Goal: Communication & Community: Answer question/provide support

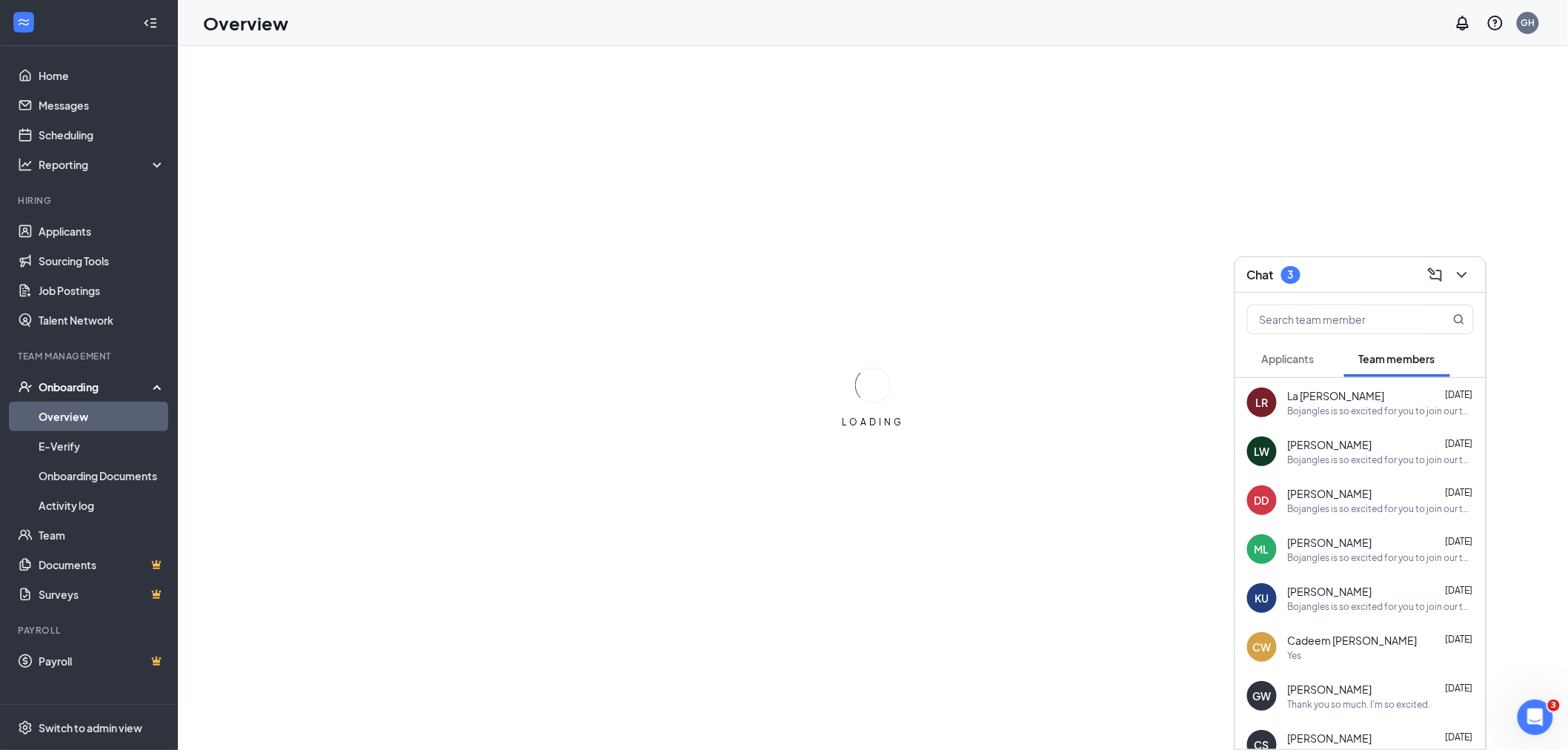
click at [1278, 365] on div "Applicants" at bounding box center [1289, 358] width 53 height 14
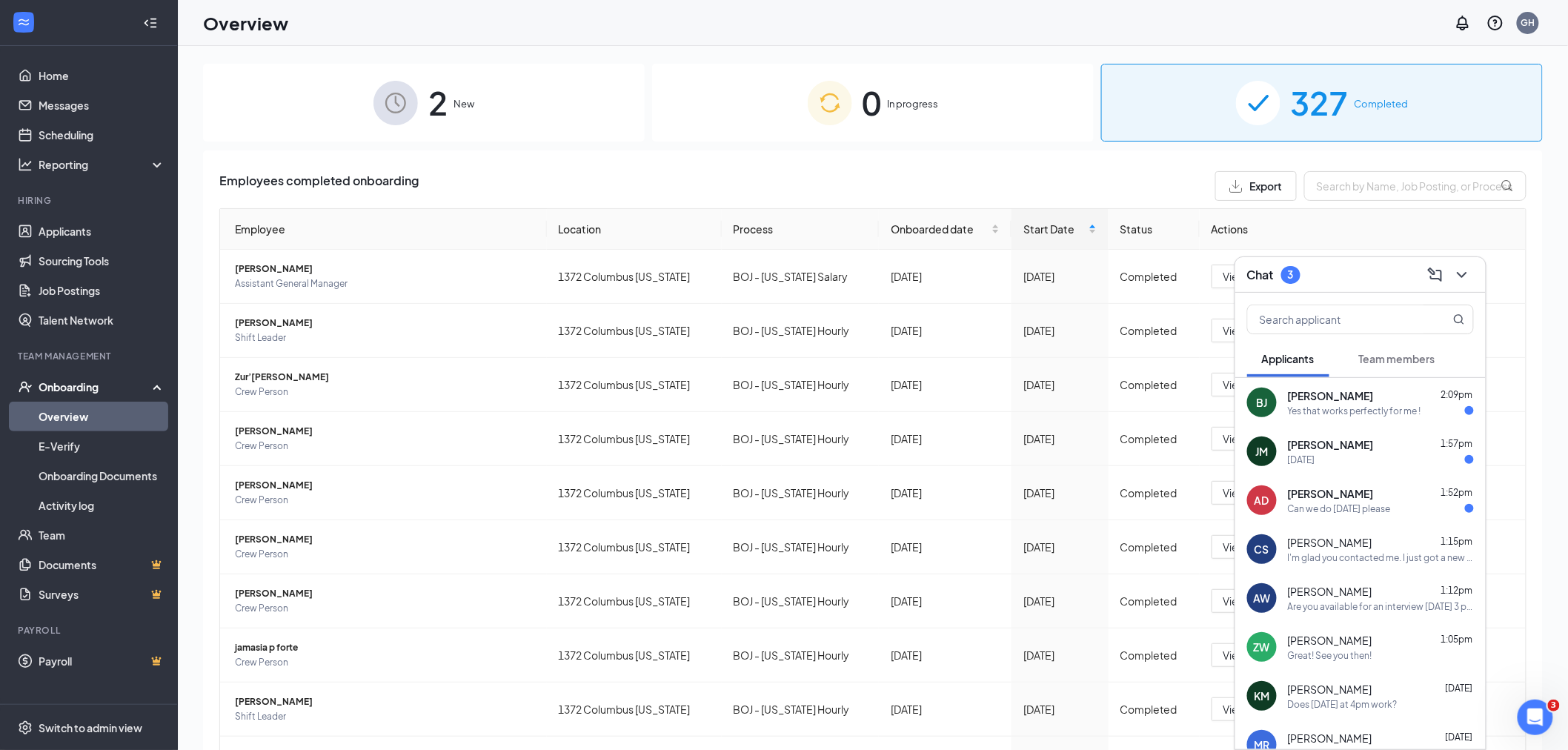
click at [1381, 450] on div "Jefferson Mancia 1:57pm" at bounding box center [1381, 444] width 186 height 14
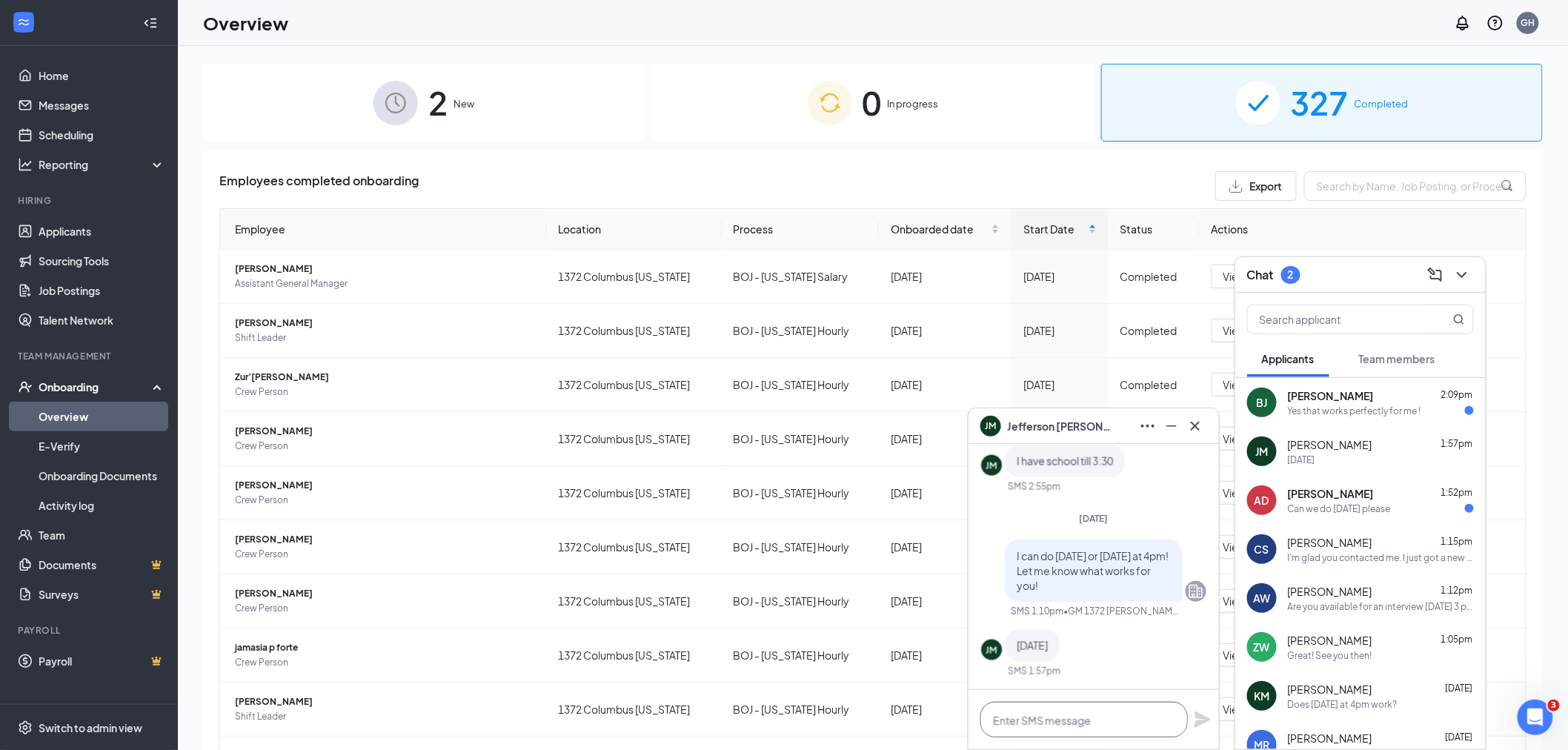
click at [1081, 715] on textarea at bounding box center [1084, 719] width 208 height 36
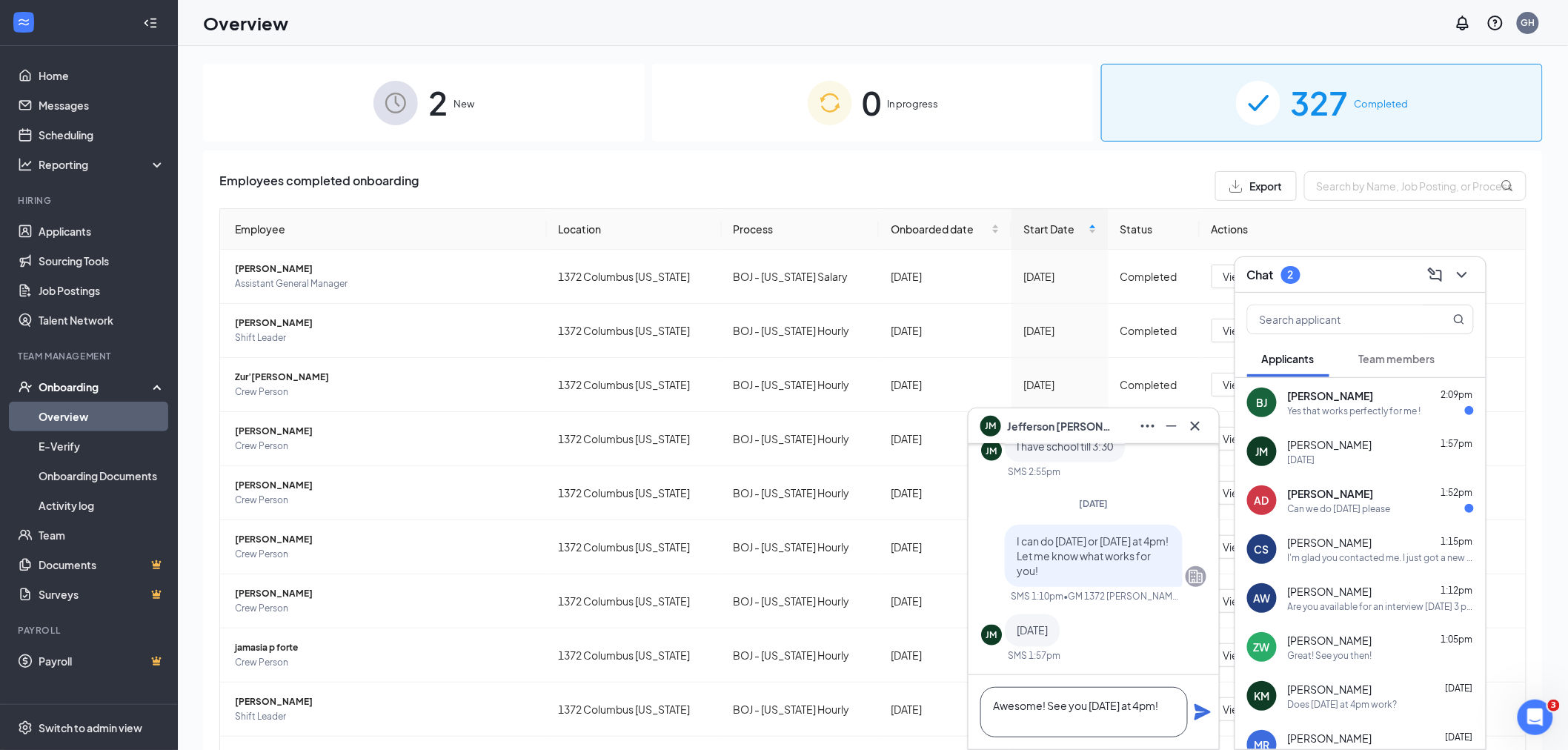
type textarea "Awesome! See you [DATE] at 4pm!"
click at [1203, 714] on icon "Plane" at bounding box center [1203, 712] width 16 height 16
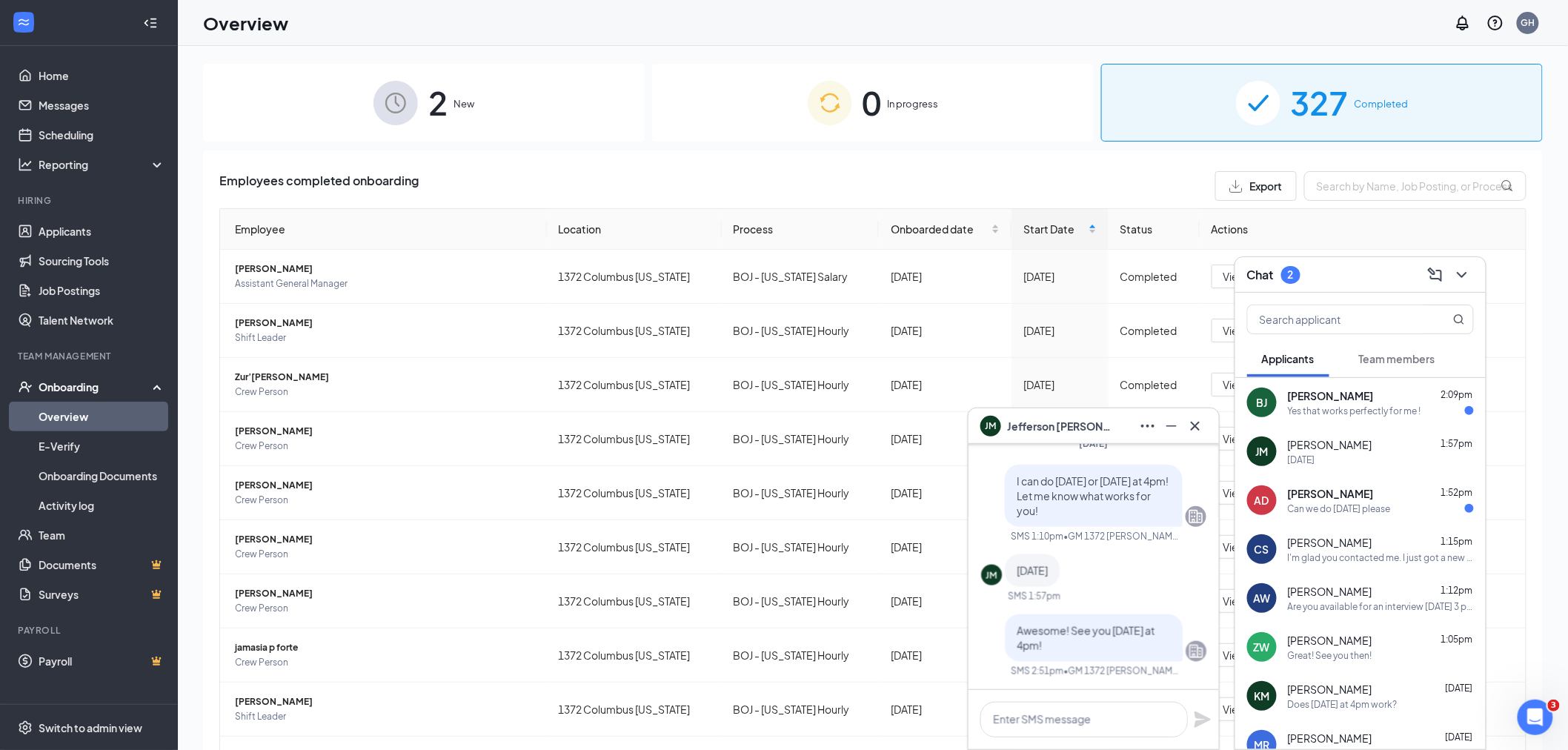
scroll to position [0, 0]
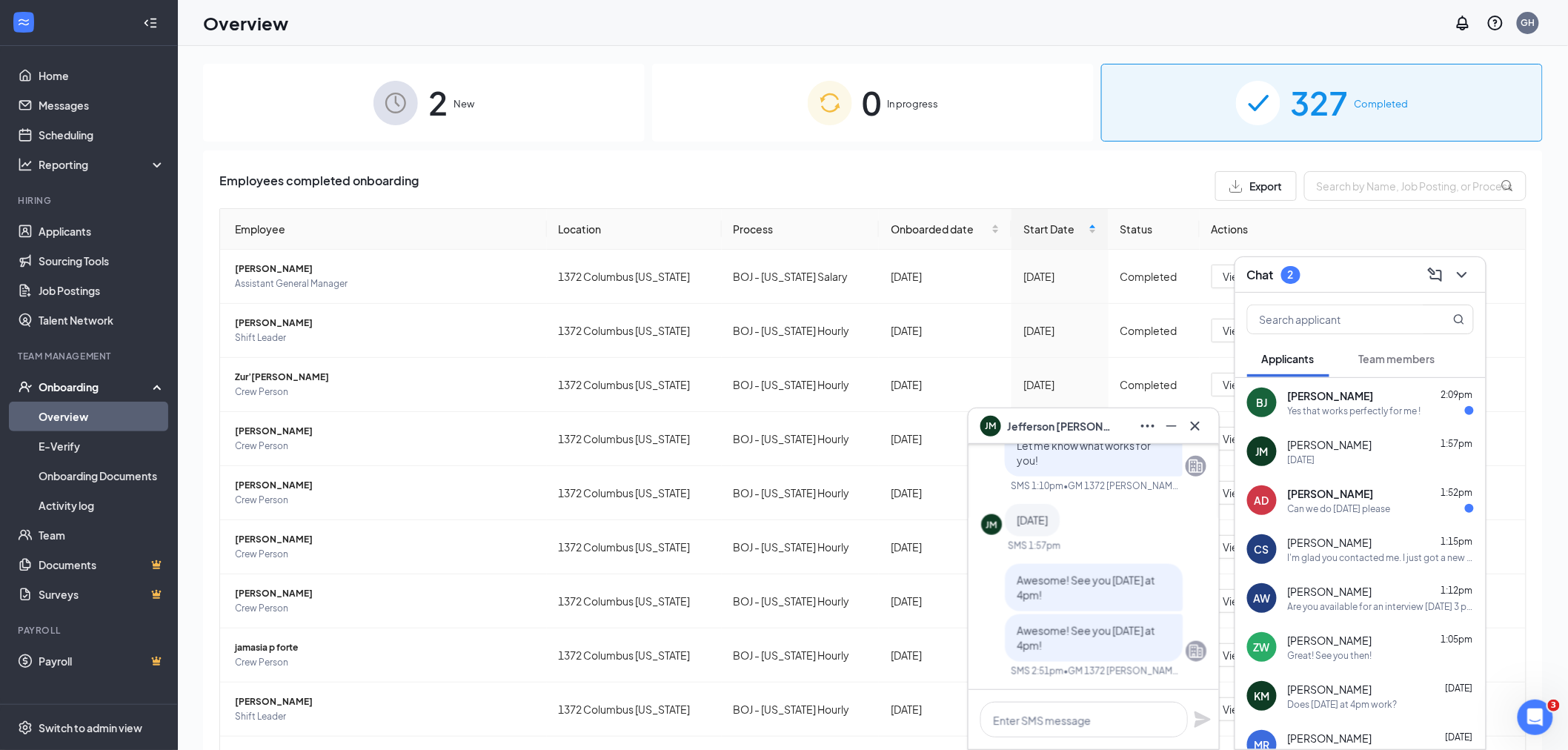
click at [1382, 398] on div "Brett Jr 2:09pm" at bounding box center [1381, 395] width 186 height 14
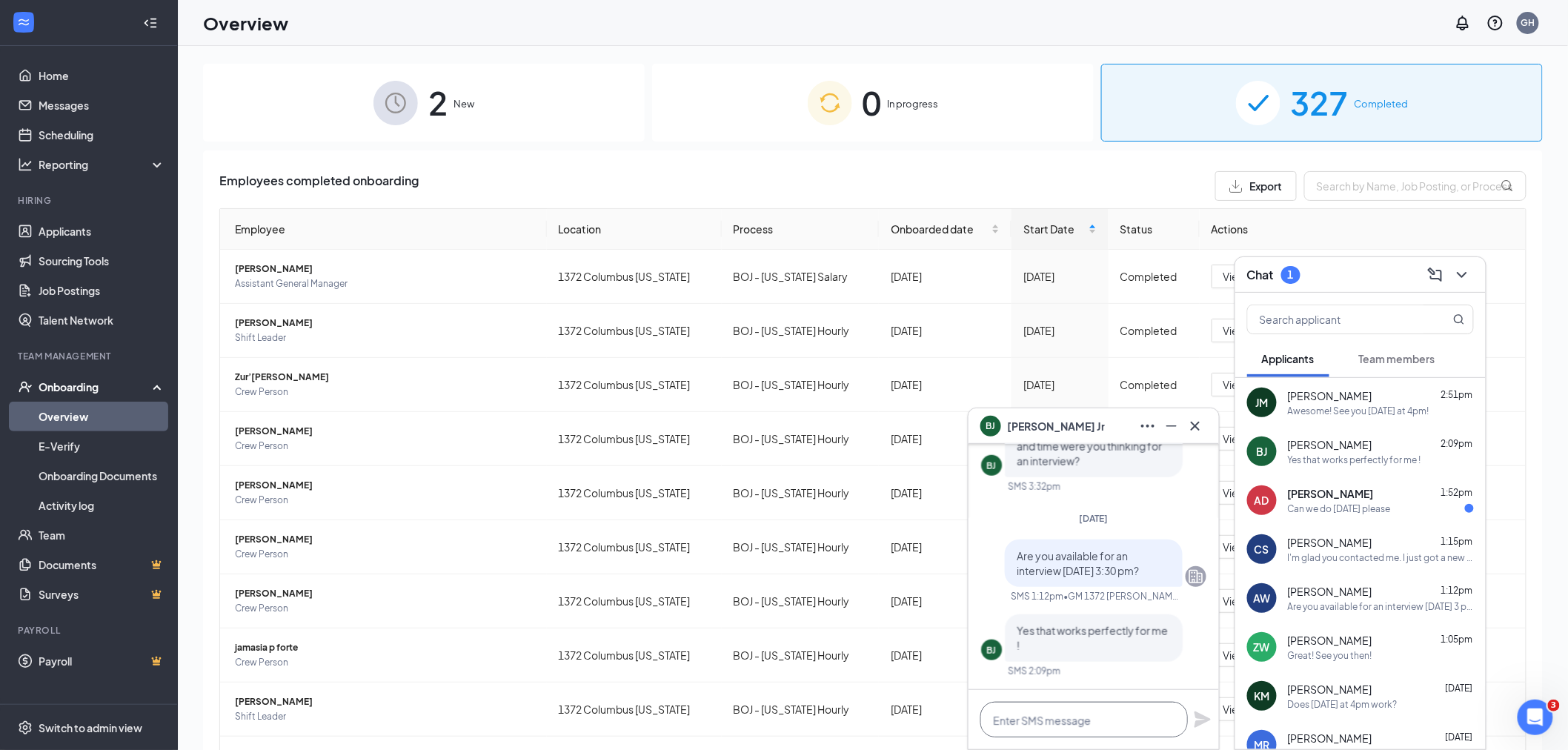
click at [1063, 719] on textarea at bounding box center [1084, 719] width 208 height 36
click at [1008, 722] on textarea at bounding box center [1084, 719] width 208 height 36
type textarea "Great! See you [DATE] at 3:30!"
click at [1198, 713] on icon "Plane" at bounding box center [1203, 719] width 16 height 16
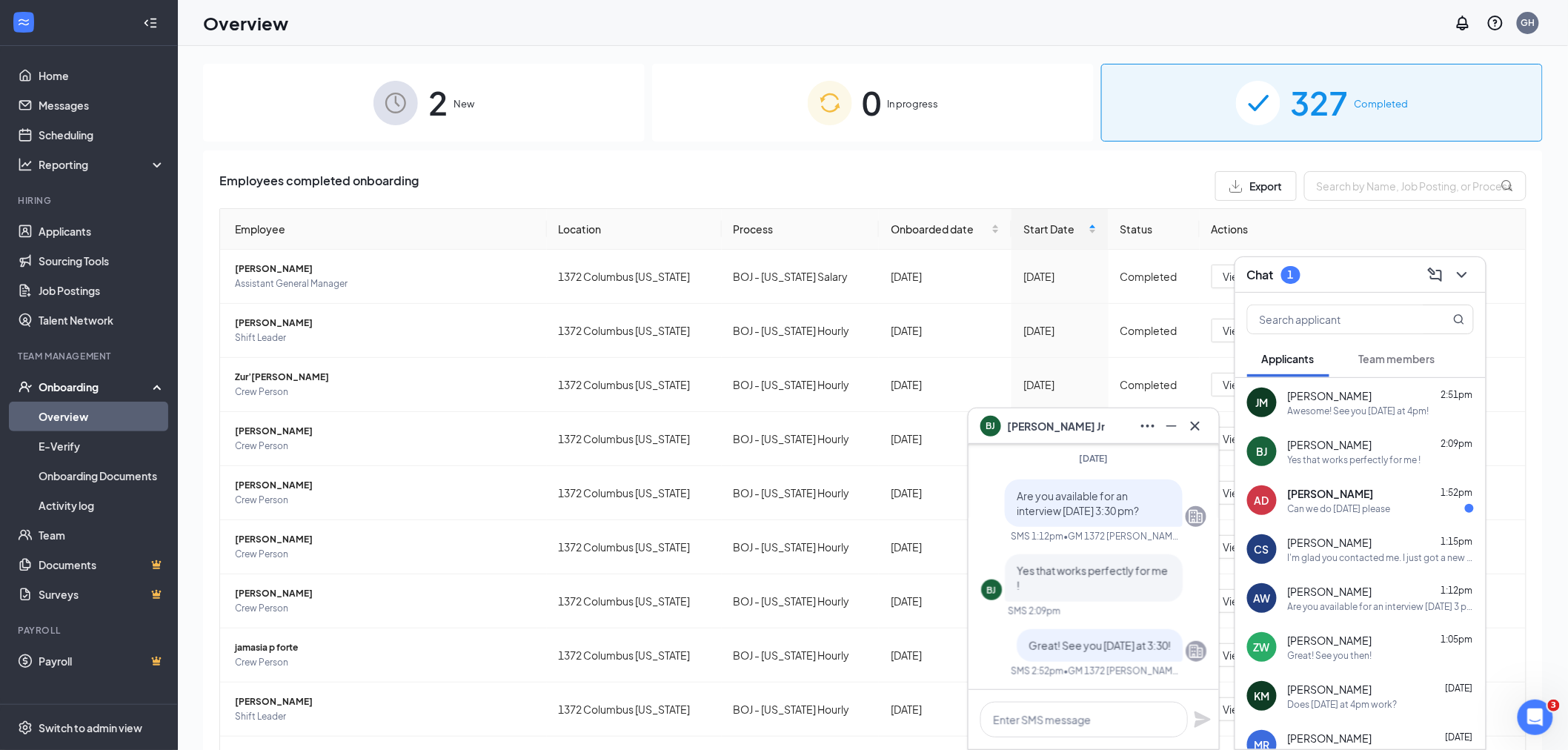
click at [1354, 496] on span "[PERSON_NAME]" at bounding box center [1330, 493] width 86 height 14
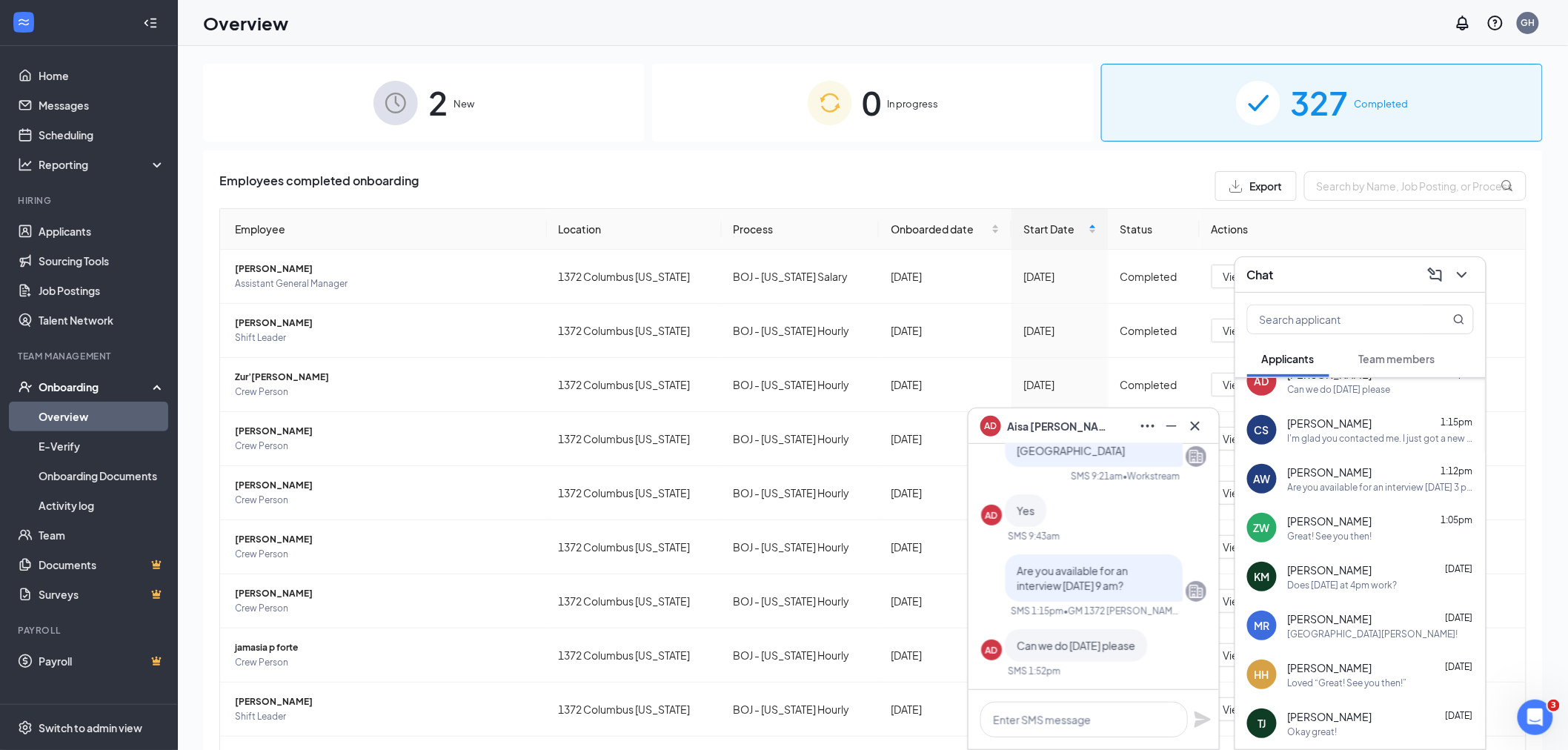
scroll to position [0, 0]
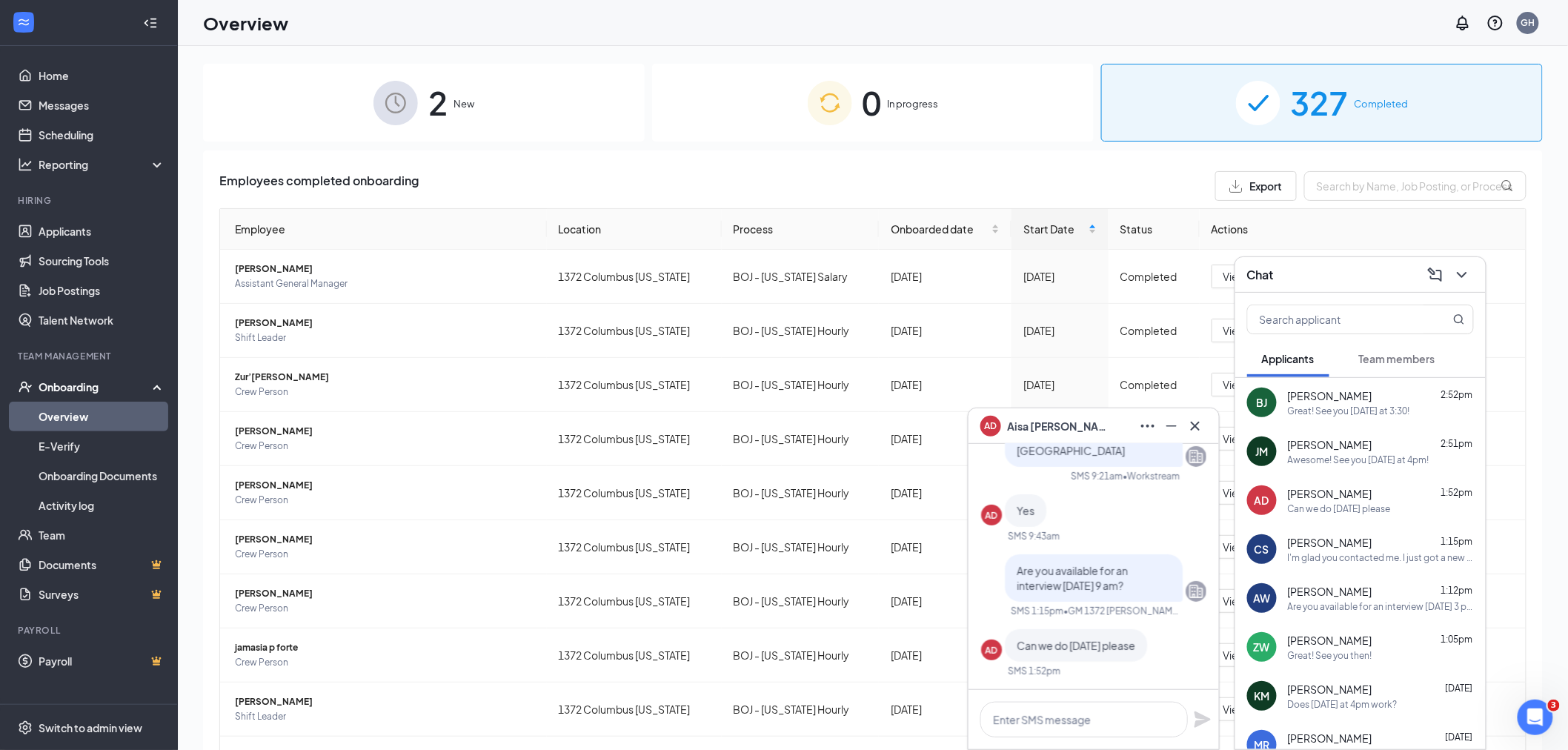
click at [1351, 409] on div "Great! See you [DATE] at 3:30!" at bounding box center [1349, 410] width 123 height 13
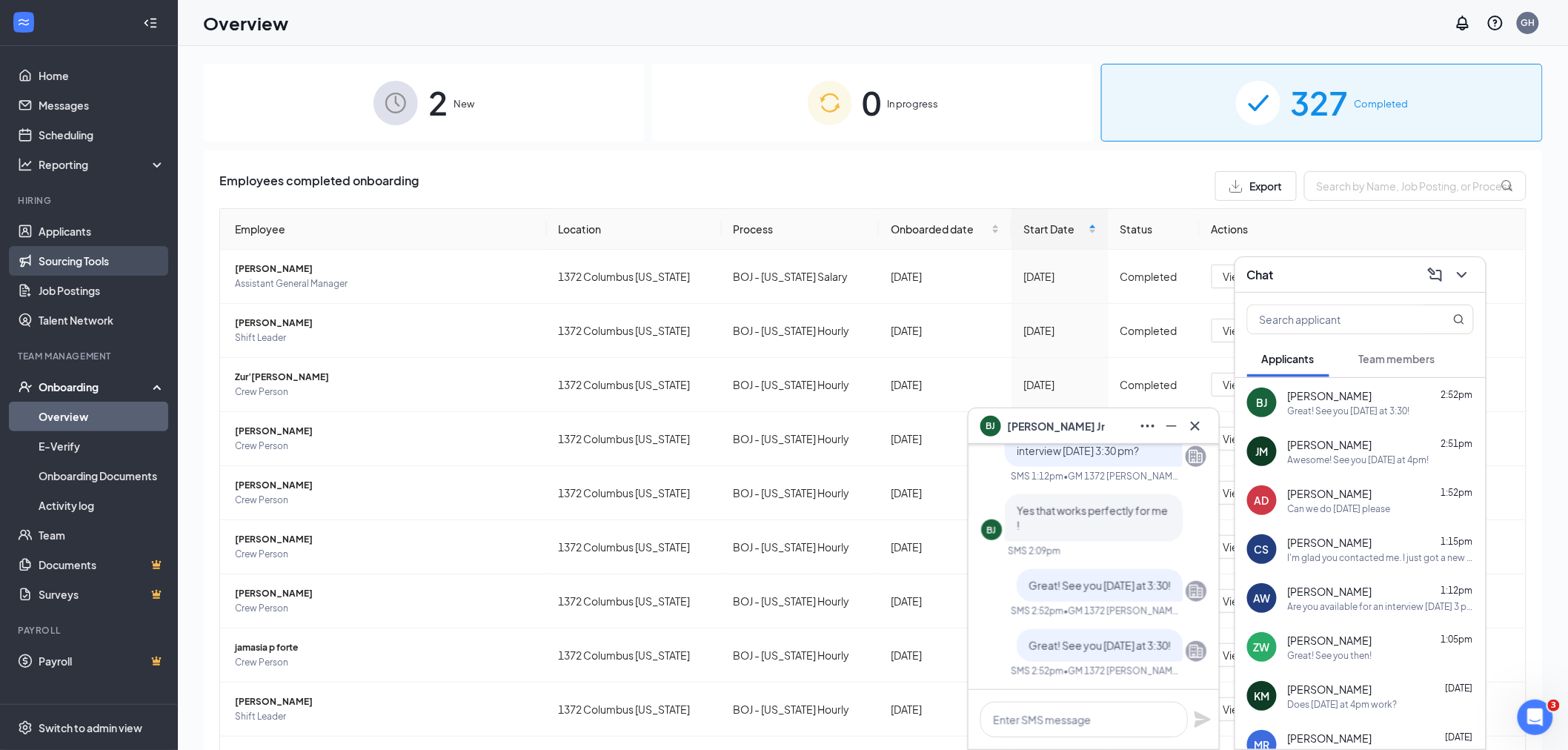
click at [58, 248] on link "Sourcing Tools" at bounding box center [101, 260] width 127 height 30
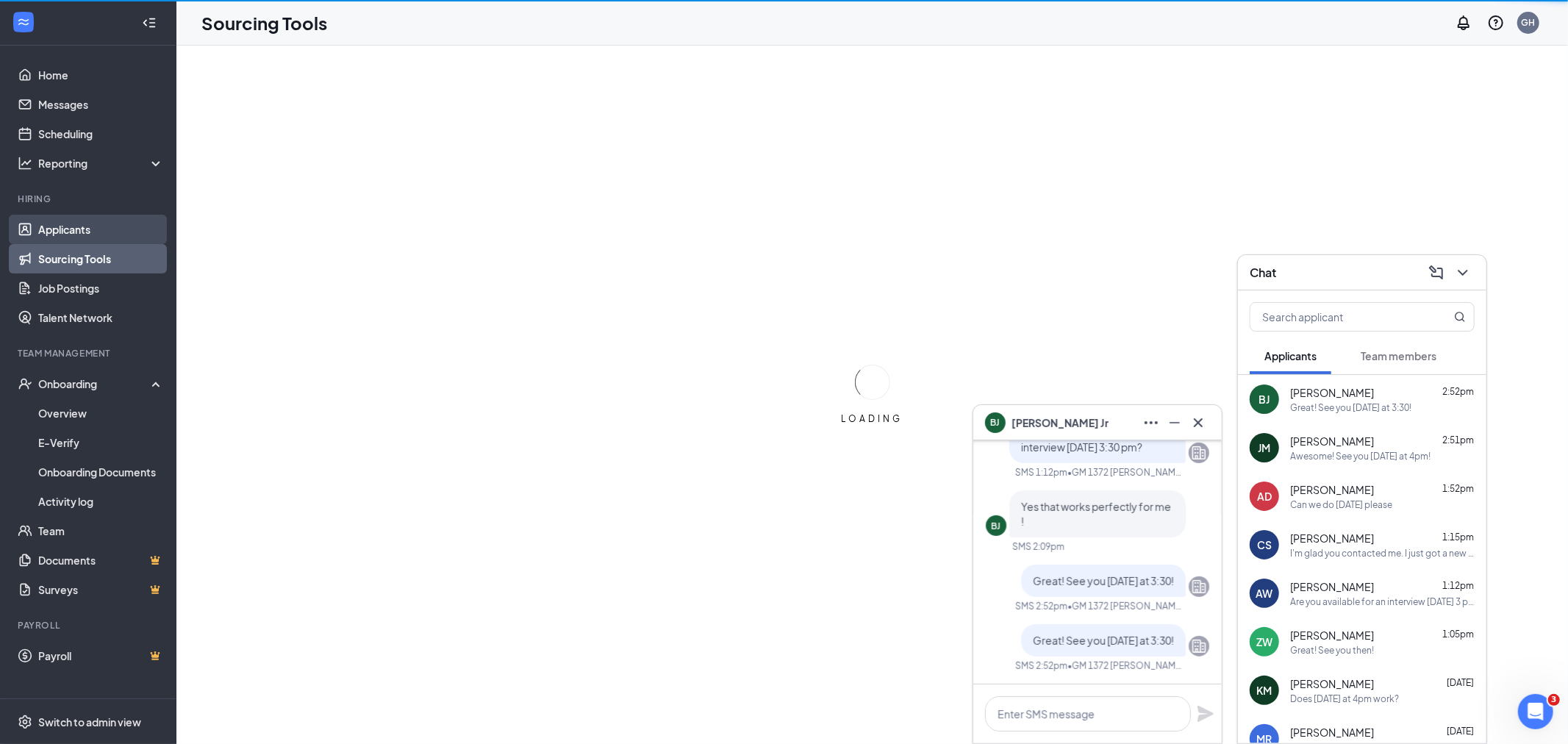
click at [57, 239] on link "Applicants" at bounding box center [101, 229] width 126 height 30
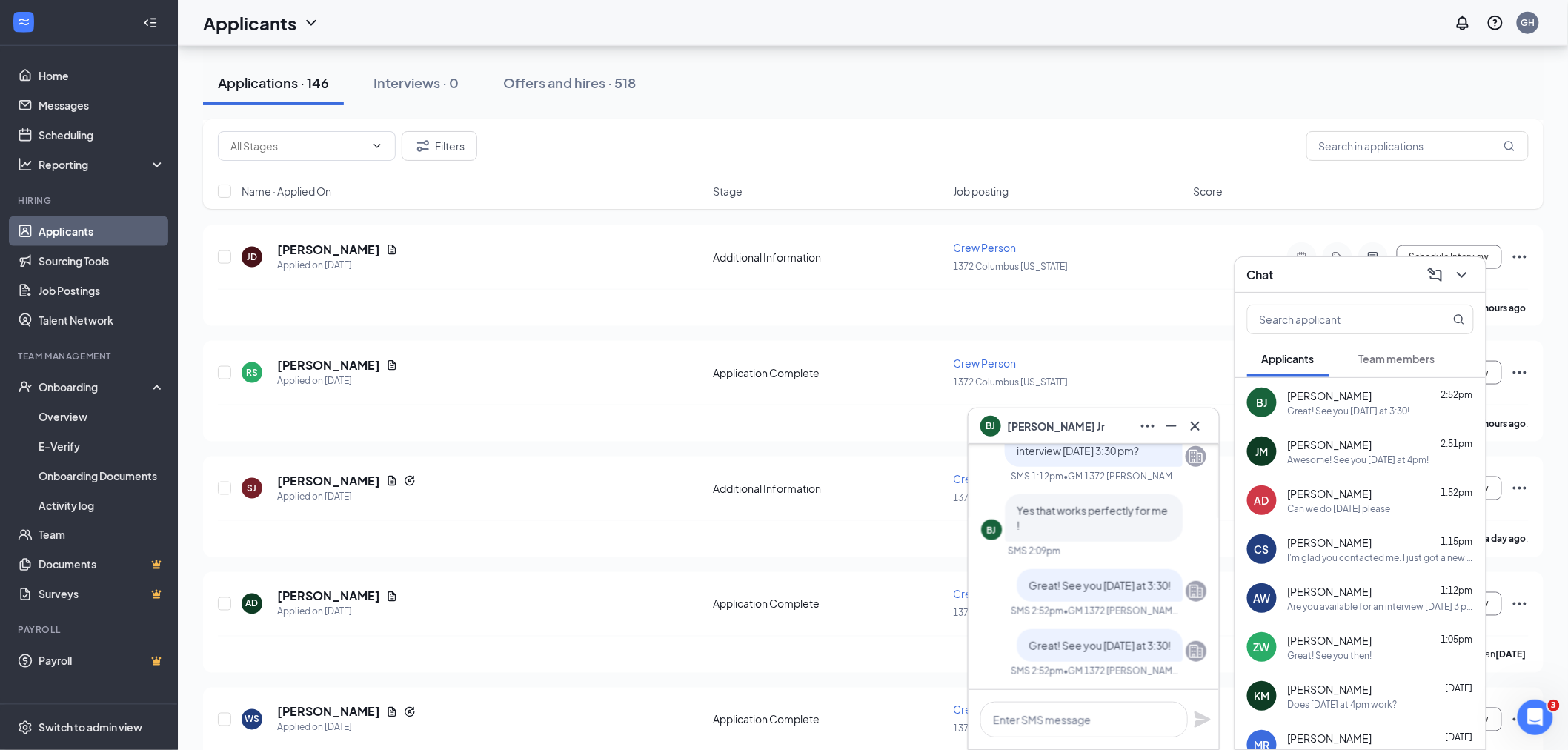
scroll to position [823, 0]
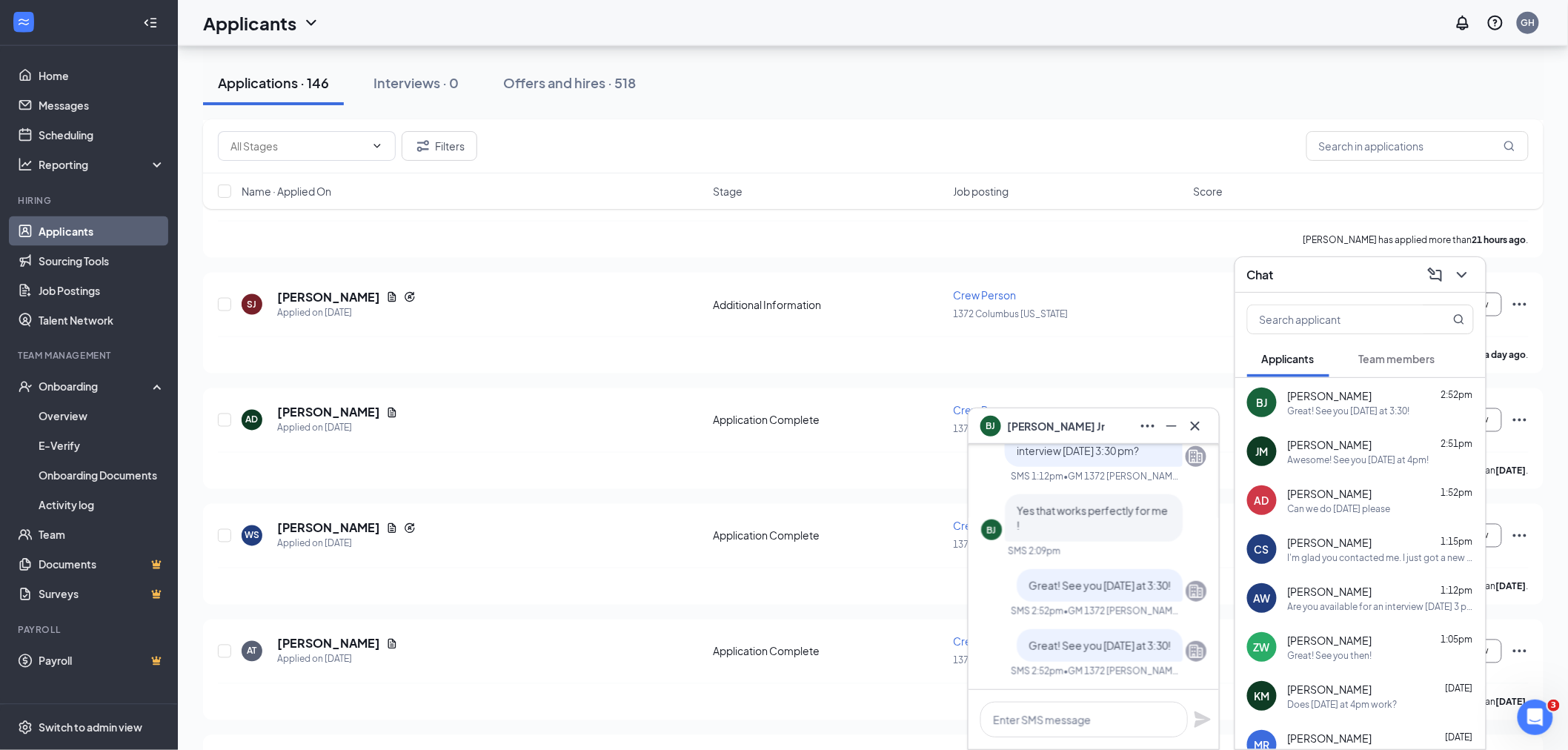
click at [1304, 487] on span "[PERSON_NAME]" at bounding box center [1330, 493] width 84 height 14
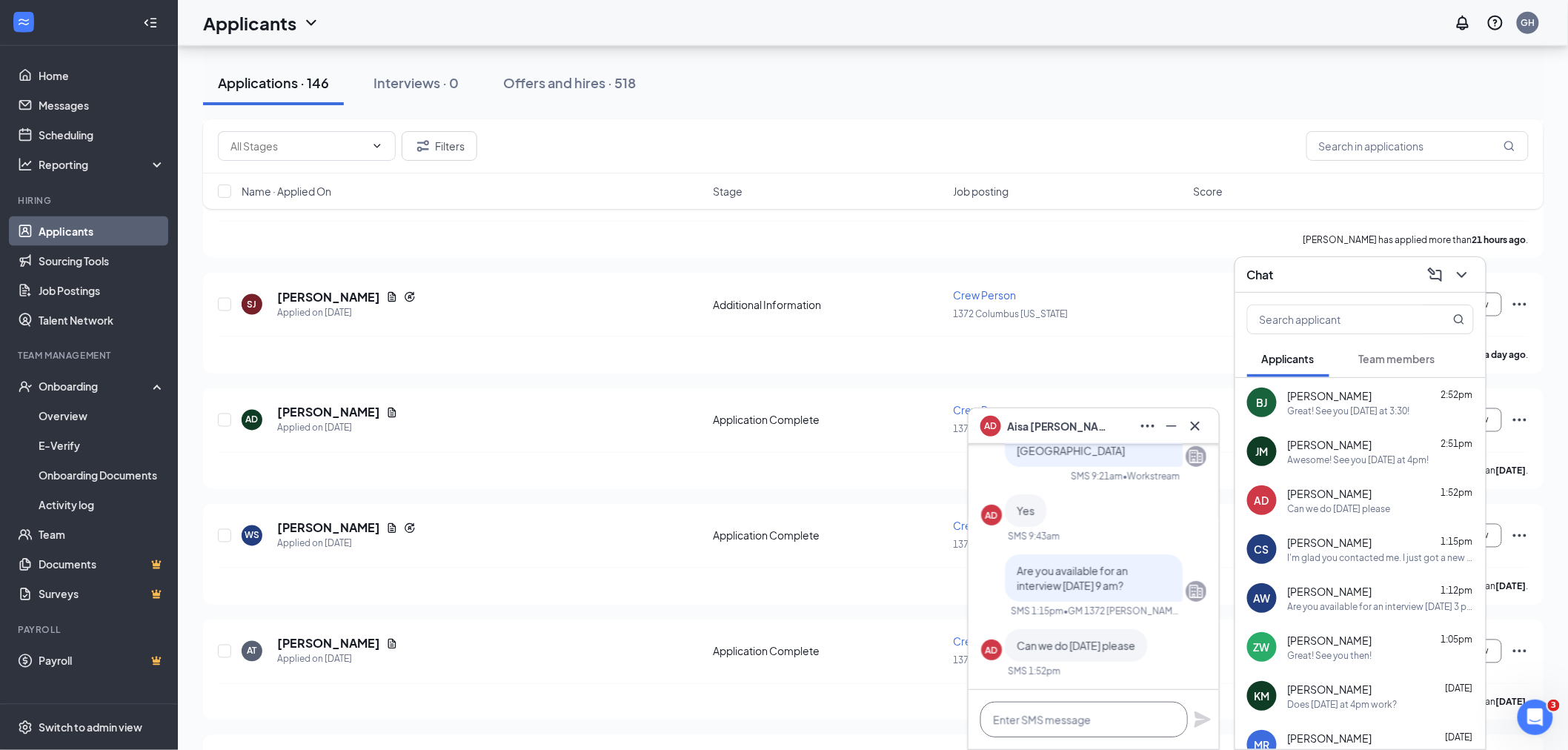
click at [1061, 720] on textarea at bounding box center [1084, 719] width 208 height 36
click at [1004, 714] on textarea at bounding box center [1084, 719] width 208 height 36
drag, startPoint x: 997, startPoint y: 719, endPoint x: 973, endPoint y: 729, distance: 26.0
drag, startPoint x: 973, startPoint y: 729, endPoint x: 855, endPoint y: 611, distance: 166.9
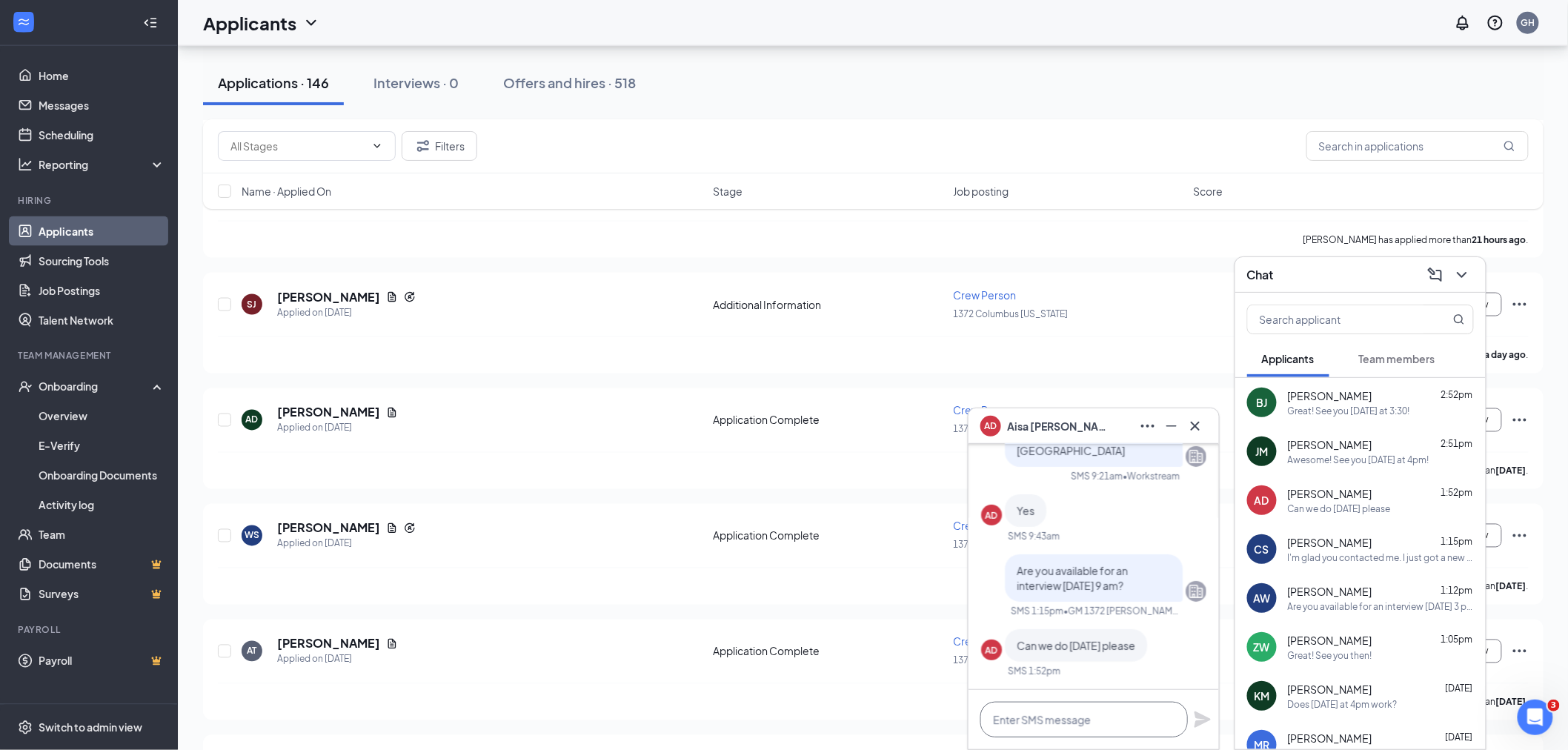
click at [1058, 717] on textarea at bounding box center [1084, 719] width 208 height 36
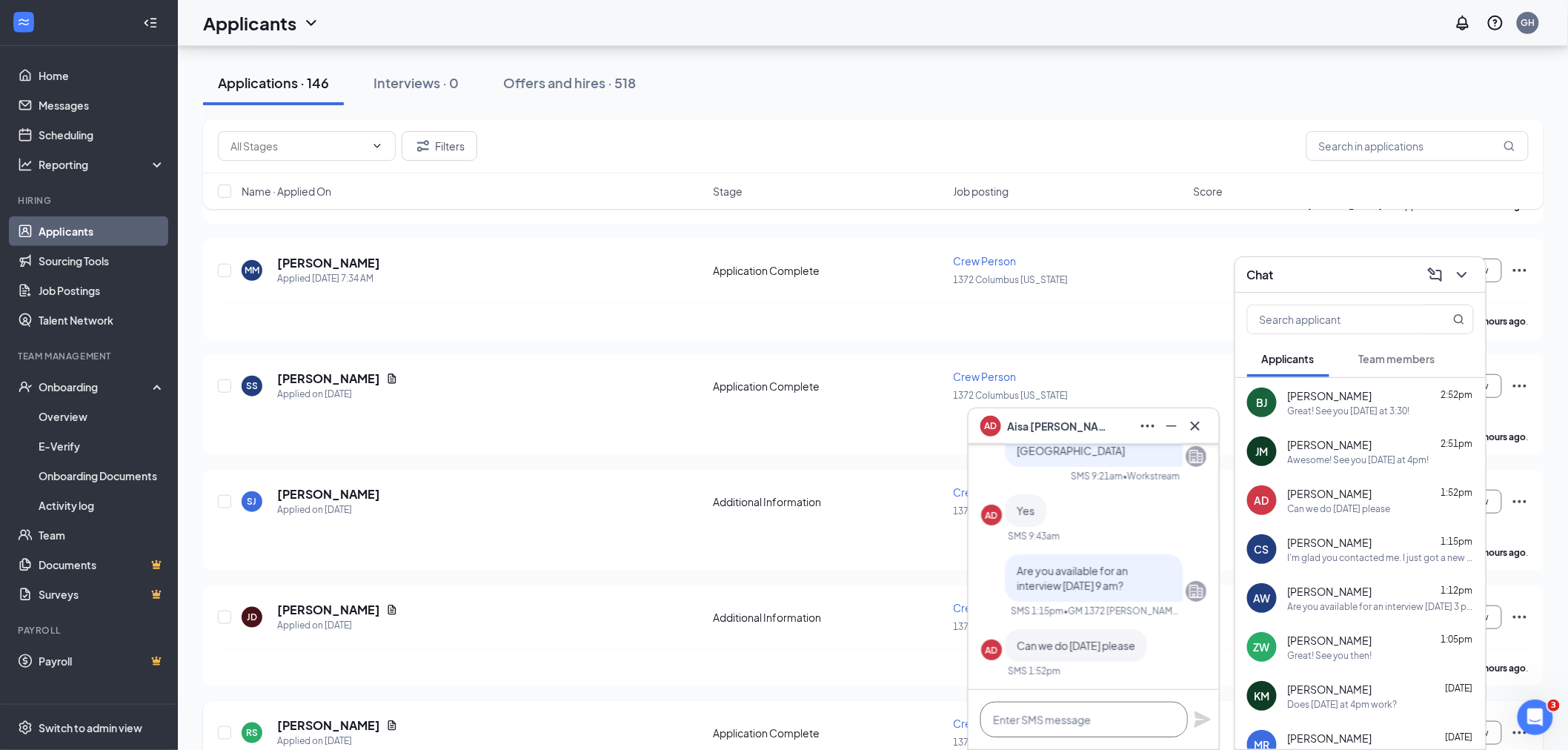
scroll to position [0, 0]
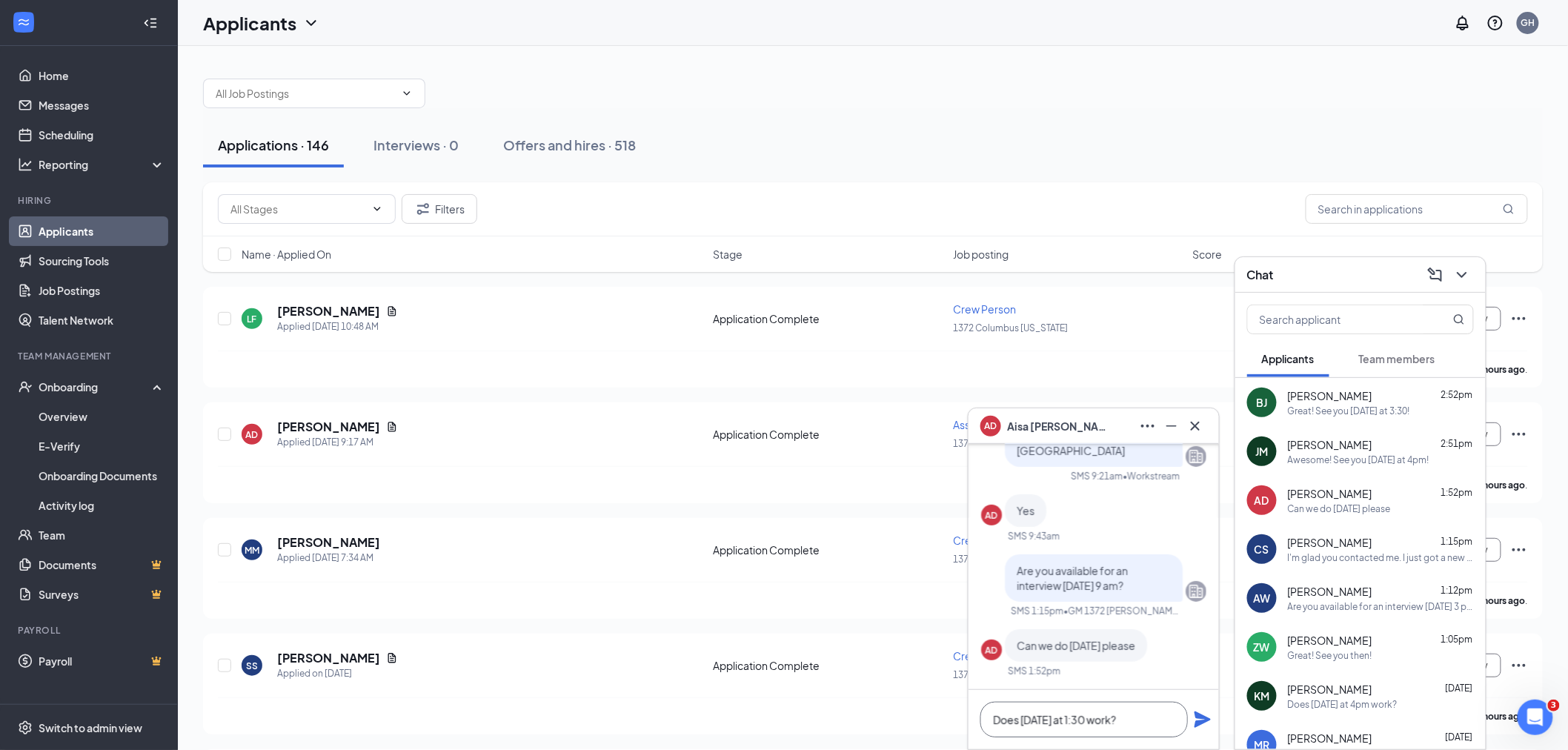
type textarea "Does [DATE] at 1:30 work?"
click at [1201, 721] on icon "Plane" at bounding box center [1203, 719] width 16 height 16
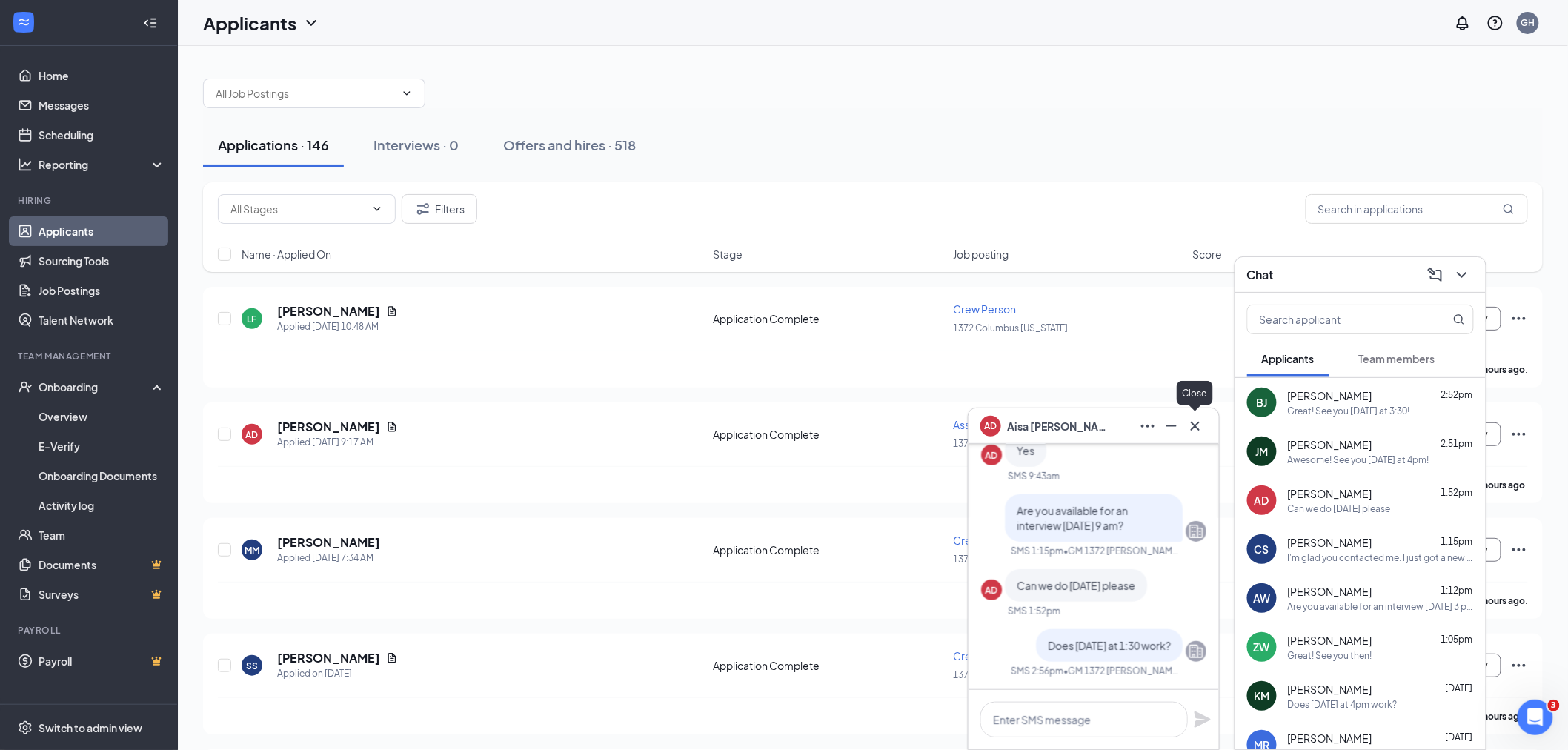
click at [1202, 431] on icon "Cross" at bounding box center [1195, 426] width 18 height 18
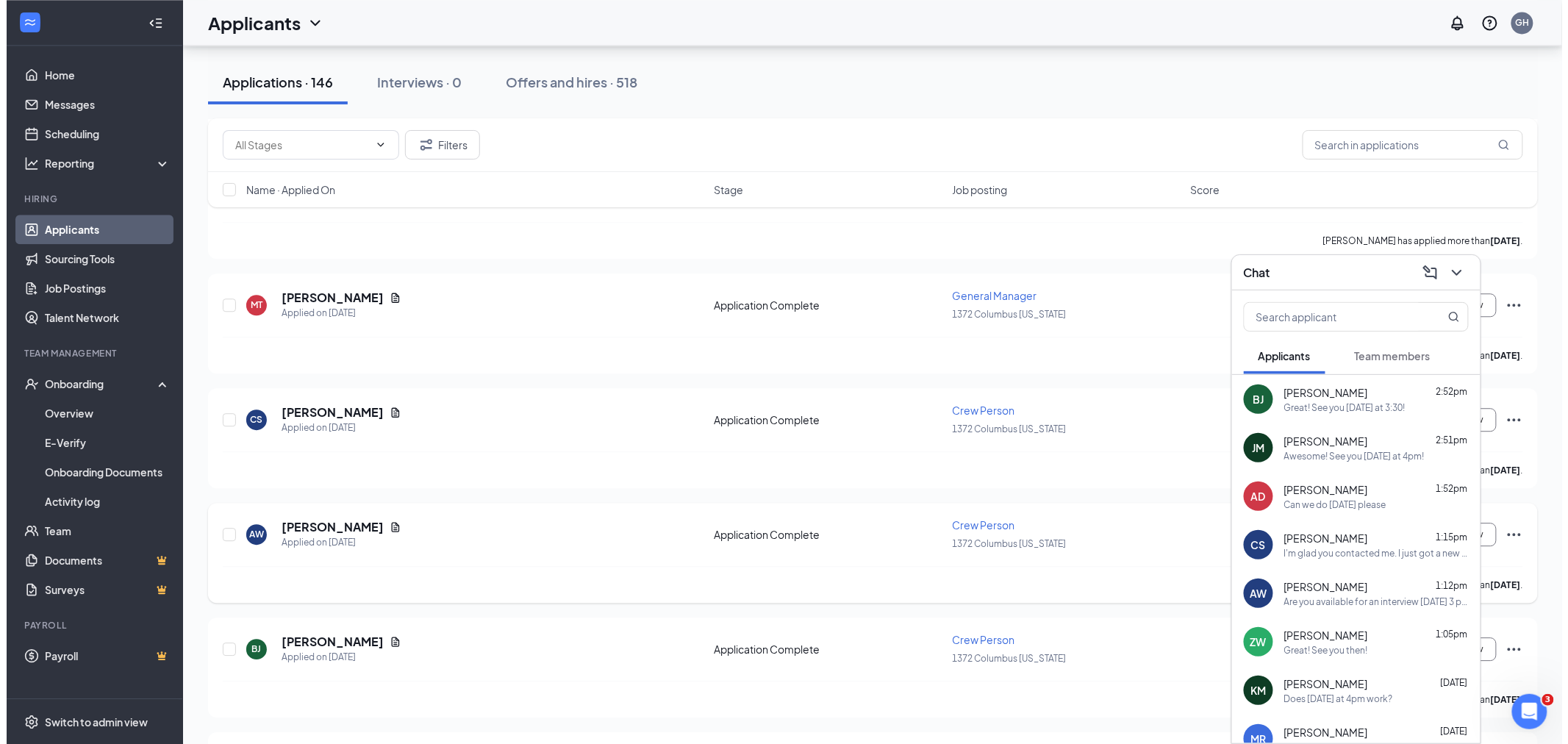
scroll to position [1388, 0]
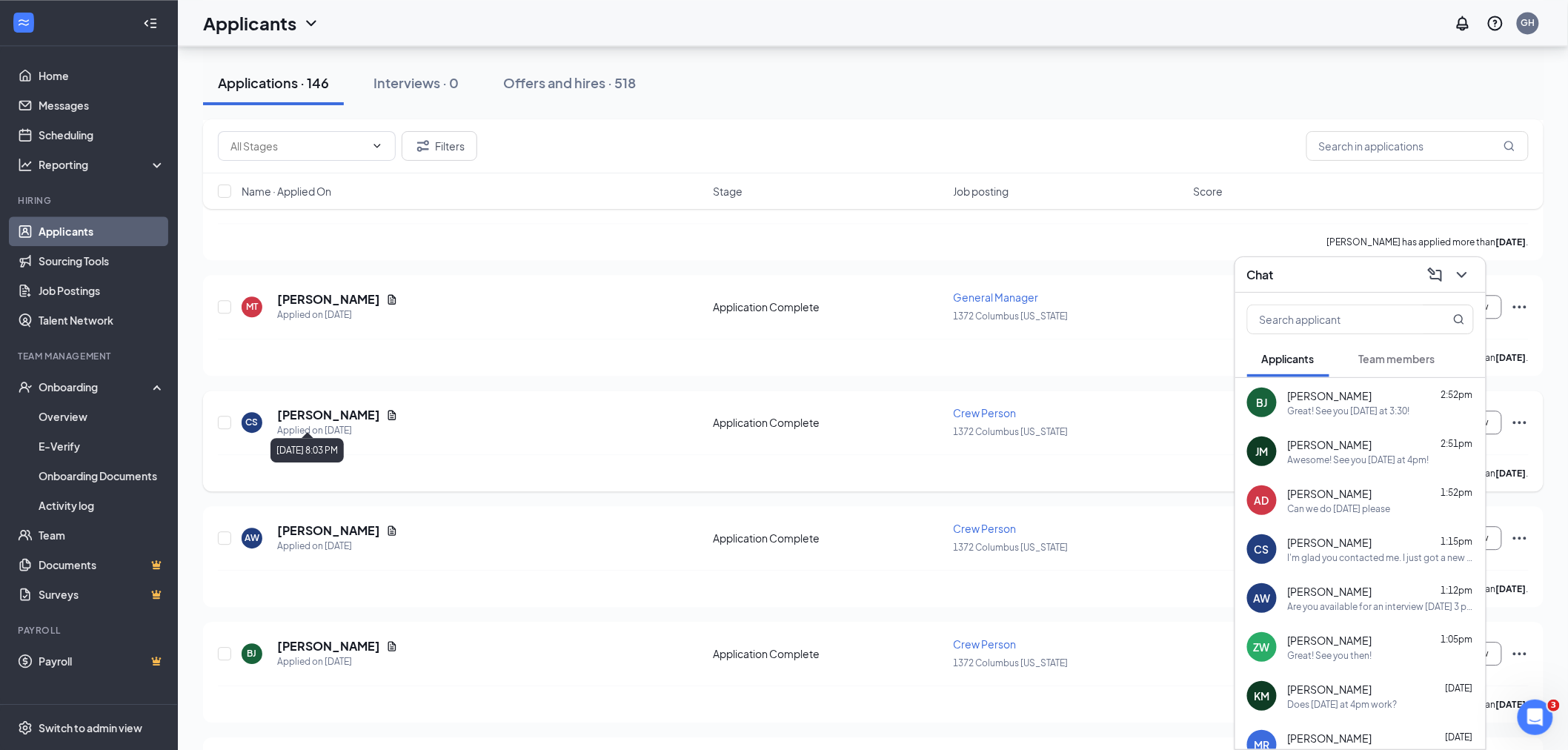
click at [331, 413] on h5 "[PERSON_NAME]" at bounding box center [328, 415] width 103 height 16
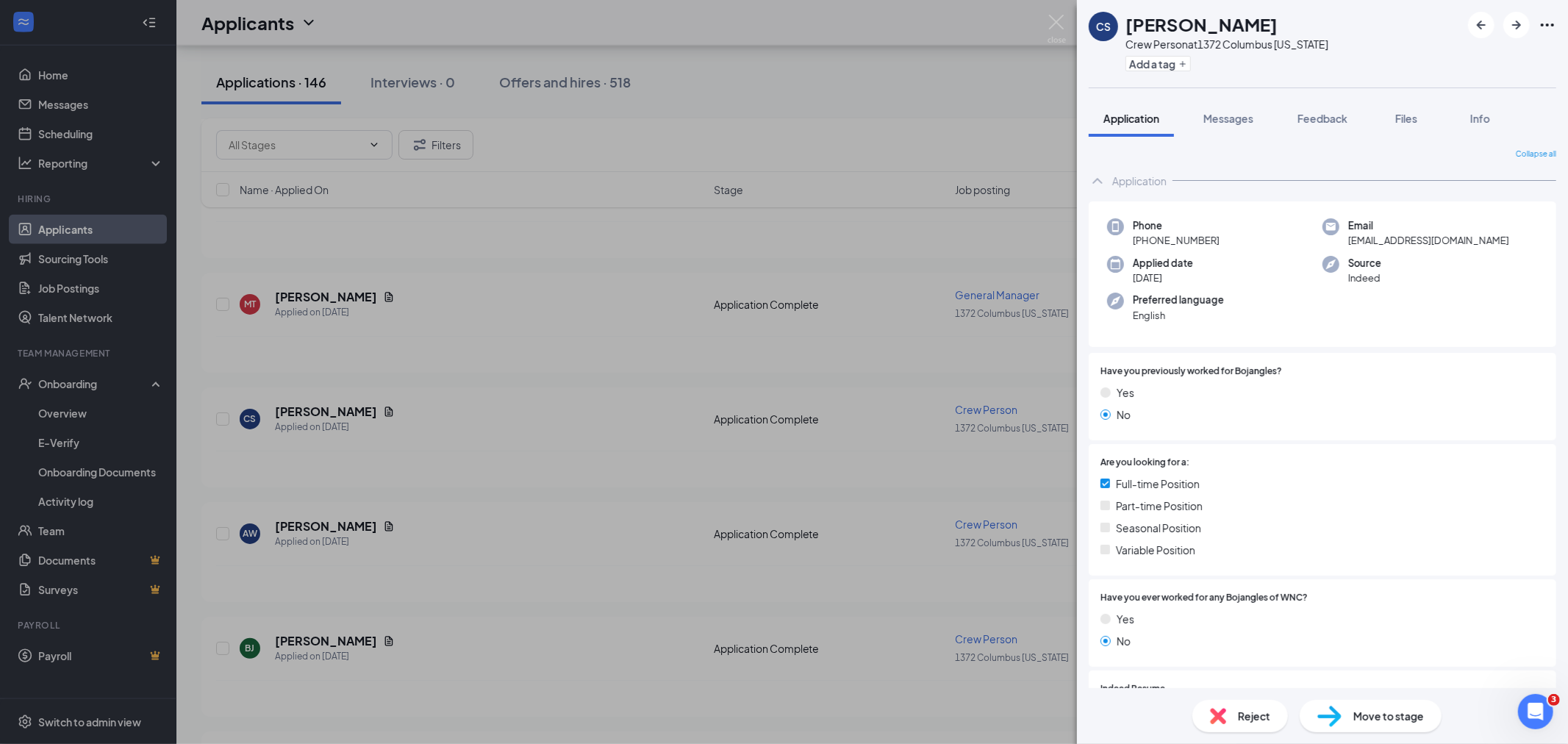
click at [1070, 31] on div "CS Cameron Stewart Crew Person at 1372 Columbus Ohio Add a tag Application Mess…" at bounding box center [784, 372] width 1568 height 744
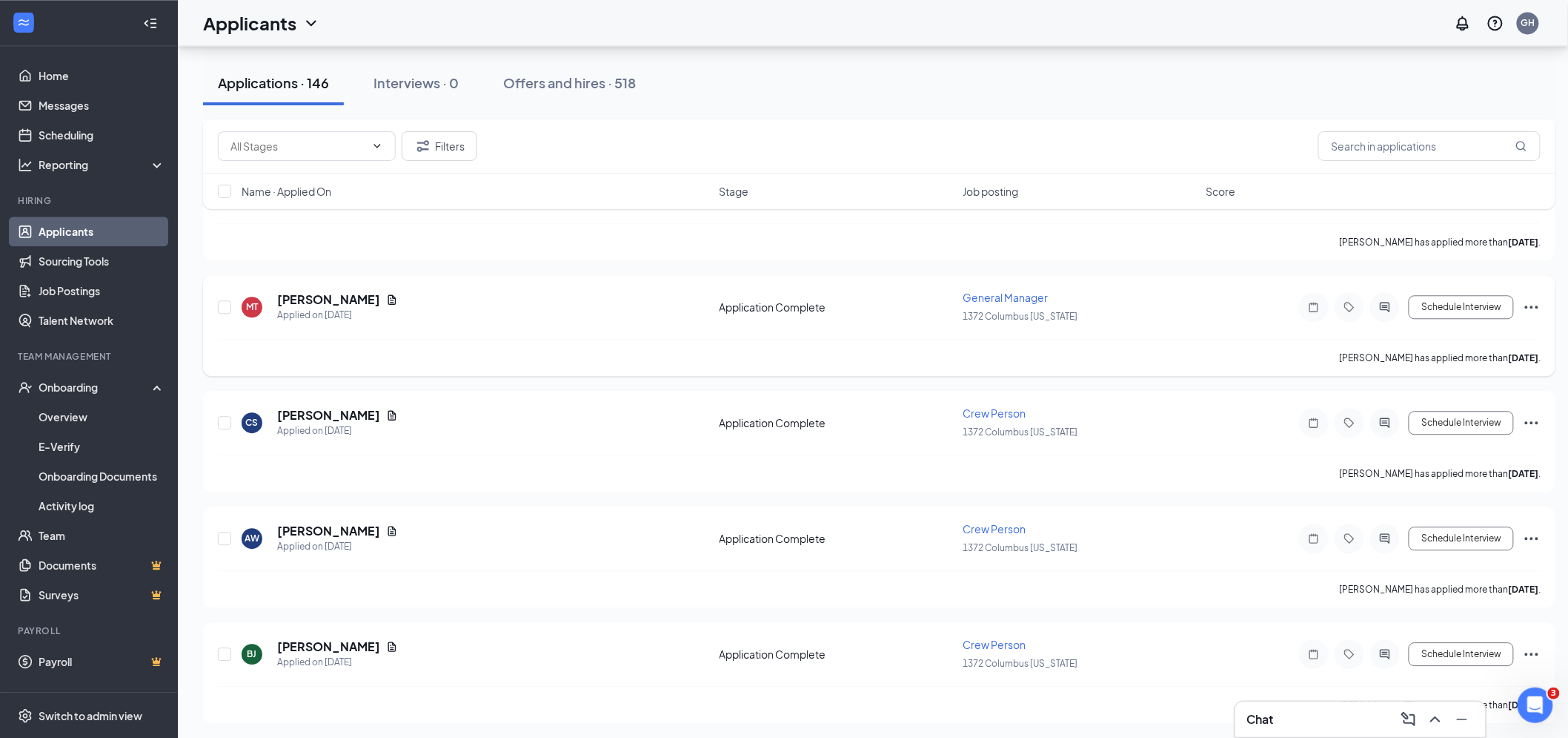
click at [326, 298] on h5 "[PERSON_NAME]" at bounding box center [328, 299] width 103 height 16
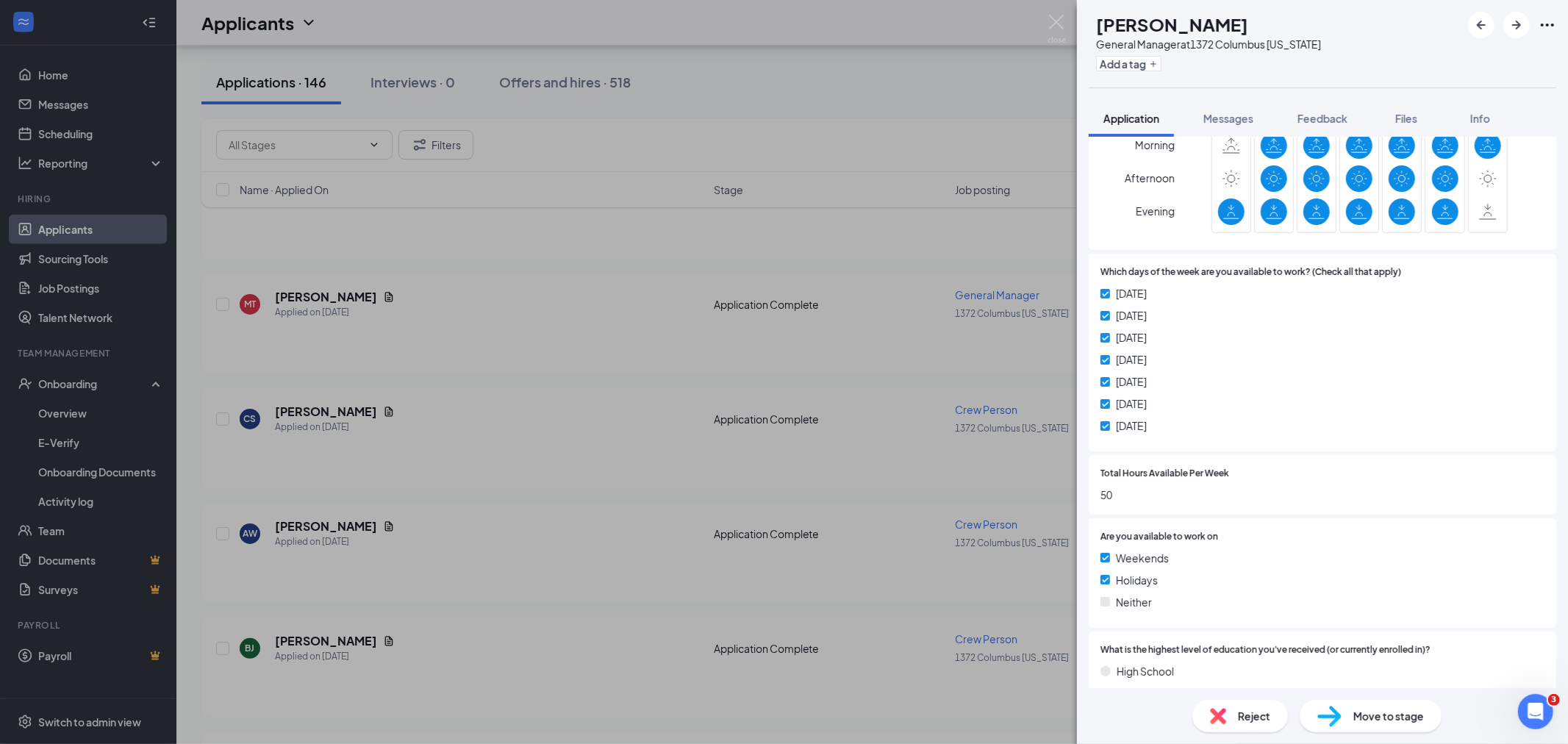
scroll to position [1386, 0]
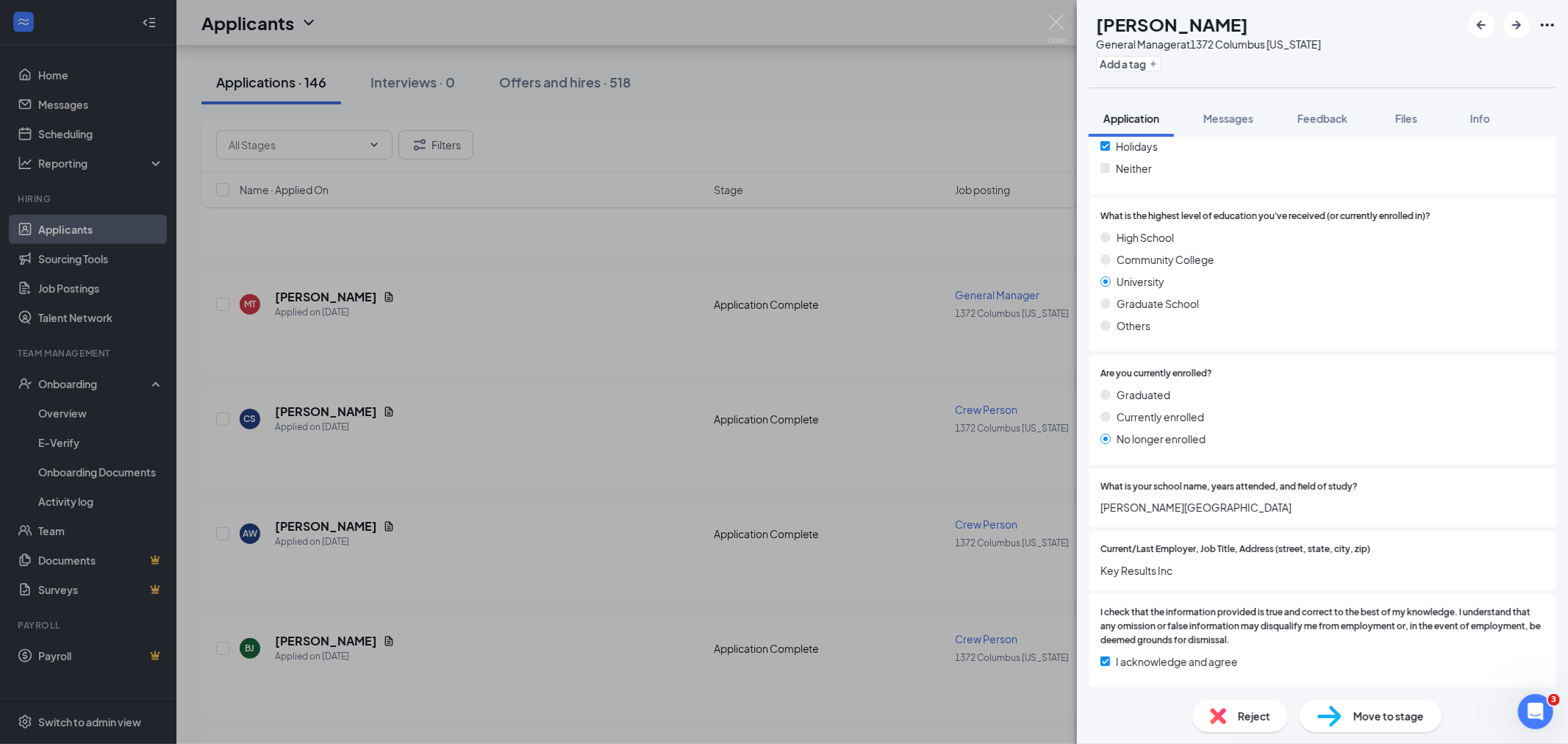
click at [1068, 24] on div "MT Mary Travis General Manager at 1372 Columbus Ohio Add a tag Application Mess…" at bounding box center [784, 372] width 1568 height 744
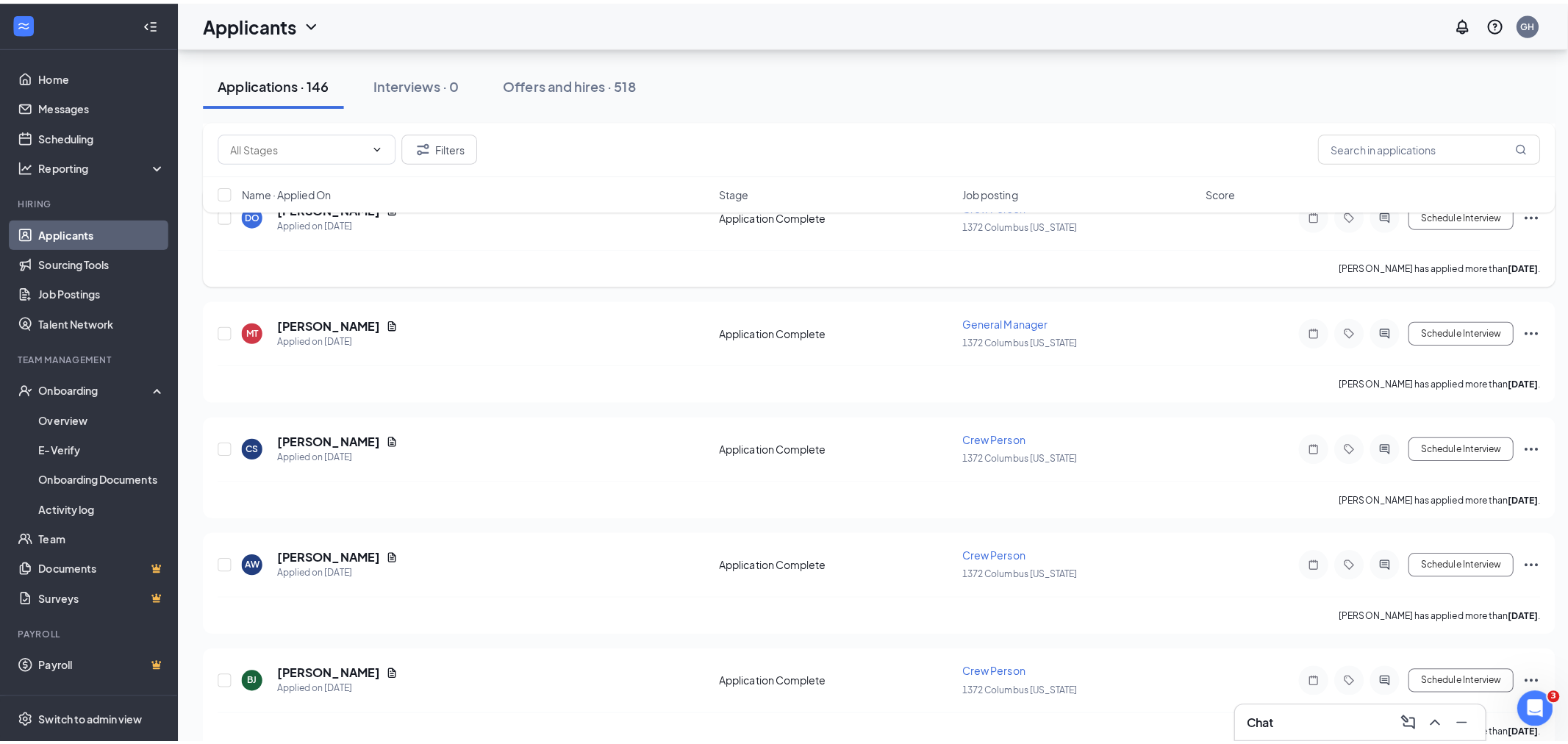
scroll to position [1225, 0]
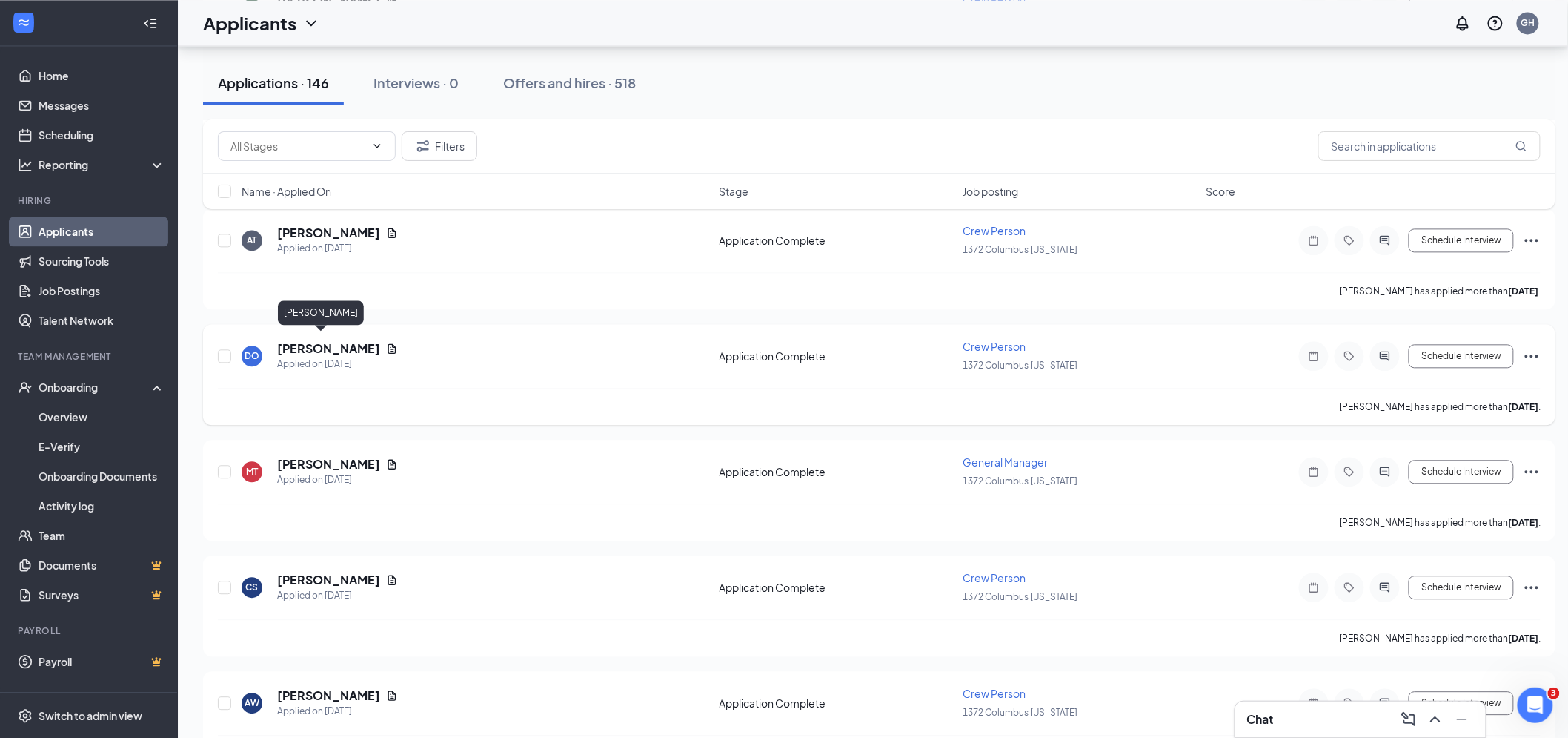
click at [313, 340] on h5 "[PERSON_NAME]" at bounding box center [328, 348] width 103 height 16
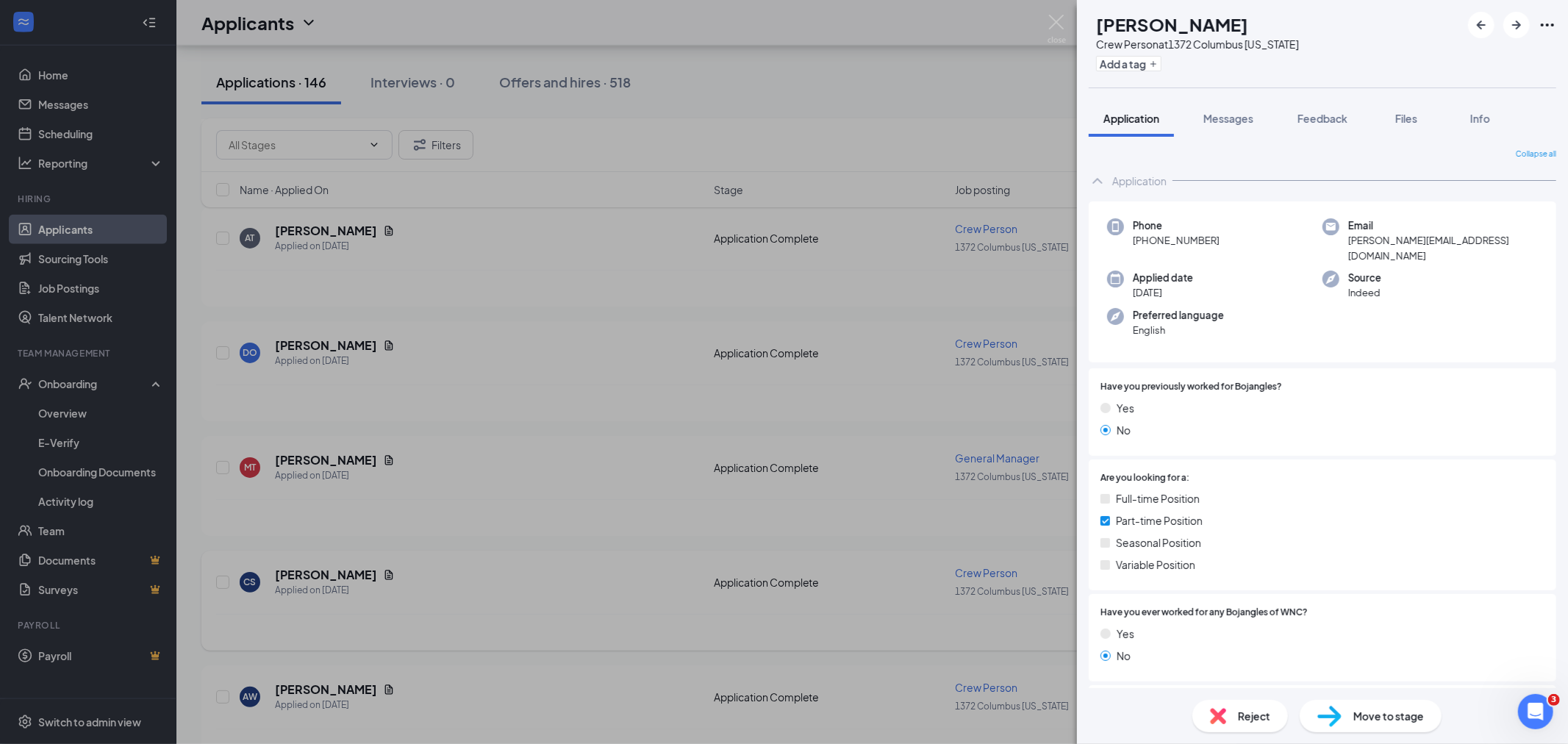
drag, startPoint x: 371, startPoint y: 426, endPoint x: 307, endPoint y: 561, distance: 149.4
click at [371, 426] on div "DO Derek Ott Crew Person at 1372 Columbus Ohio Add a tag Application Messages F…" at bounding box center [784, 372] width 1568 height 744
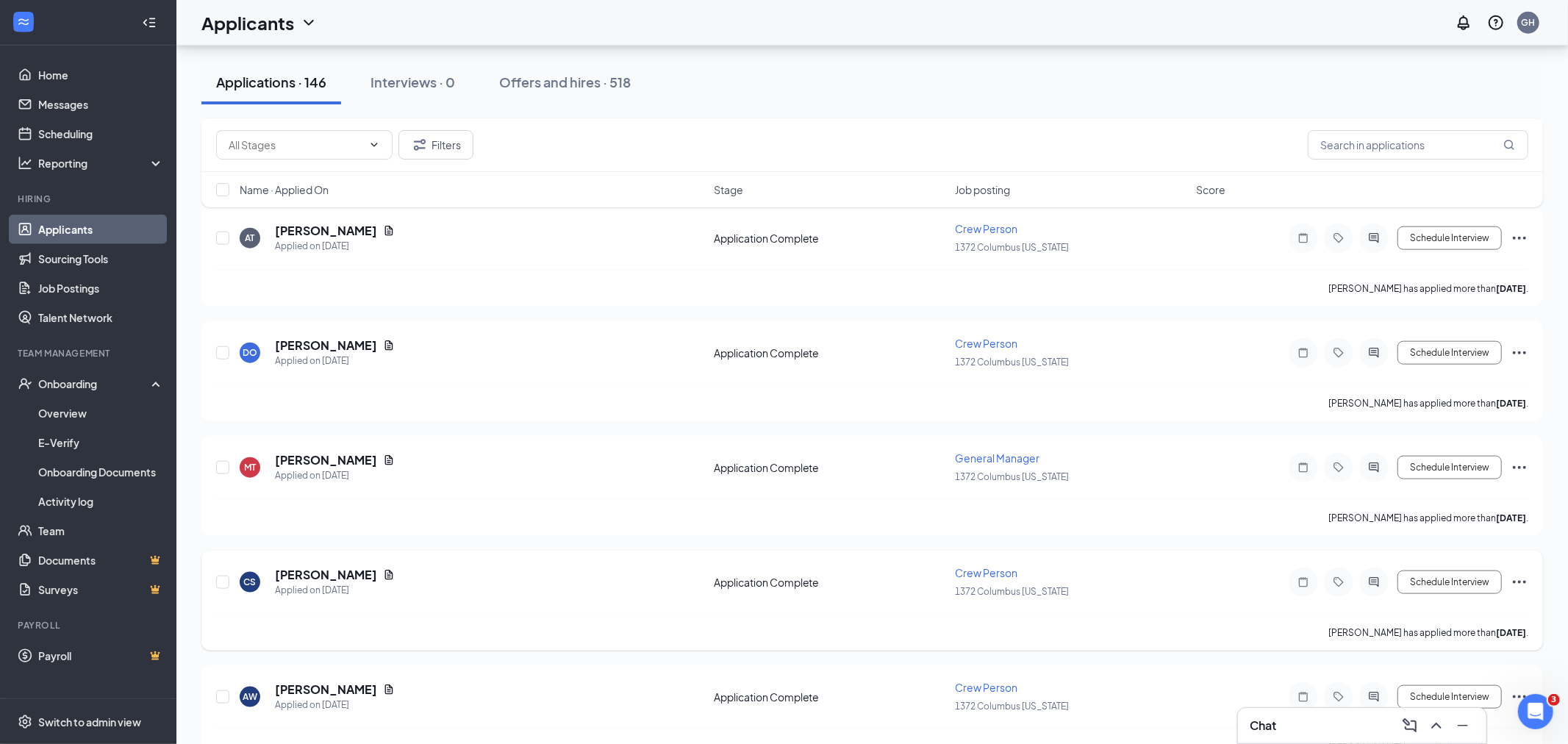
click at [307, 567] on h5 "[PERSON_NAME]" at bounding box center [325, 574] width 102 height 16
click at [319, 567] on h5 "[PERSON_NAME]" at bounding box center [325, 574] width 102 height 16
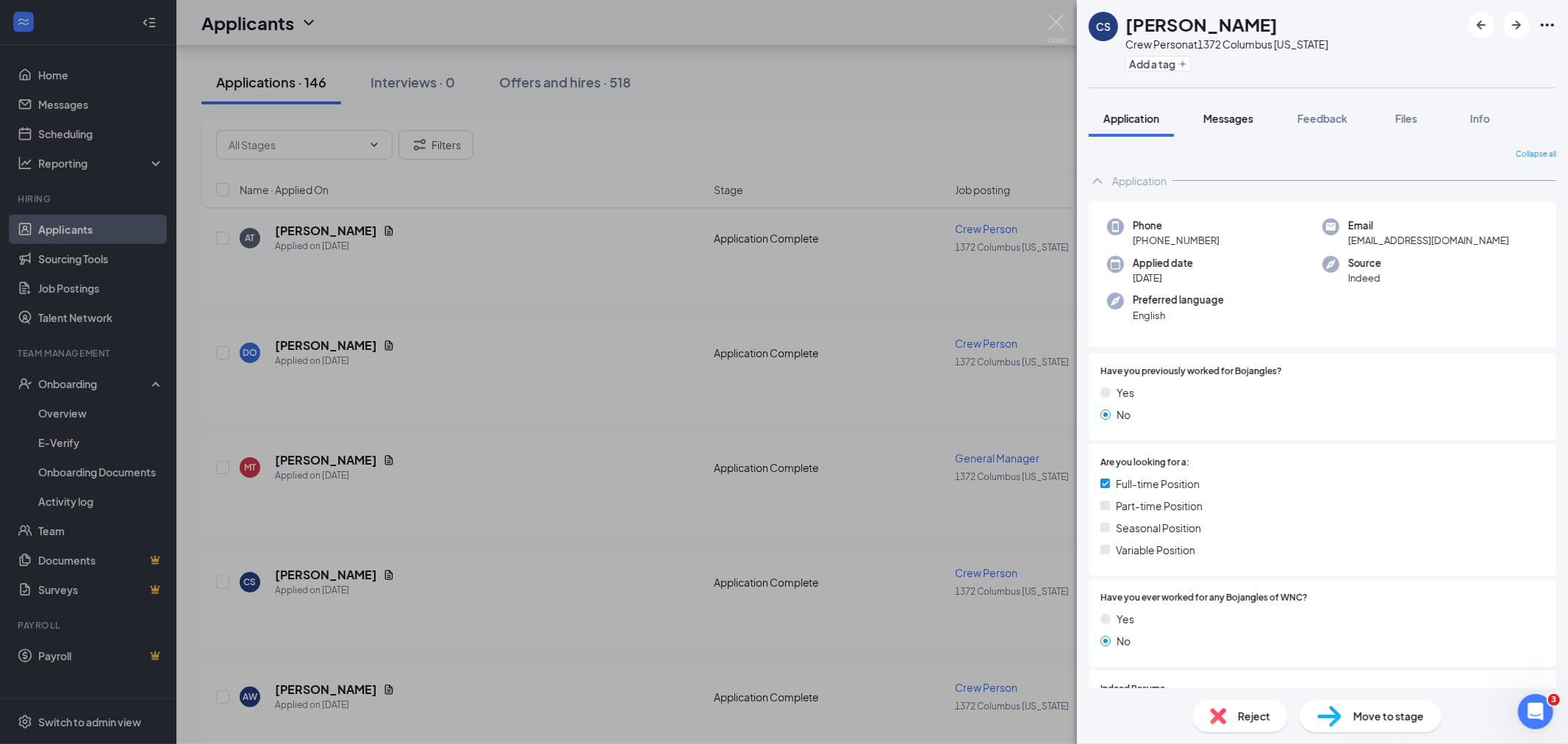
click at [1216, 113] on span "Messages" at bounding box center [1228, 118] width 50 height 14
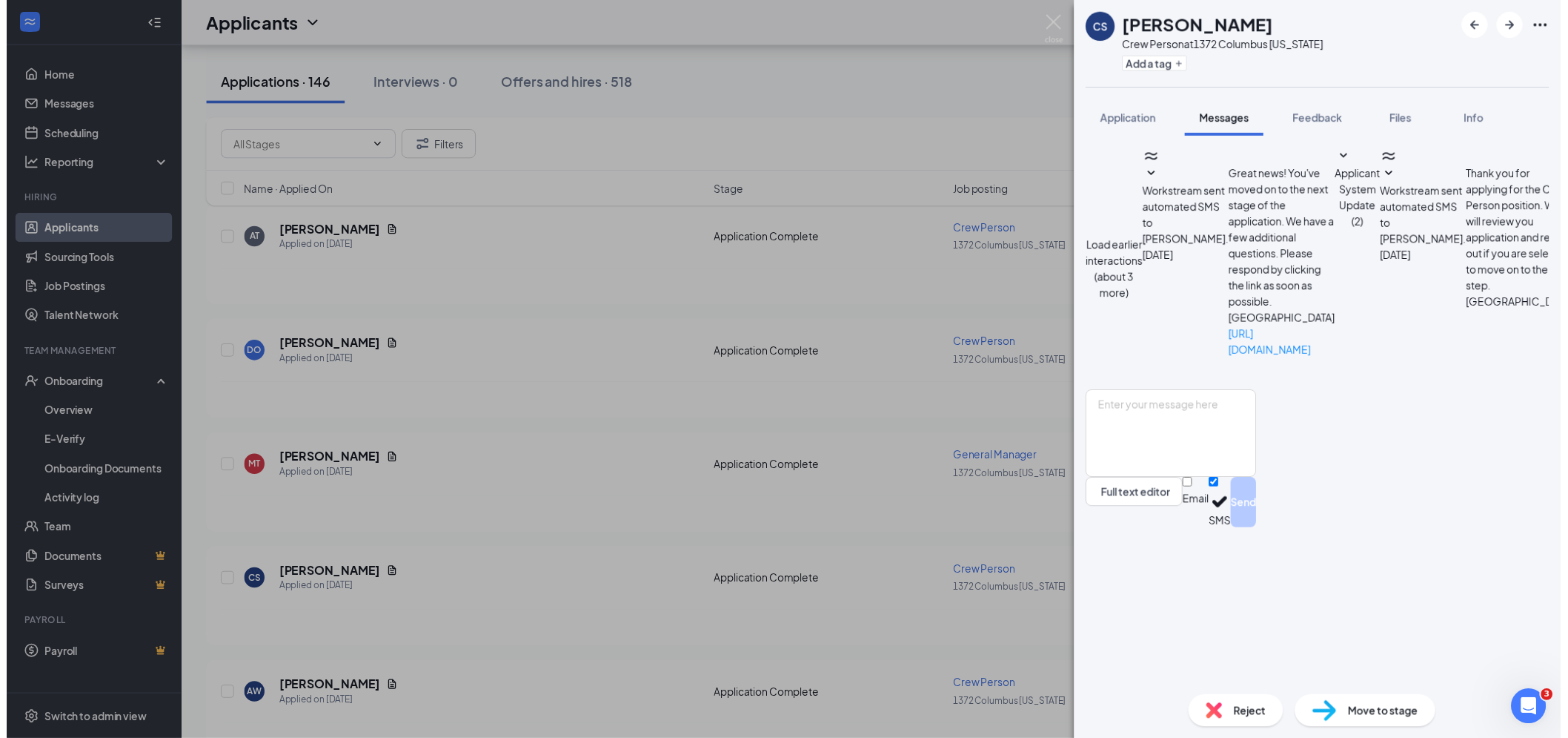
scroll to position [253, 0]
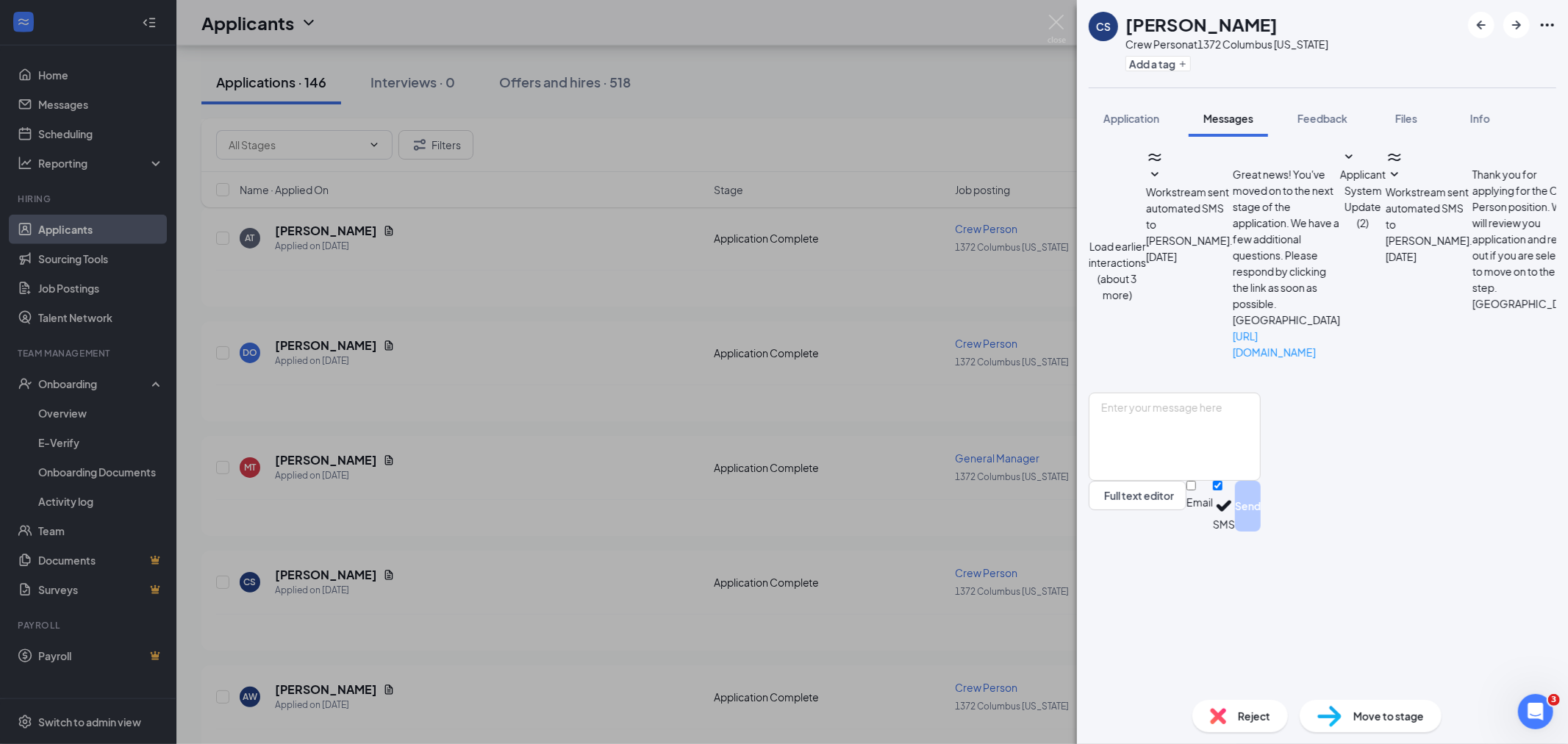
drag, startPoint x: 1184, startPoint y: 250, endPoint x: 1235, endPoint y: 303, distance: 73.6
copy span "Hello! We have received your application for crew member at [GEOGRAPHIC_DATA], …"
click at [1061, 23] on img at bounding box center [1057, 29] width 19 height 29
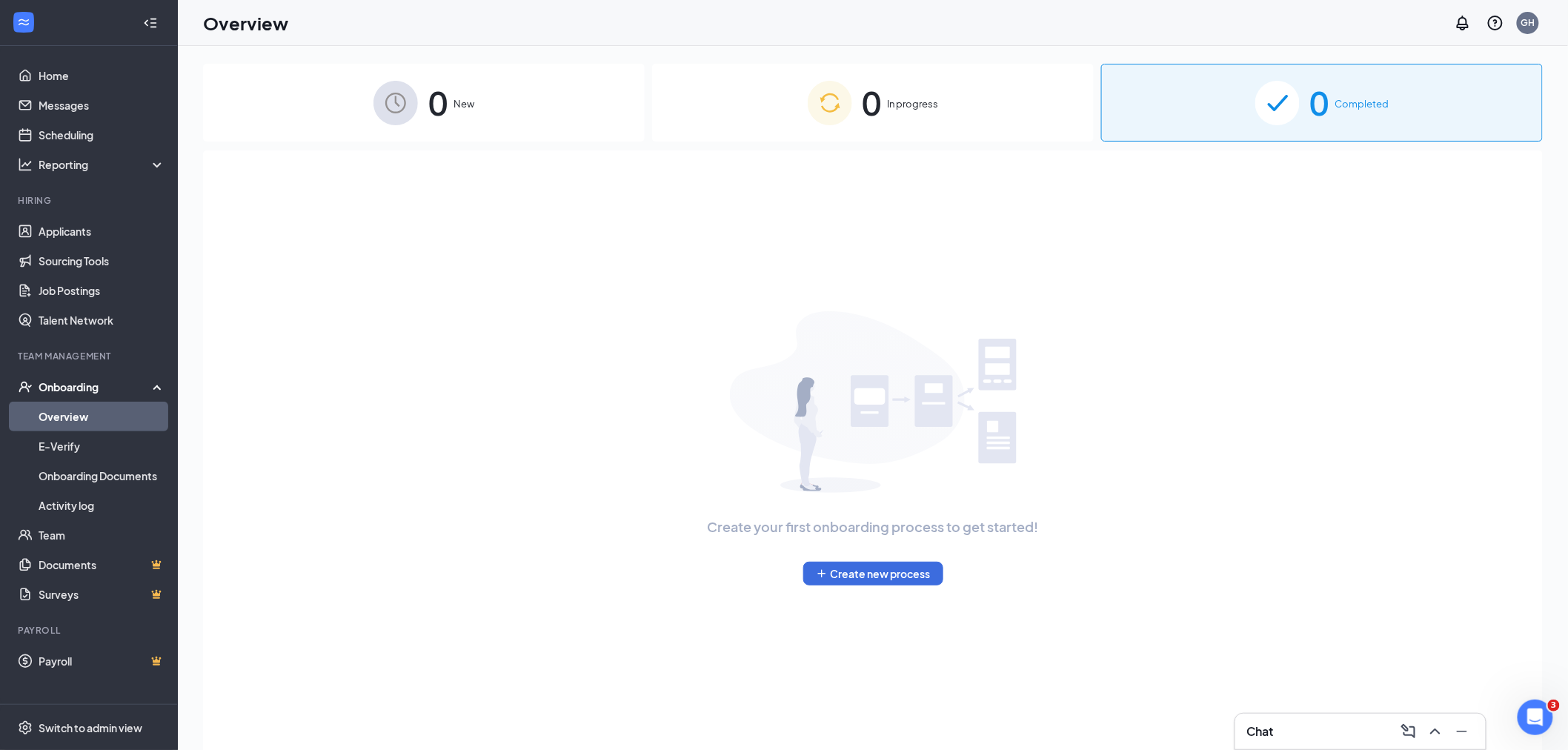
click at [1279, 730] on div "Chat" at bounding box center [1360, 731] width 227 height 24
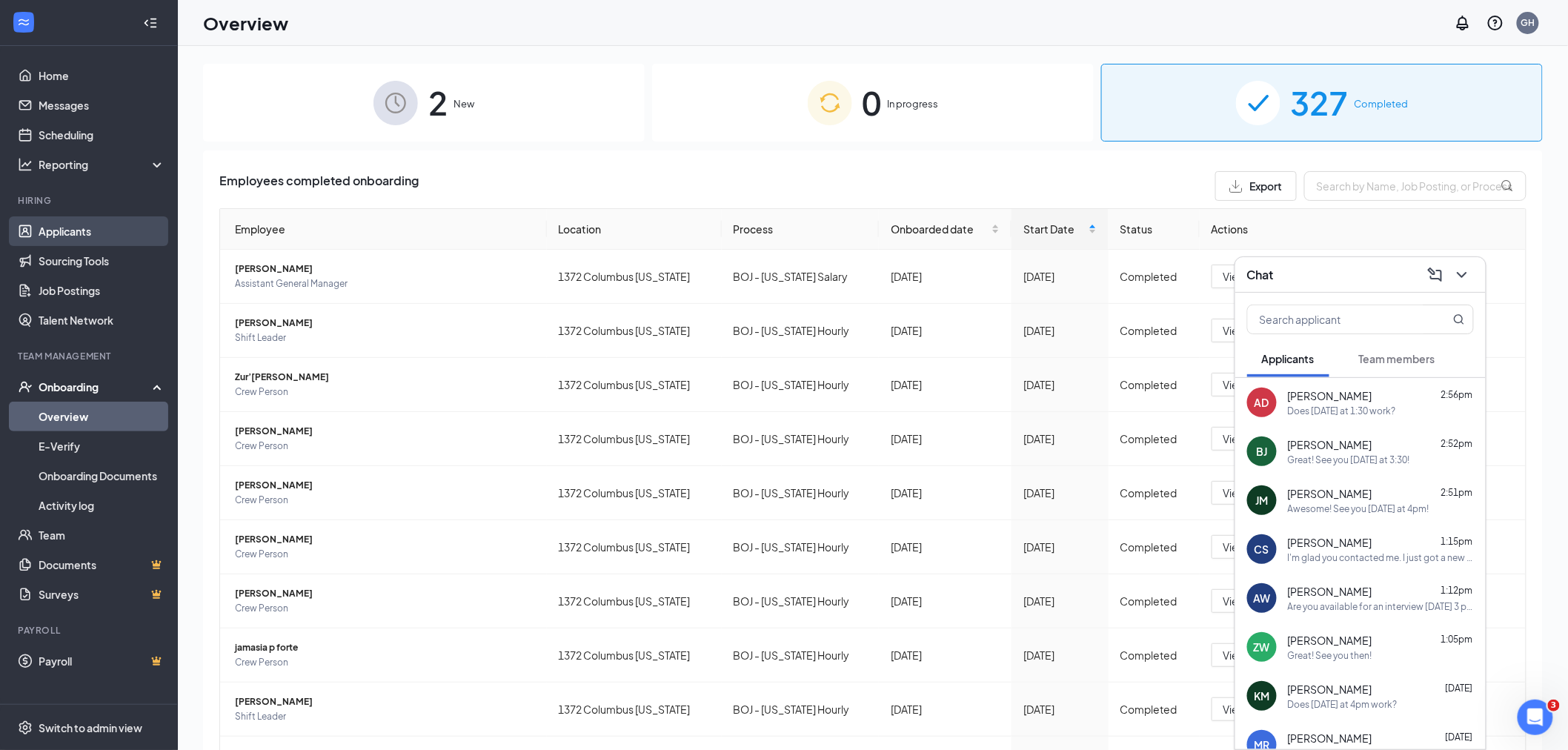
click at [108, 226] on link "Applicants" at bounding box center [101, 231] width 127 height 30
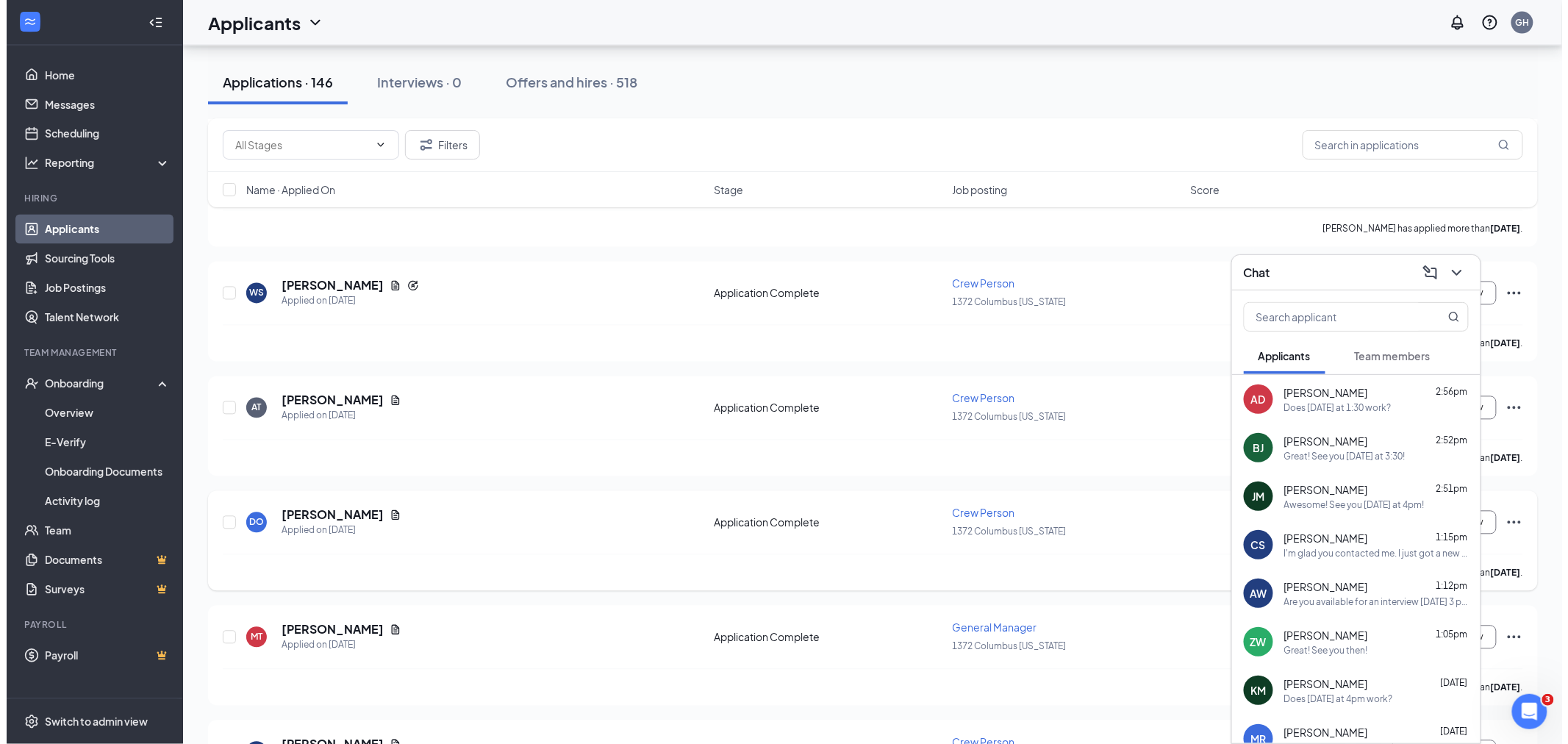
scroll to position [1061, 0]
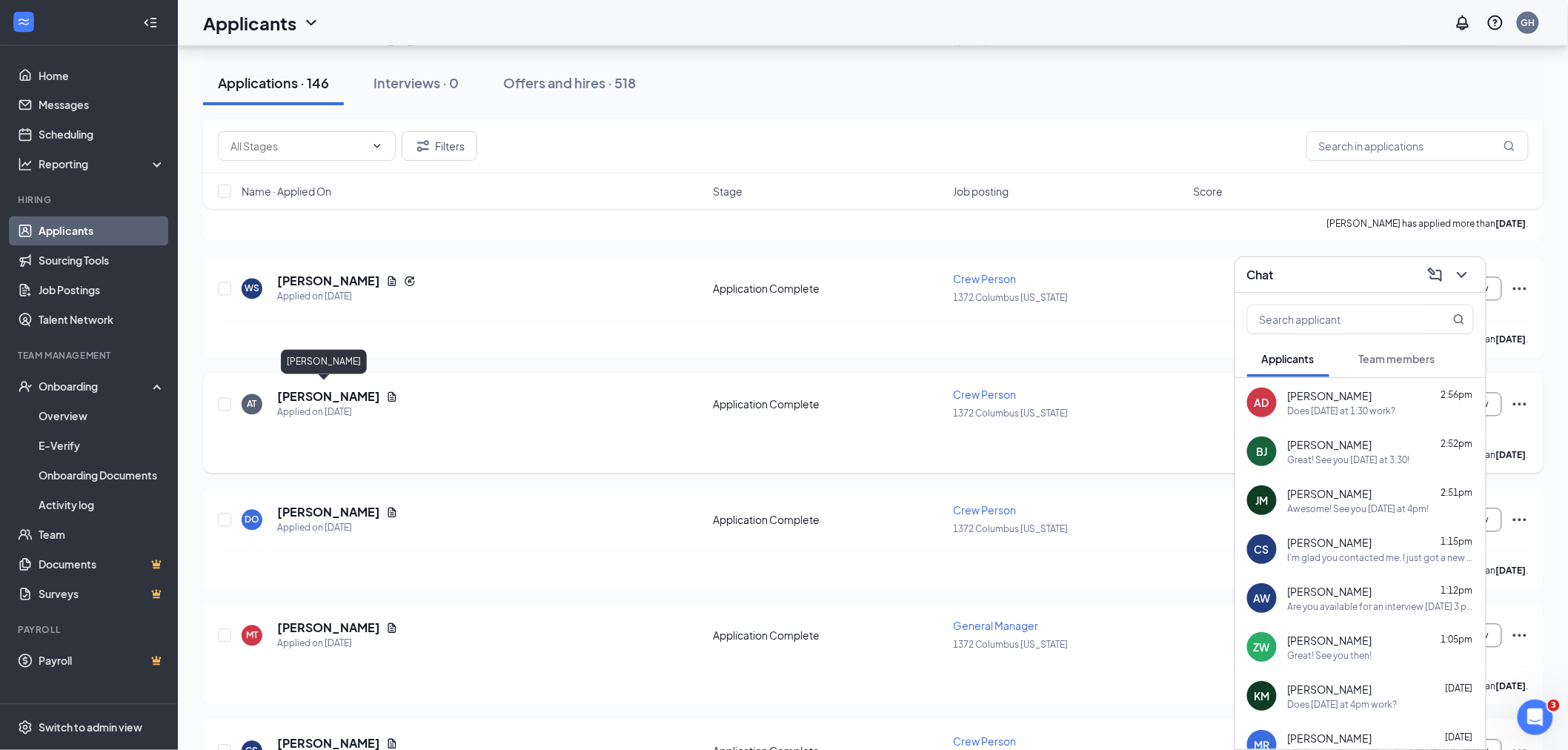
click at [299, 389] on h5 "[PERSON_NAME]" at bounding box center [328, 397] width 103 height 16
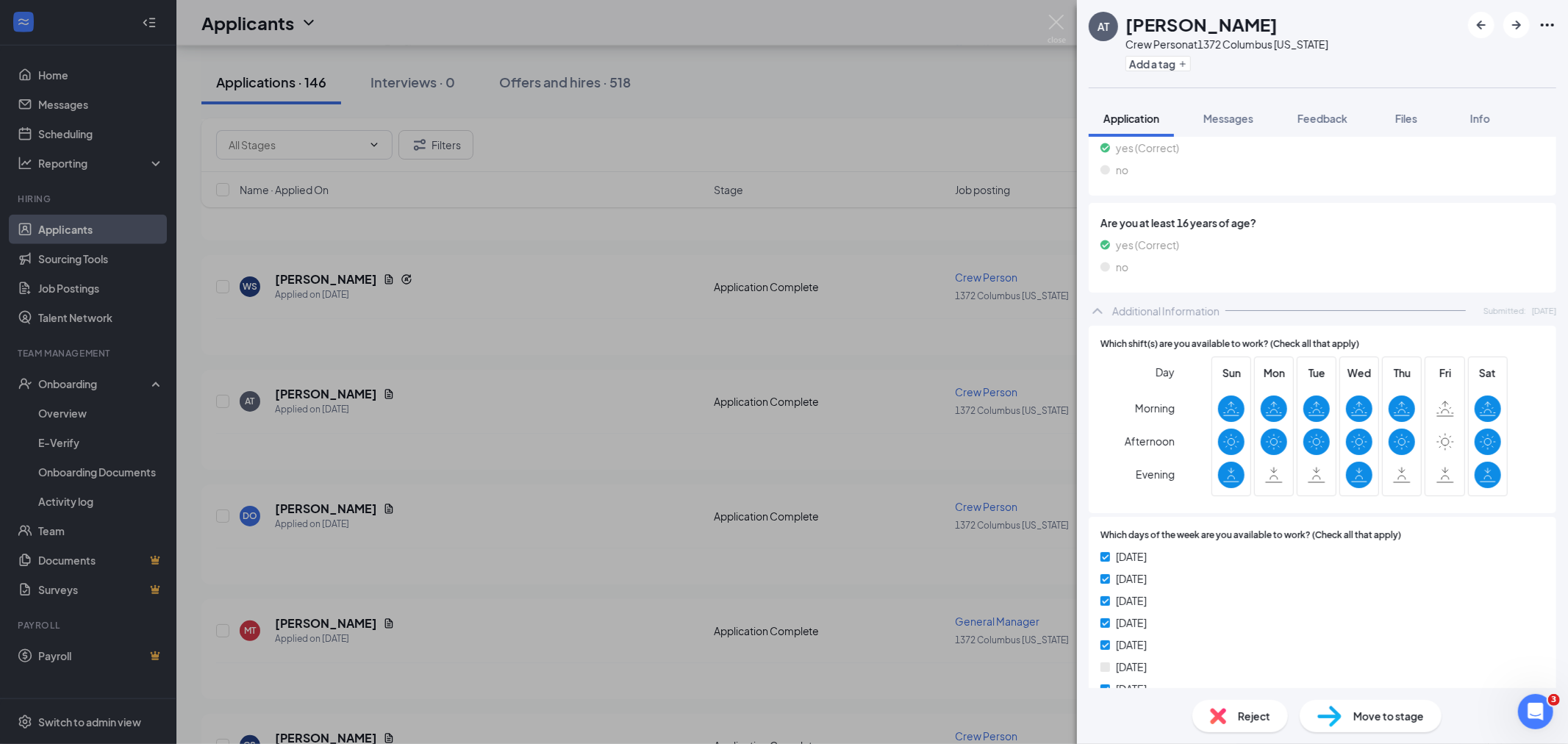
scroll to position [653, 0]
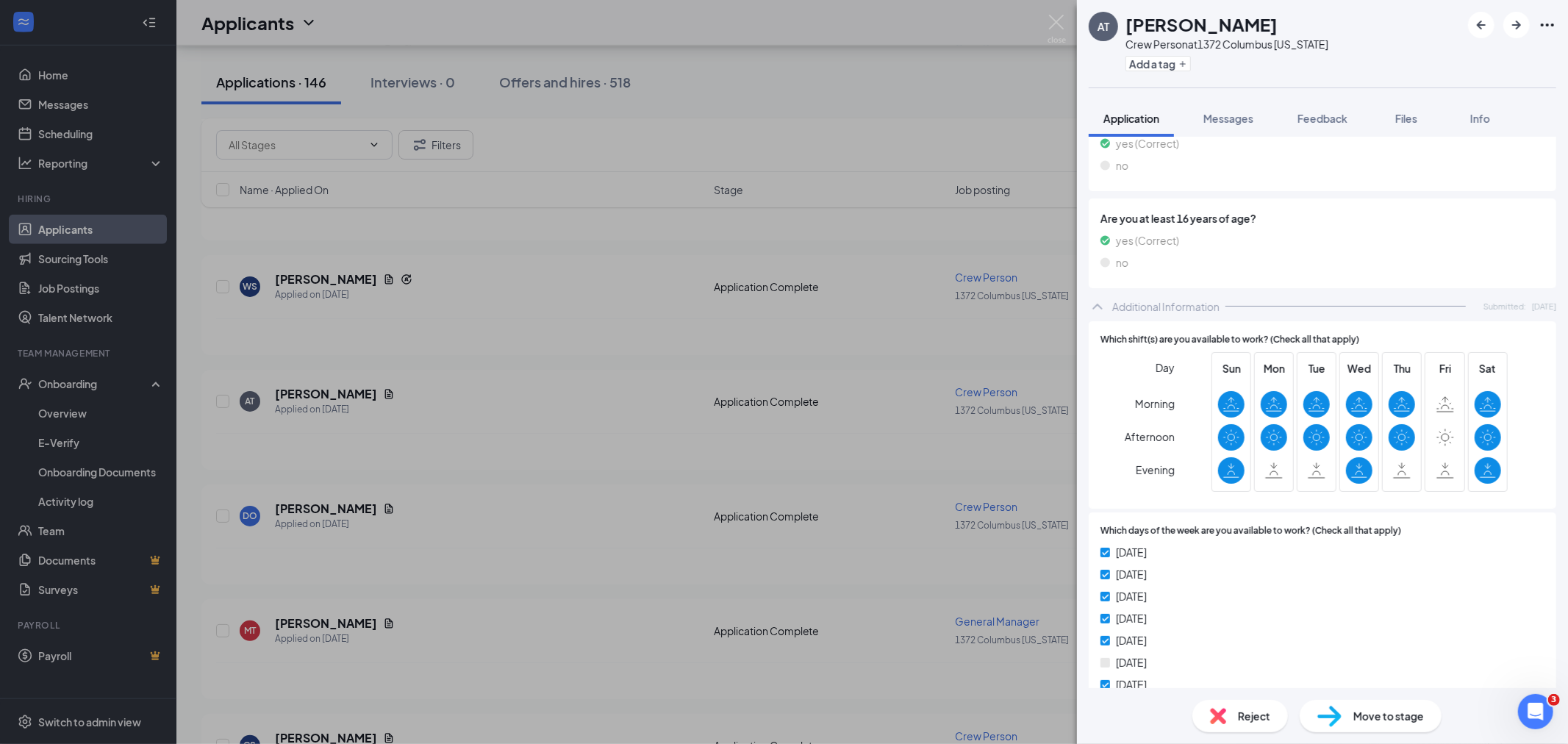
click at [1209, 122] on span "Messages" at bounding box center [1228, 118] width 50 height 14
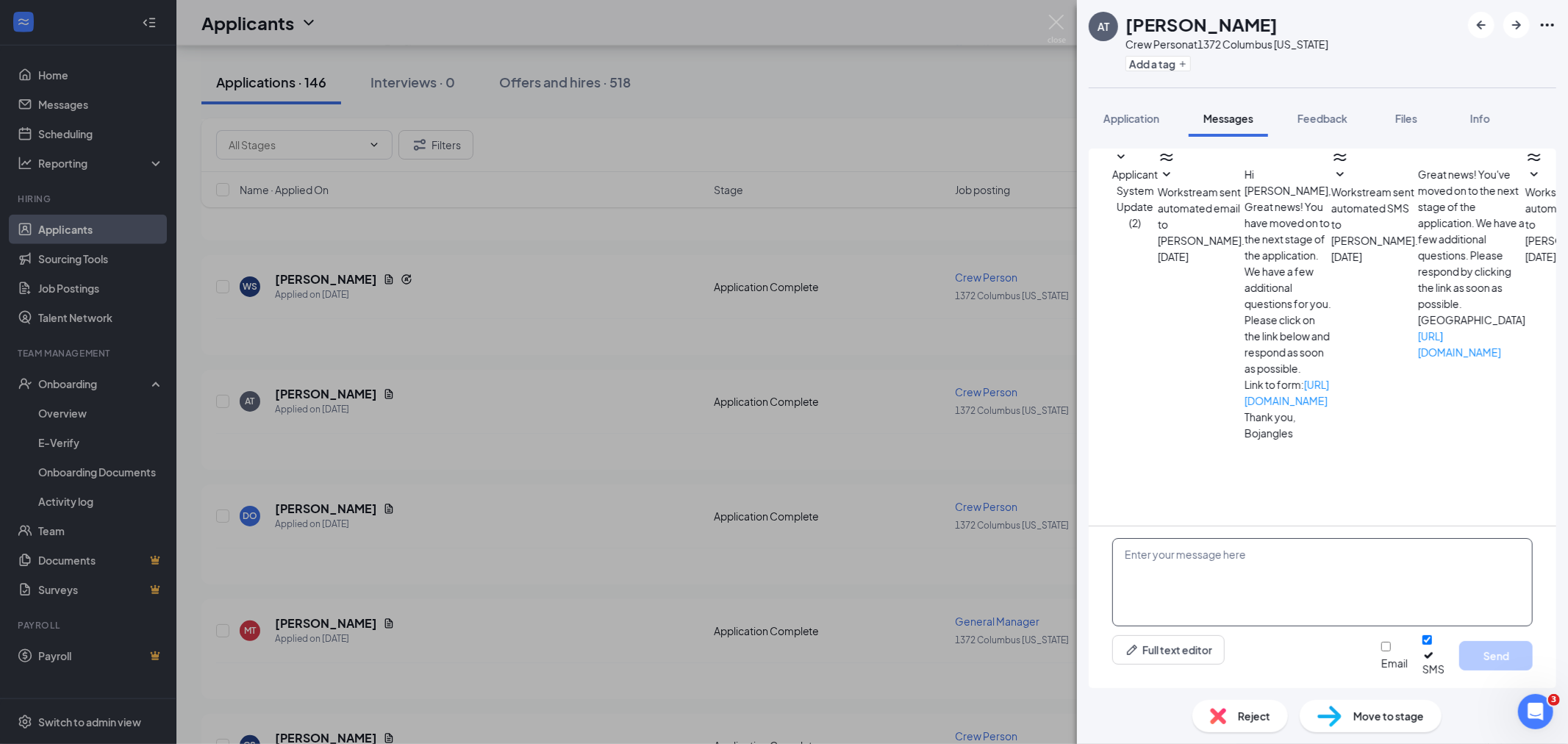
scroll to position [111, 0]
paste textarea "Hello! We have received your application for crew member at [GEOGRAPHIC_DATA], …"
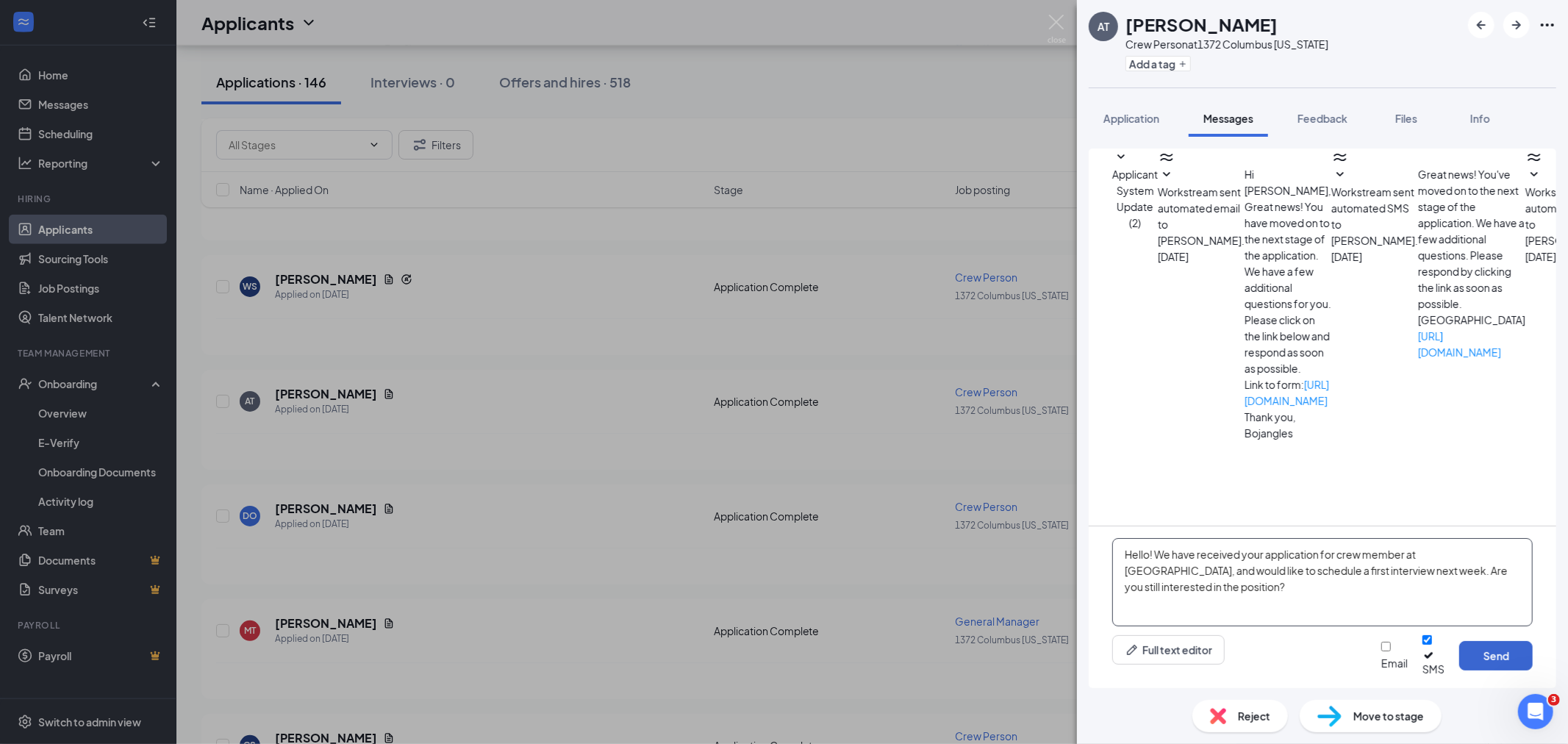
type textarea "Hello! We have received your application for crew member at [GEOGRAPHIC_DATA], …"
click at [1510, 660] on button "Send" at bounding box center [1495, 655] width 74 height 30
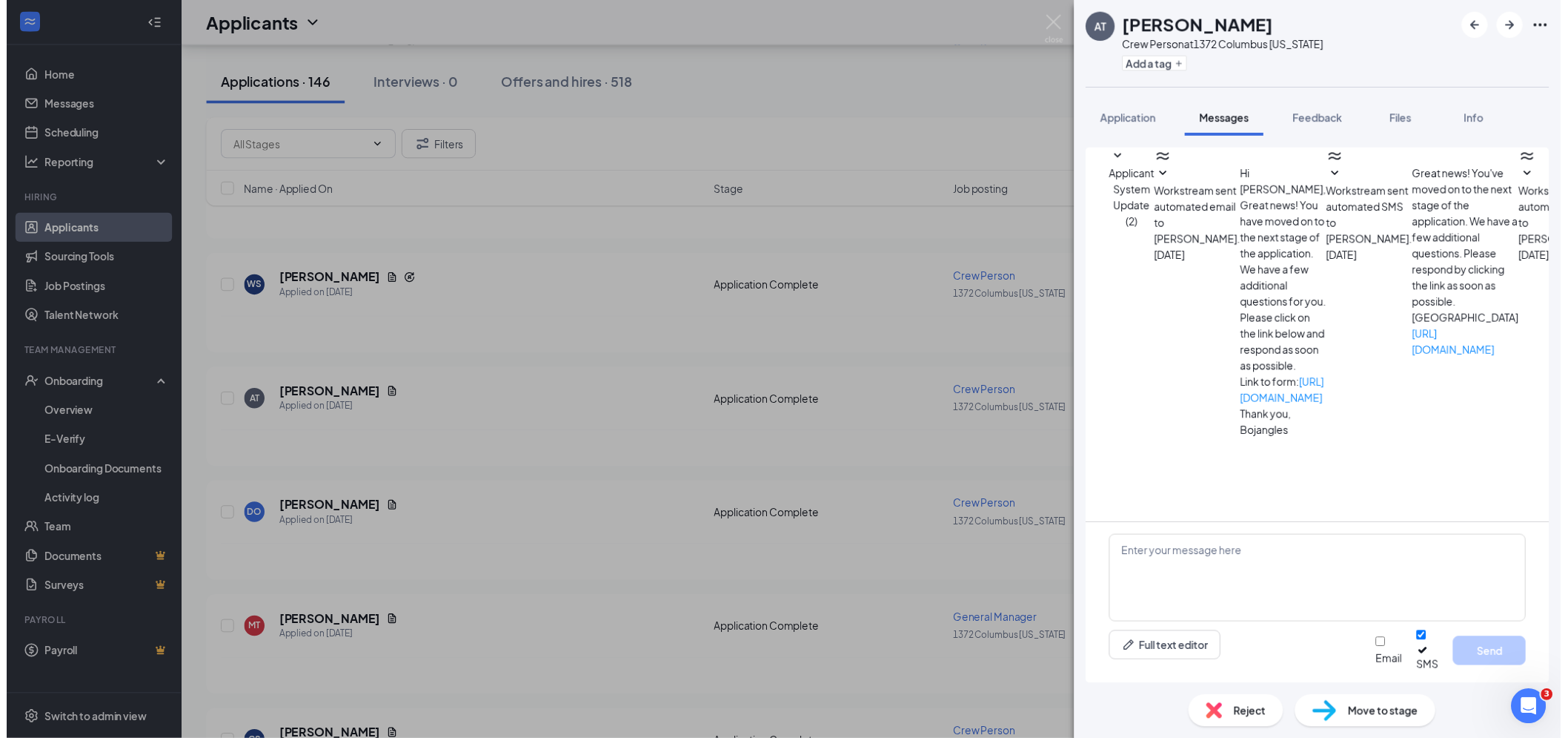
scroll to position [254, 0]
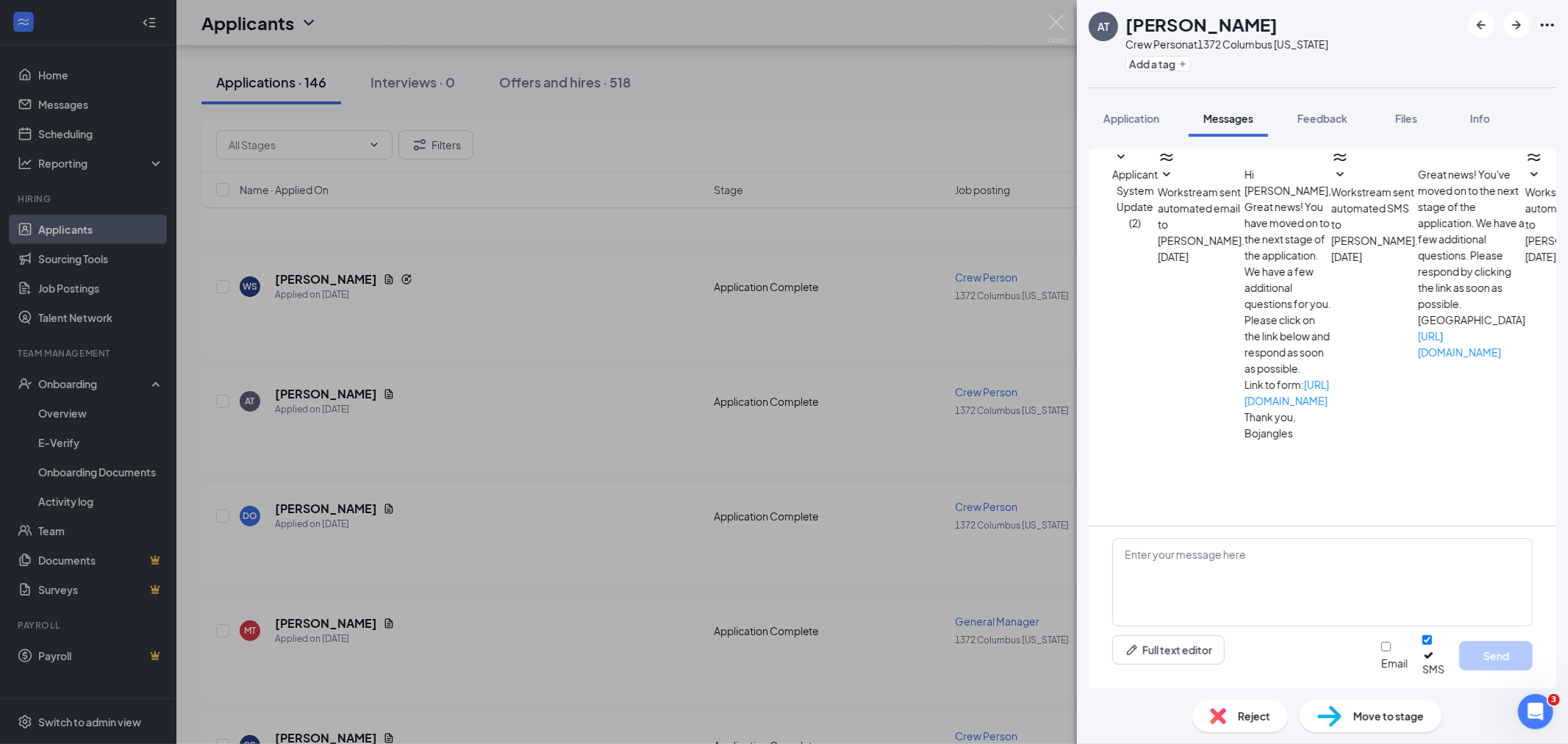
click at [1068, 22] on div "AT [PERSON_NAME] Crew Person at 1372 [GEOGRAPHIC_DATA][US_STATE] Add a tag Appl…" at bounding box center [784, 372] width 1568 height 744
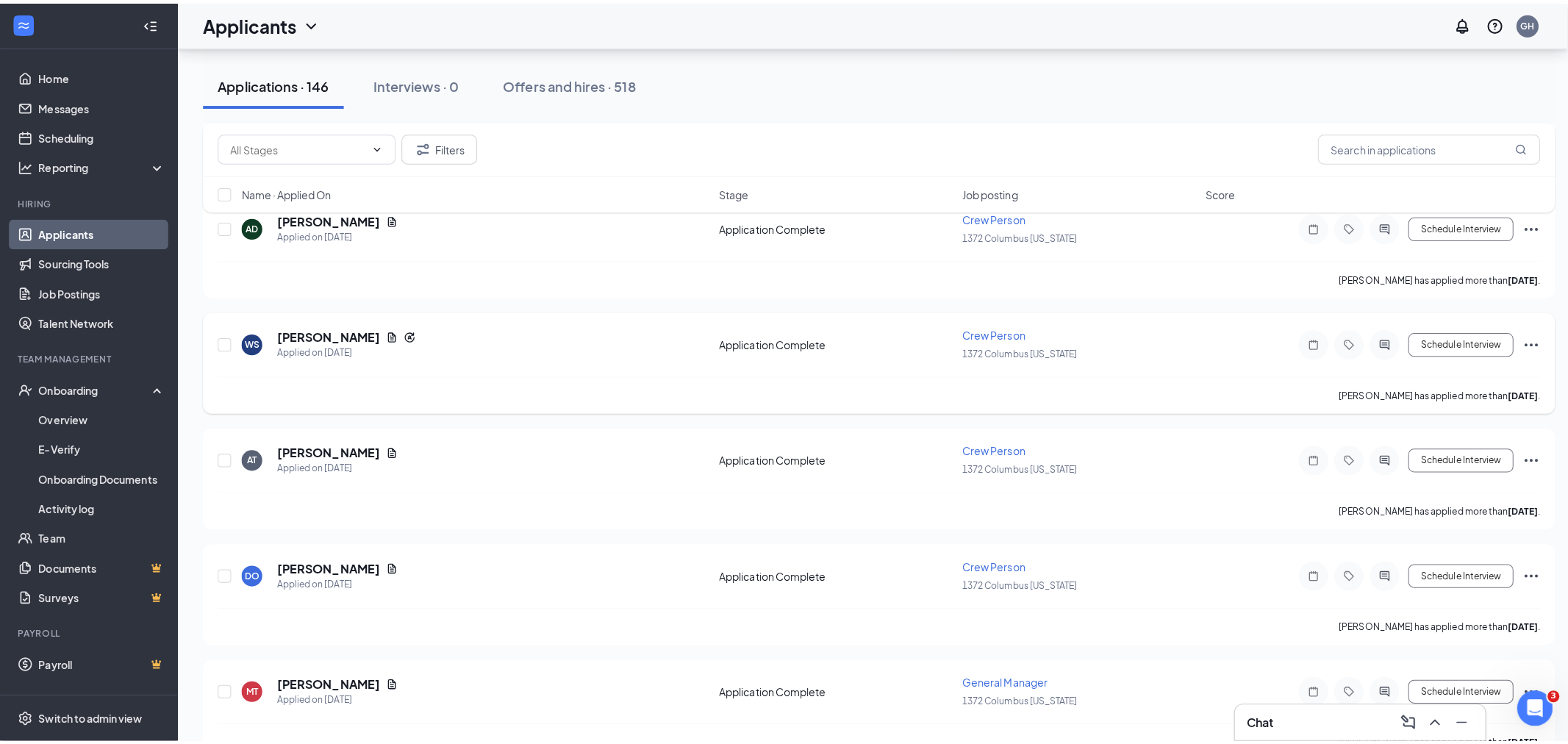
scroll to position [980, 0]
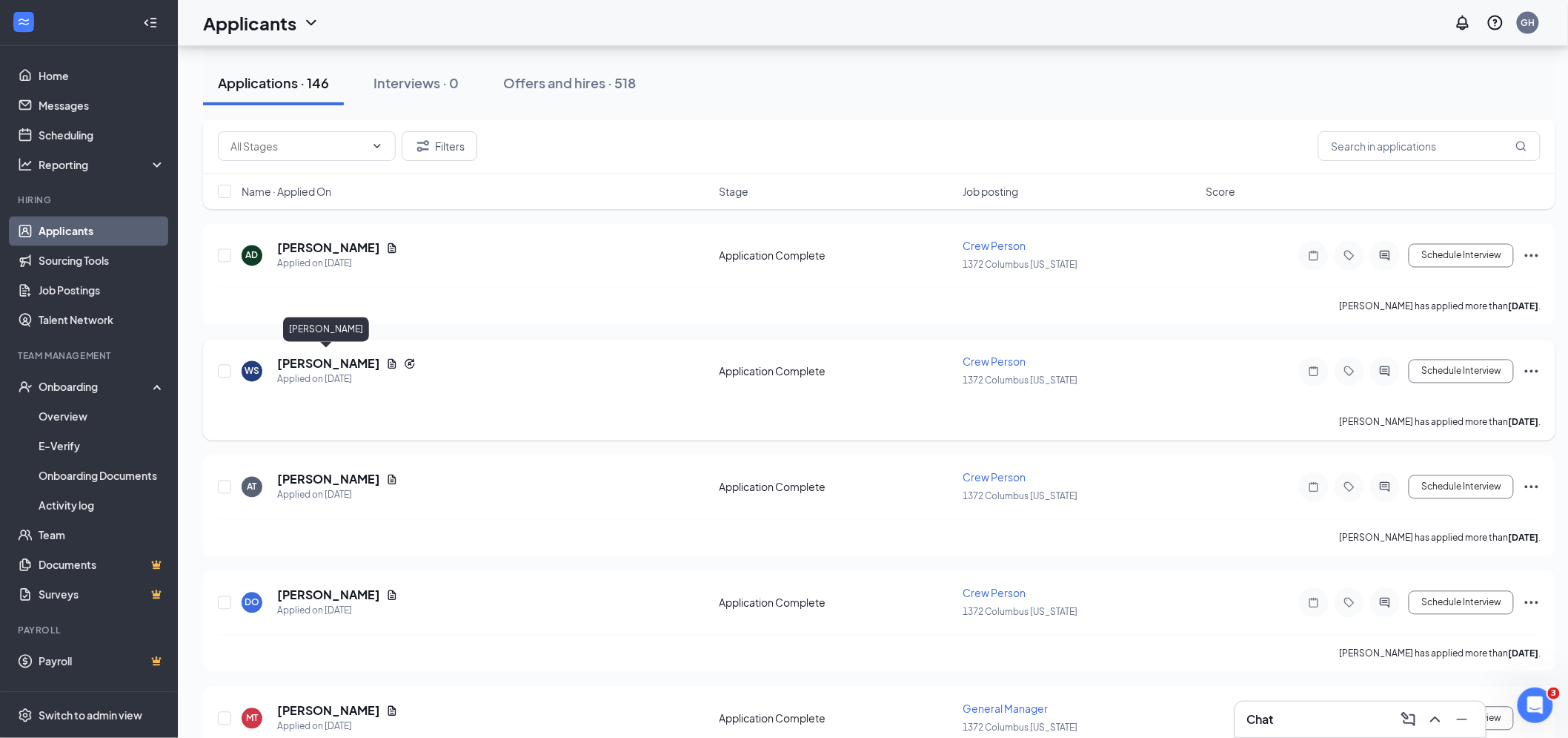
click at [348, 359] on h5 "[PERSON_NAME]" at bounding box center [328, 364] width 103 height 16
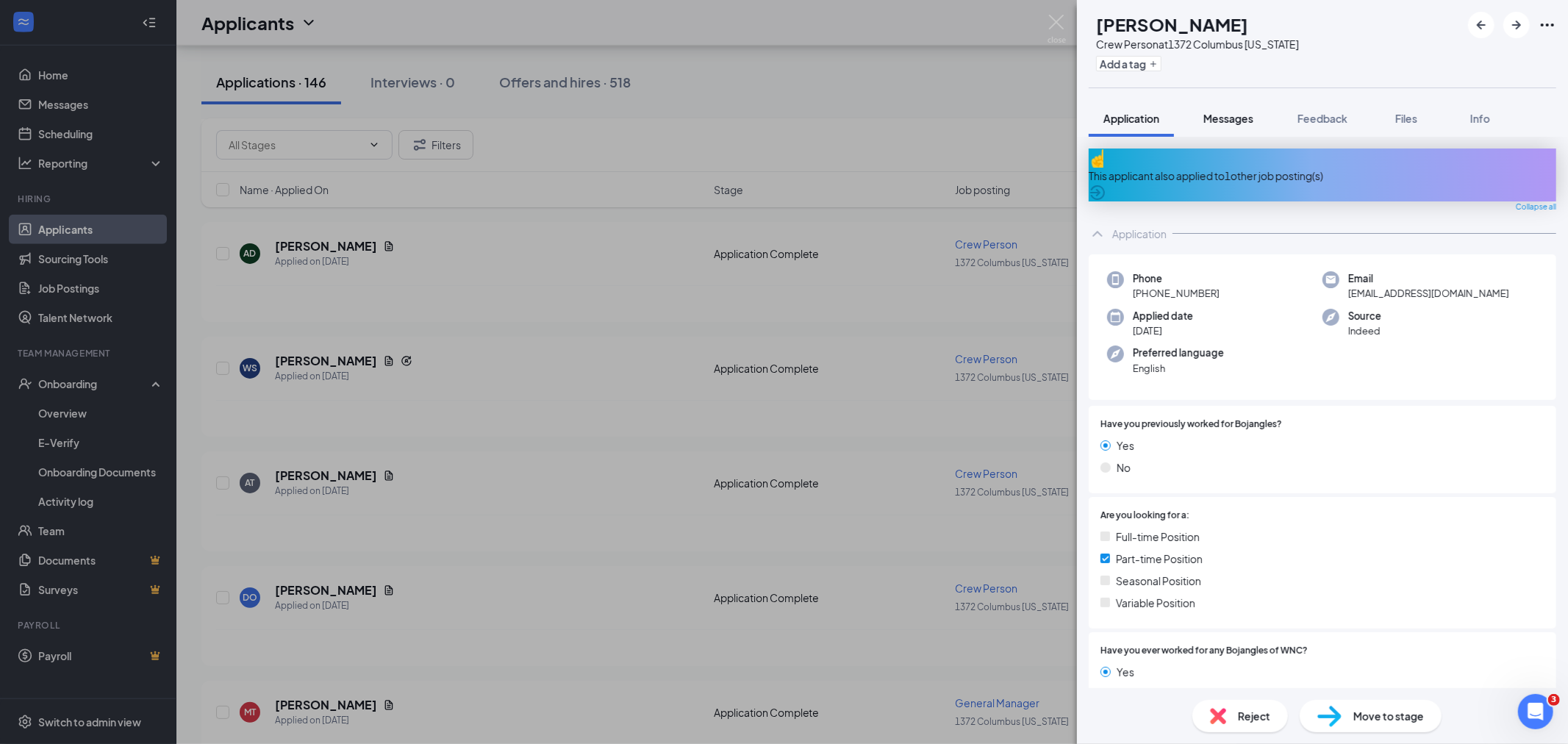
click at [1224, 126] on button "Messages" at bounding box center [1228, 118] width 79 height 37
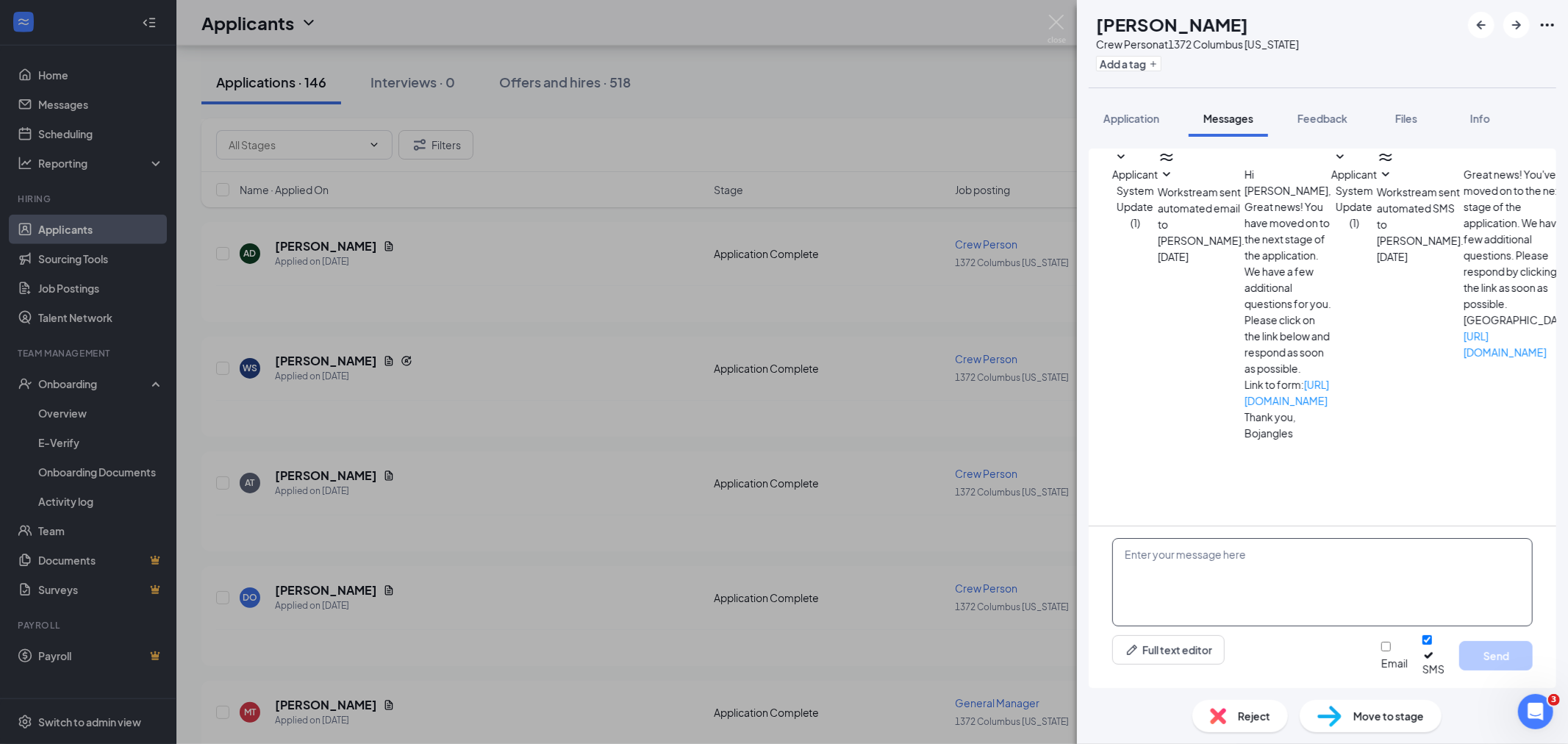
scroll to position [152, 0]
paste textarea "Hello! We have received your application for crew member at [GEOGRAPHIC_DATA], …"
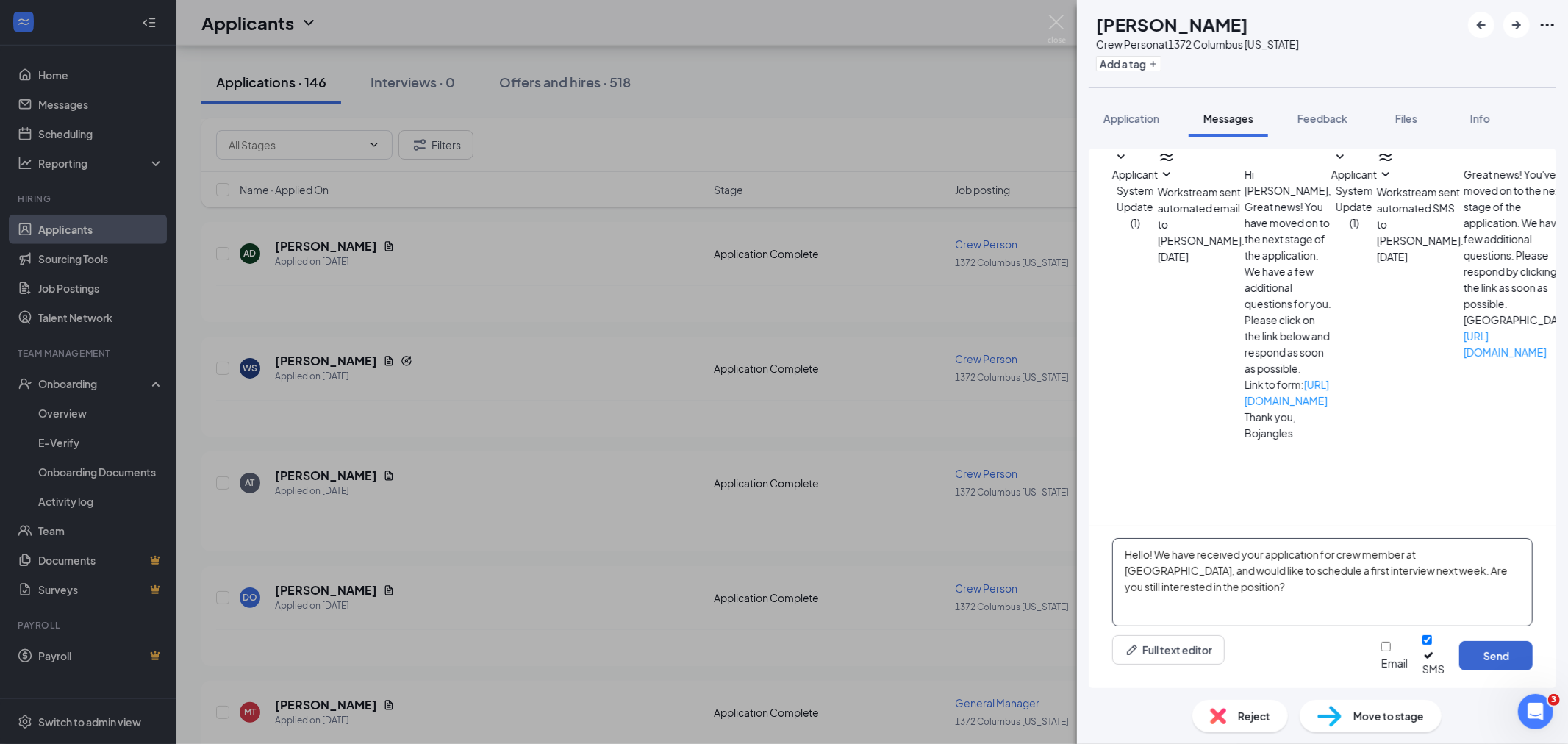
type textarea "Hello! We have received your application for crew member at [GEOGRAPHIC_DATA], …"
click at [1505, 659] on button "Send" at bounding box center [1495, 655] width 74 height 30
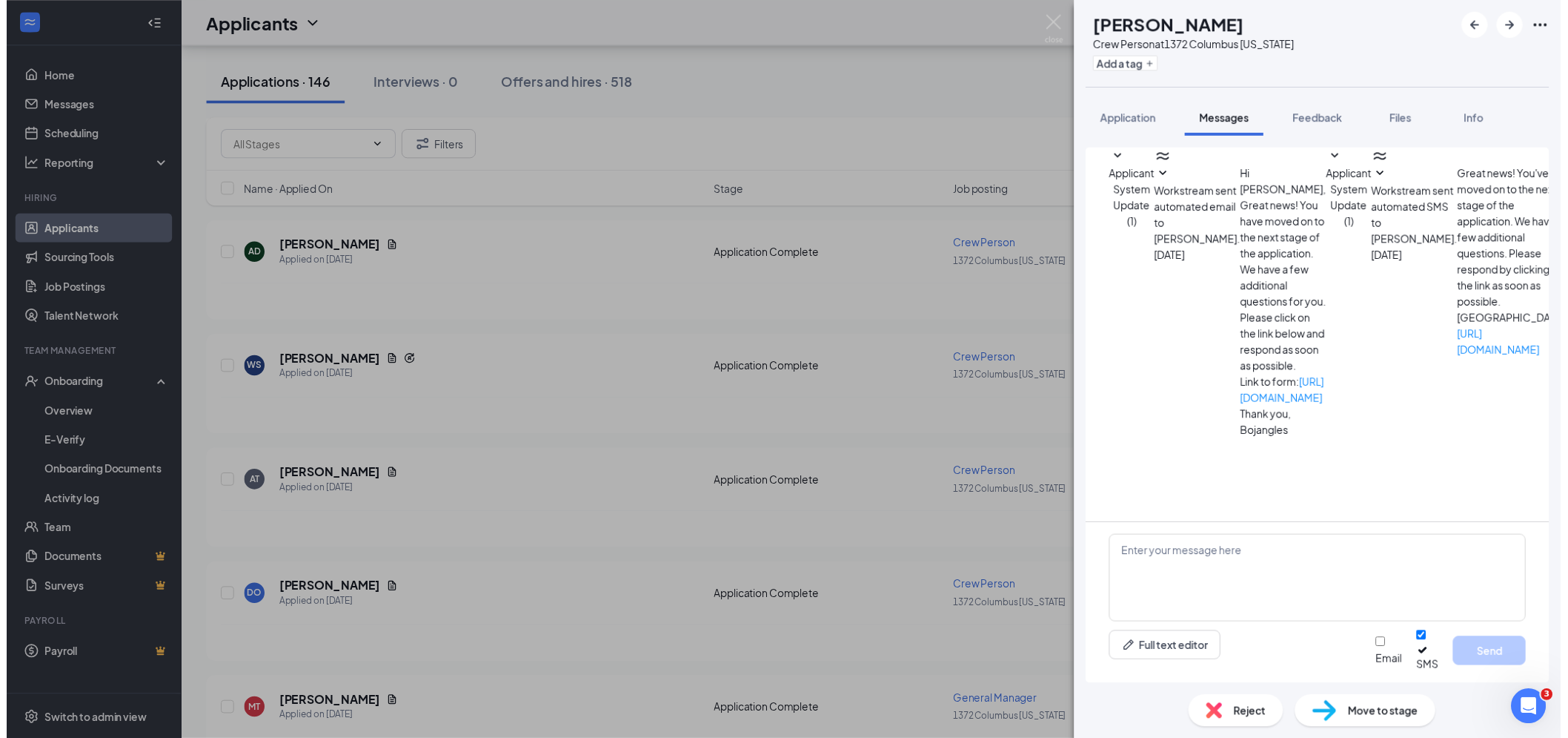
scroll to position [297, 0]
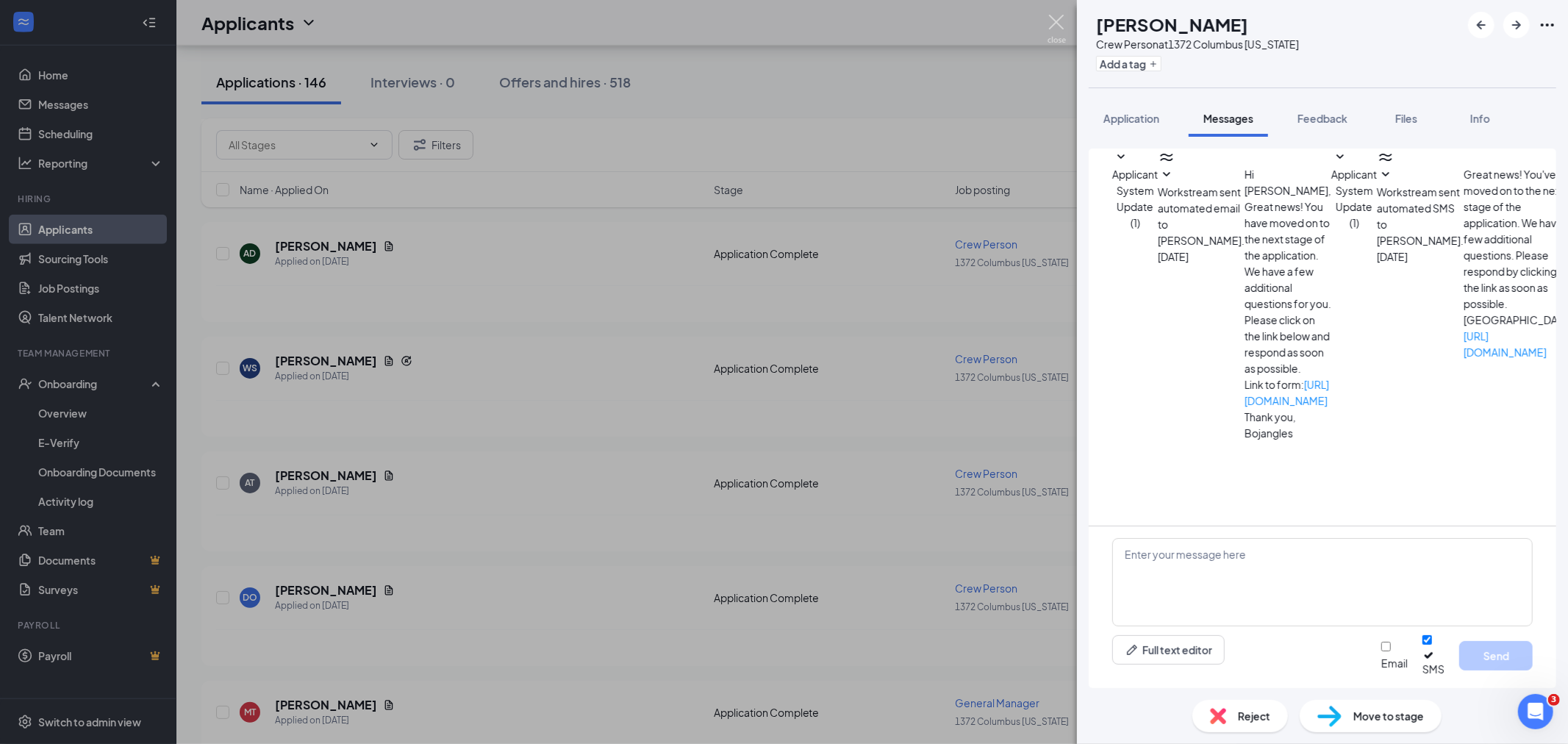
click at [1062, 25] on img at bounding box center [1057, 29] width 19 height 29
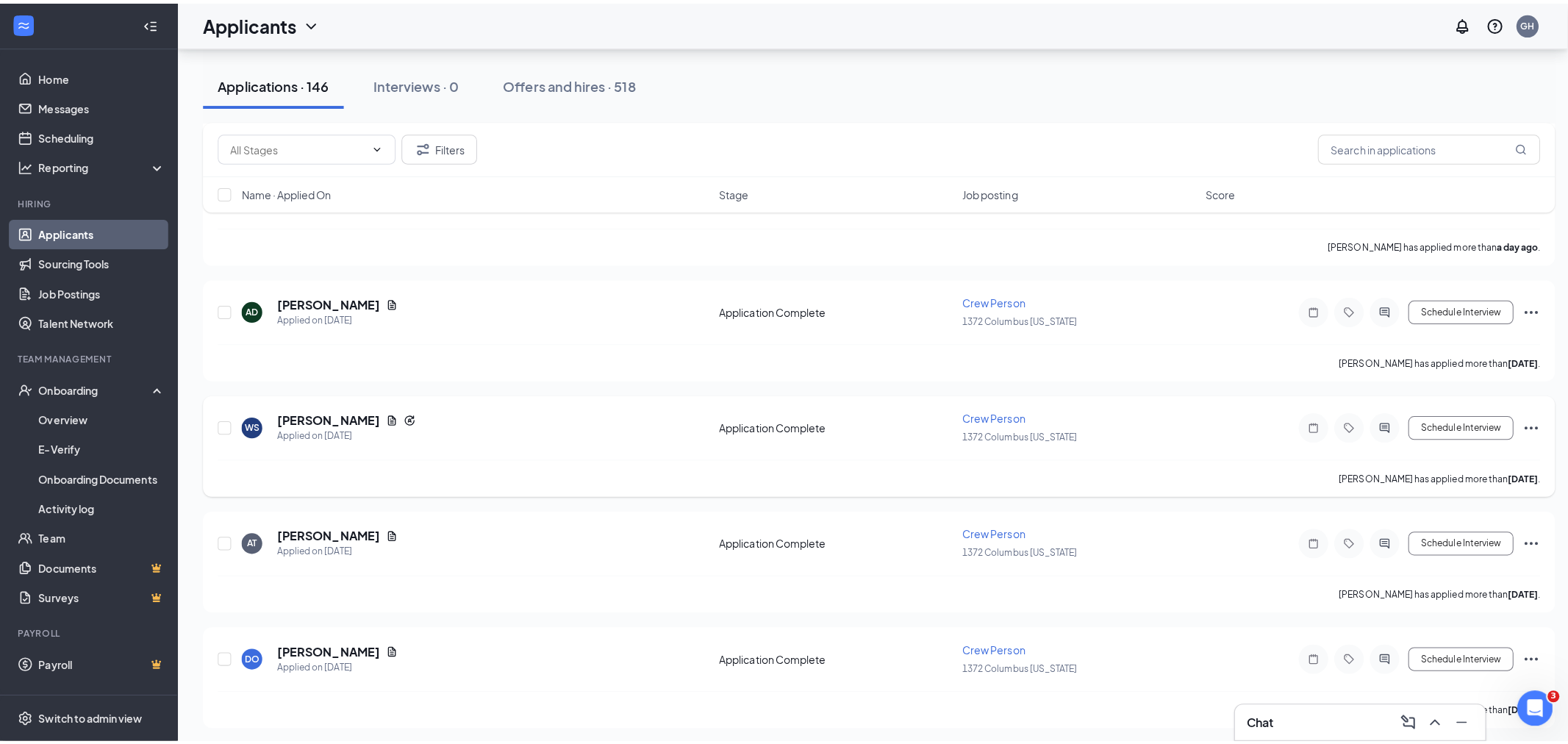
scroll to position [898, 0]
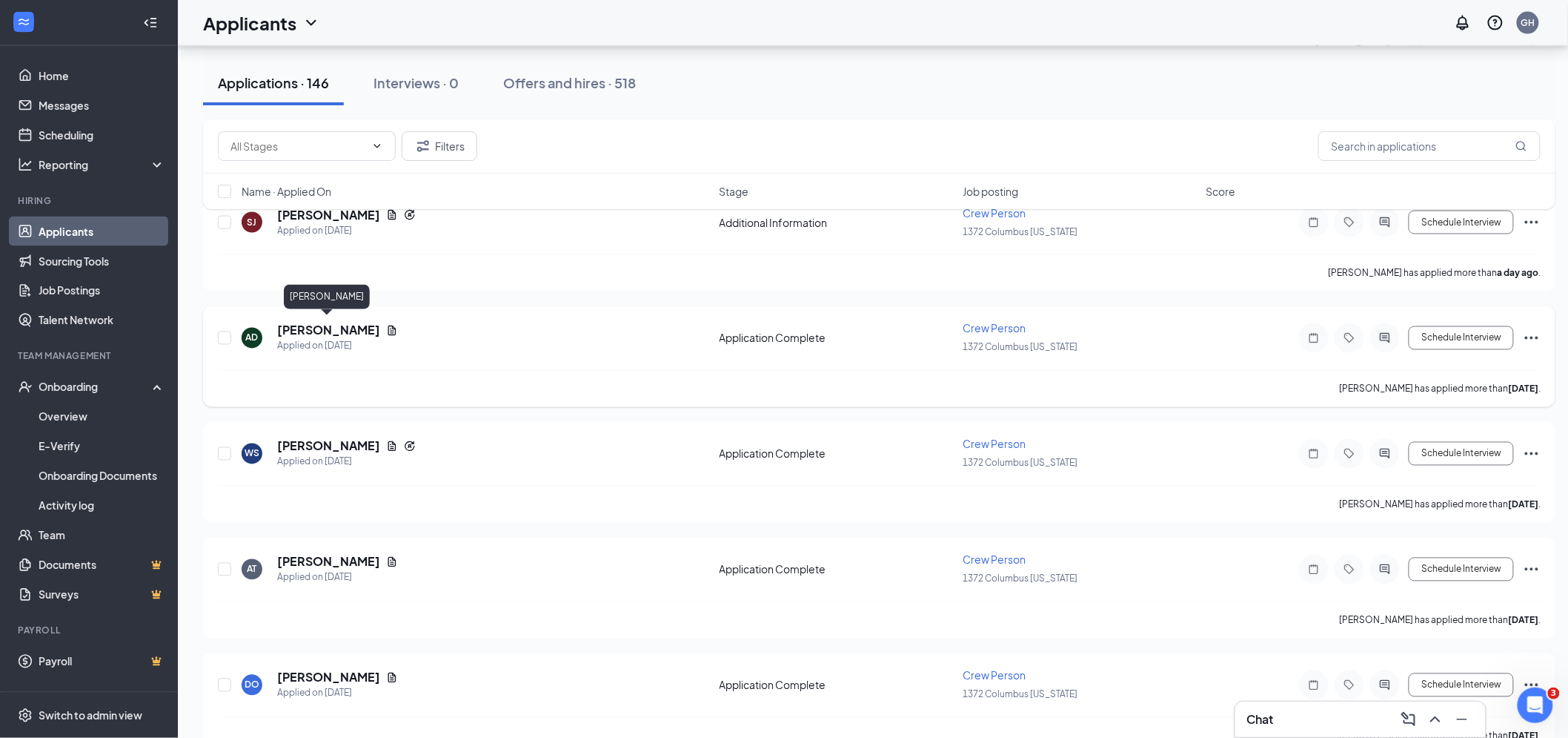
click at [328, 330] on h5 "[PERSON_NAME]" at bounding box center [328, 330] width 103 height 16
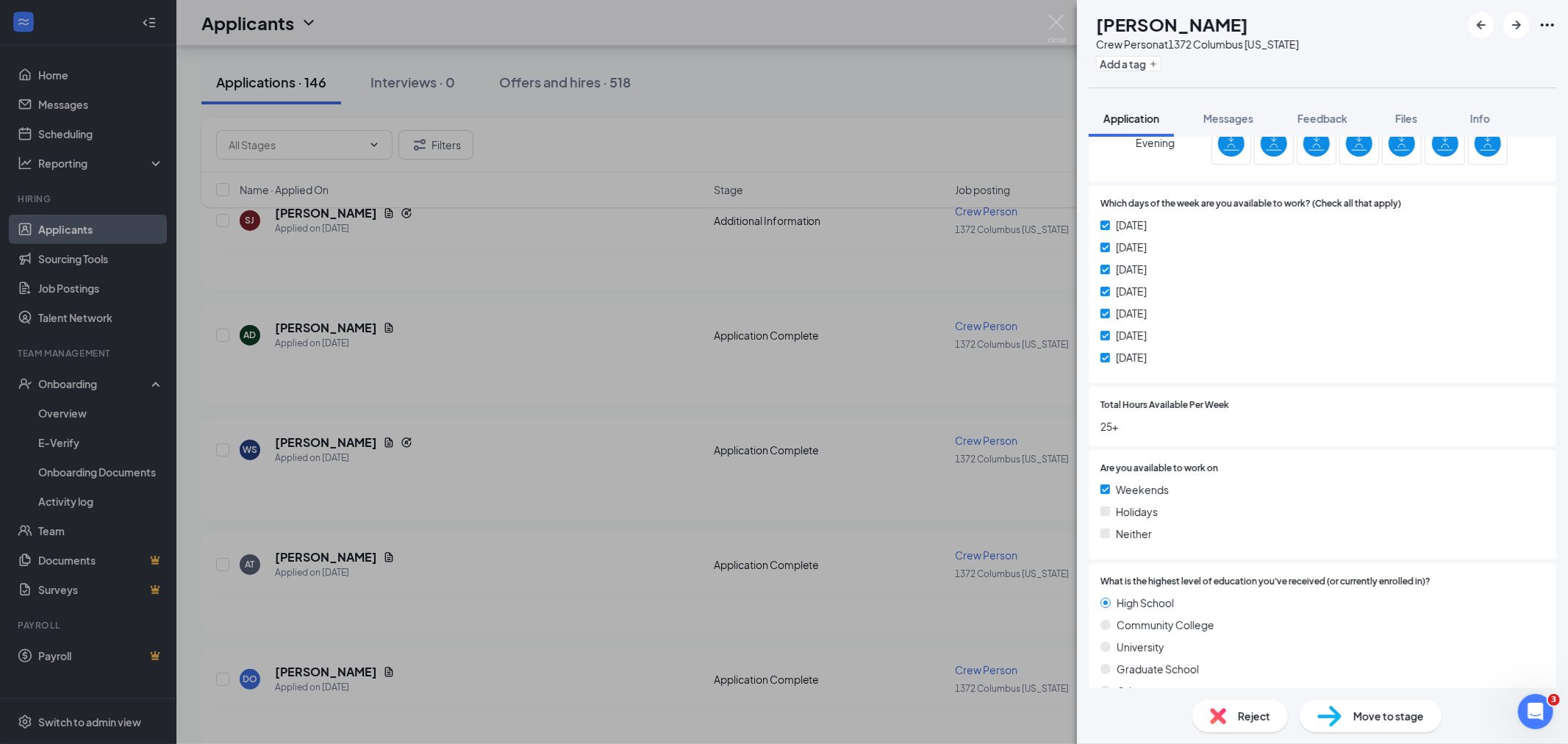
scroll to position [1306, 0]
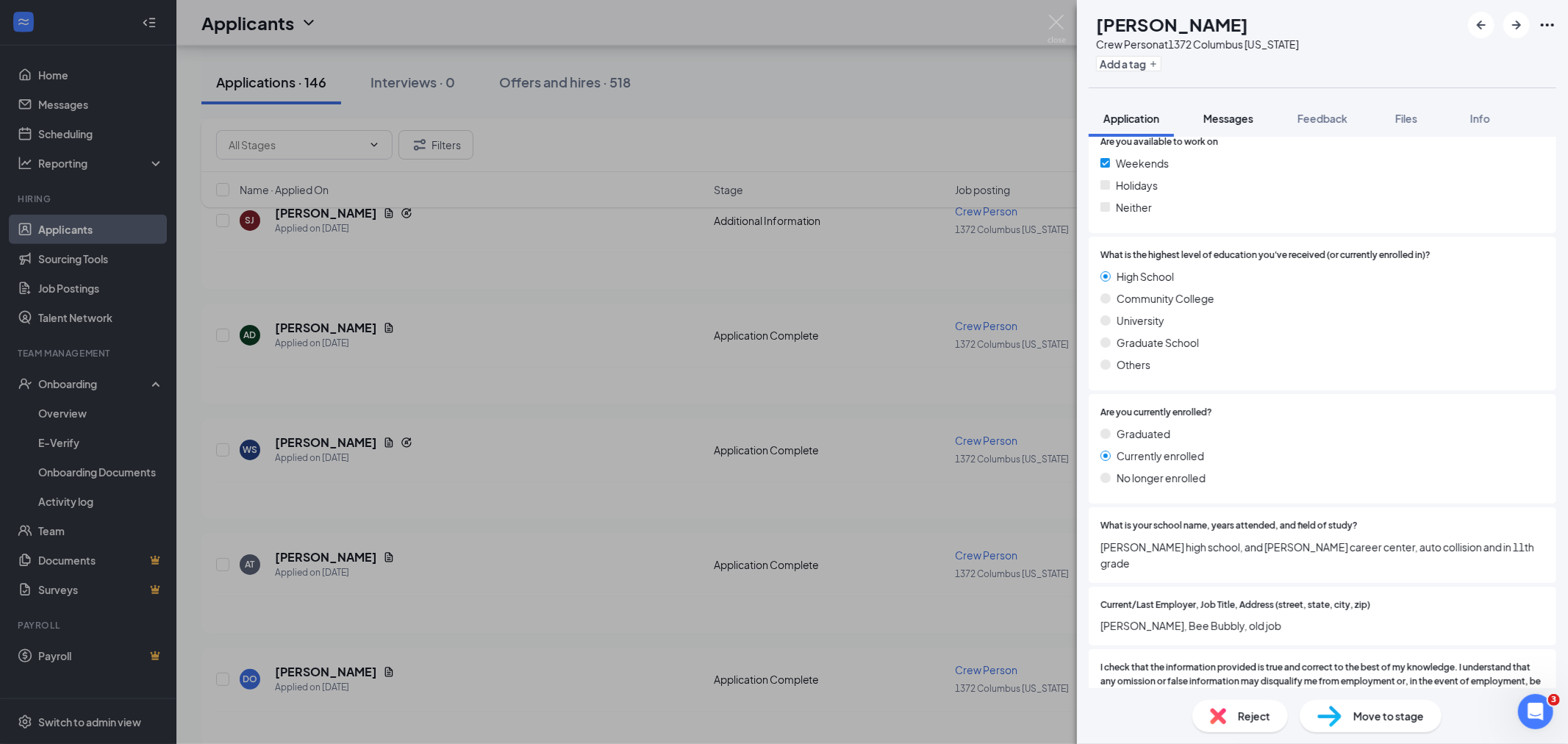
click at [1208, 121] on span "Messages" at bounding box center [1228, 118] width 50 height 14
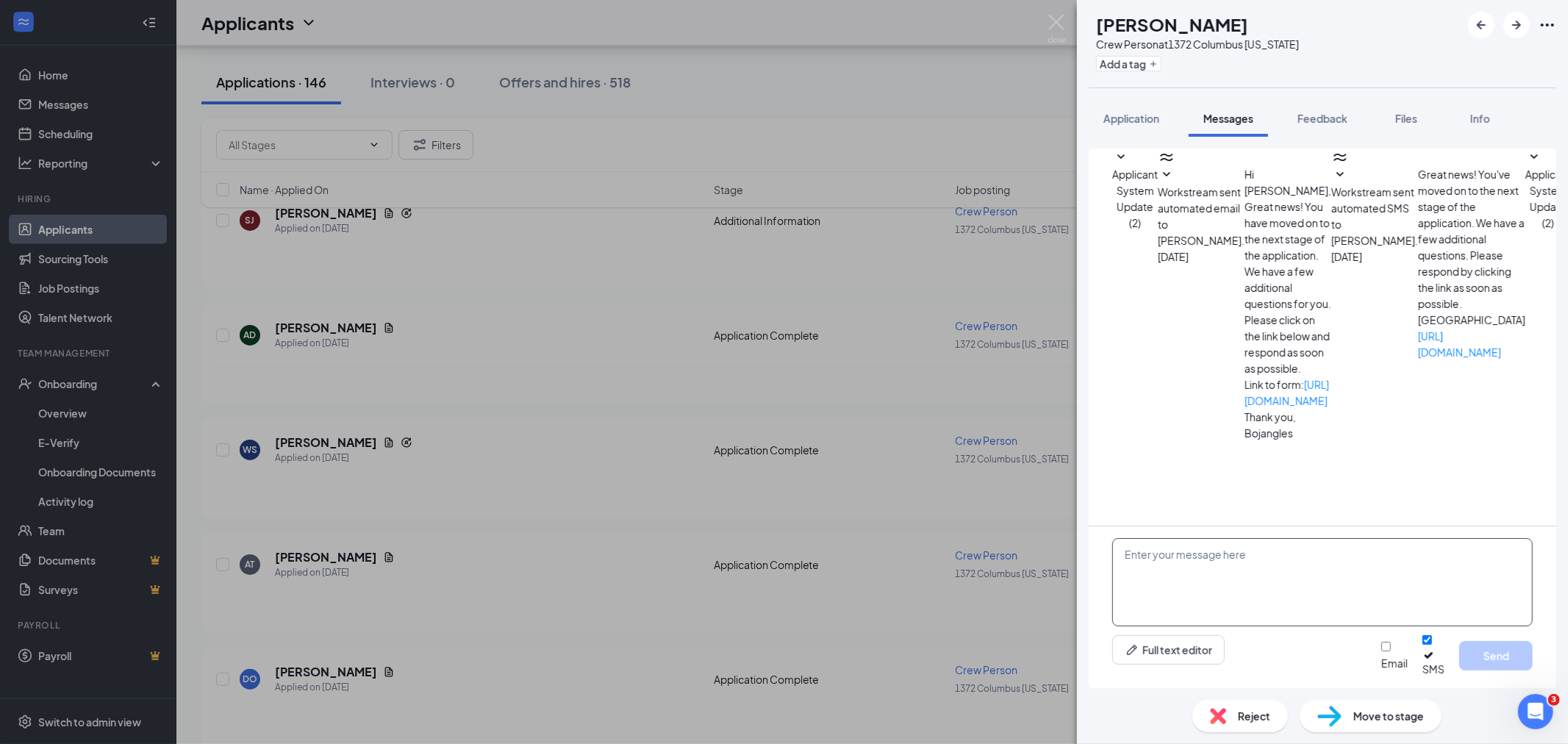
paste textarea "Hello! We have received your application for crew member at [GEOGRAPHIC_DATA], …"
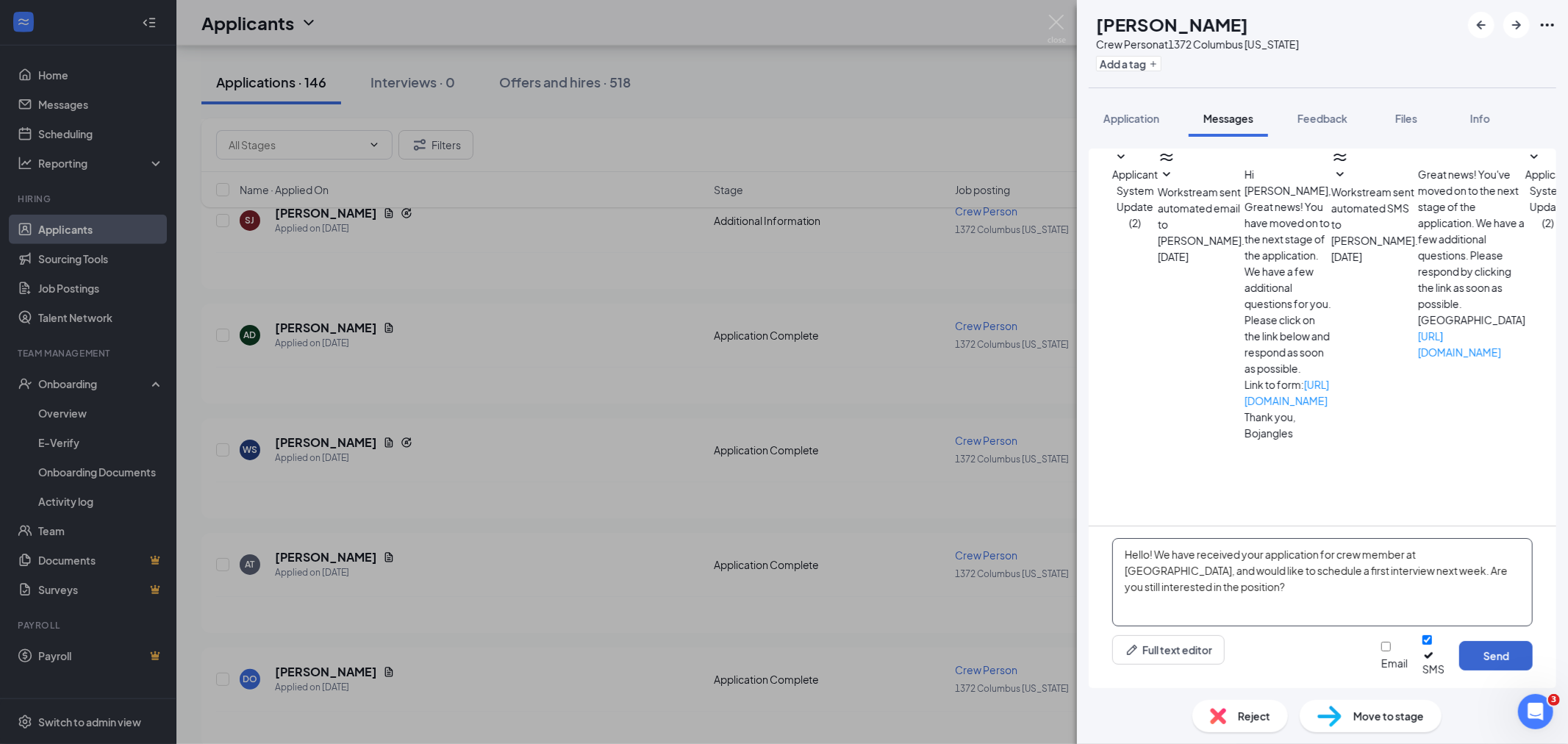
type textarea "Hello! We have received your application for crew member at [GEOGRAPHIC_DATA], …"
click at [1494, 661] on button "Send" at bounding box center [1495, 655] width 74 height 30
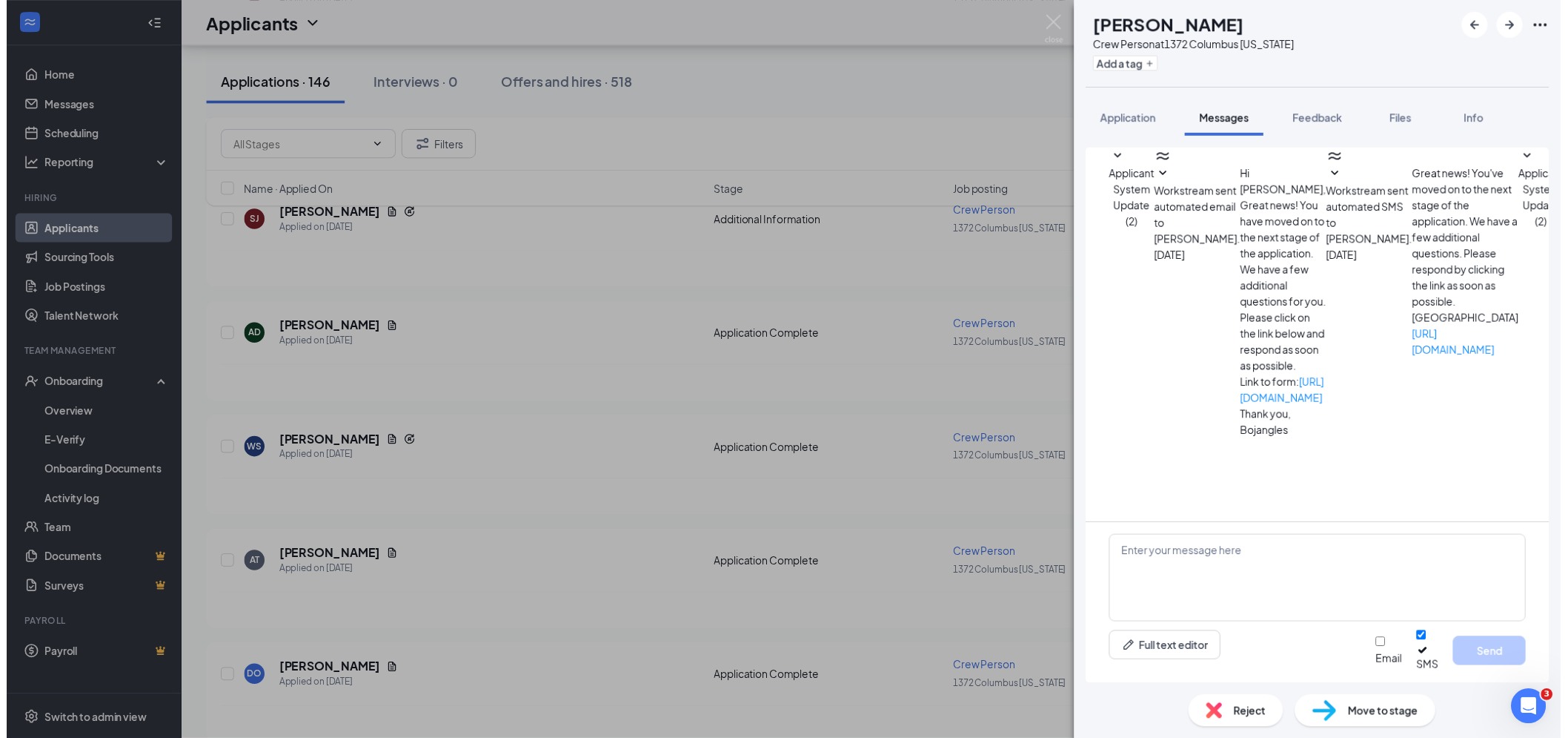
scroll to position [115, 0]
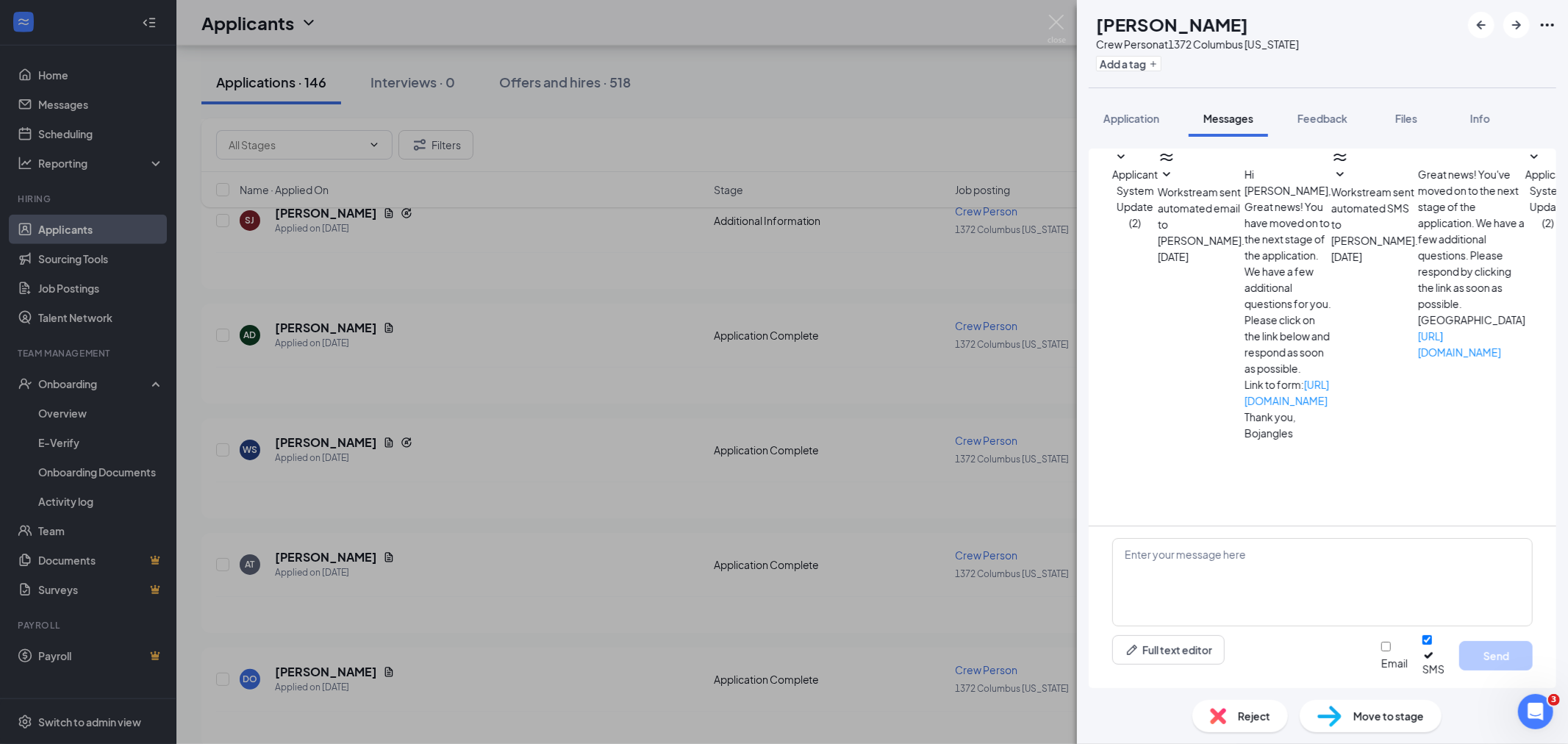
click at [1074, 20] on div "AD [PERSON_NAME] Crew Person at [STREET_ADDRESS][US_STATE] Add a tag Applicatio…" at bounding box center [784, 372] width 1568 height 744
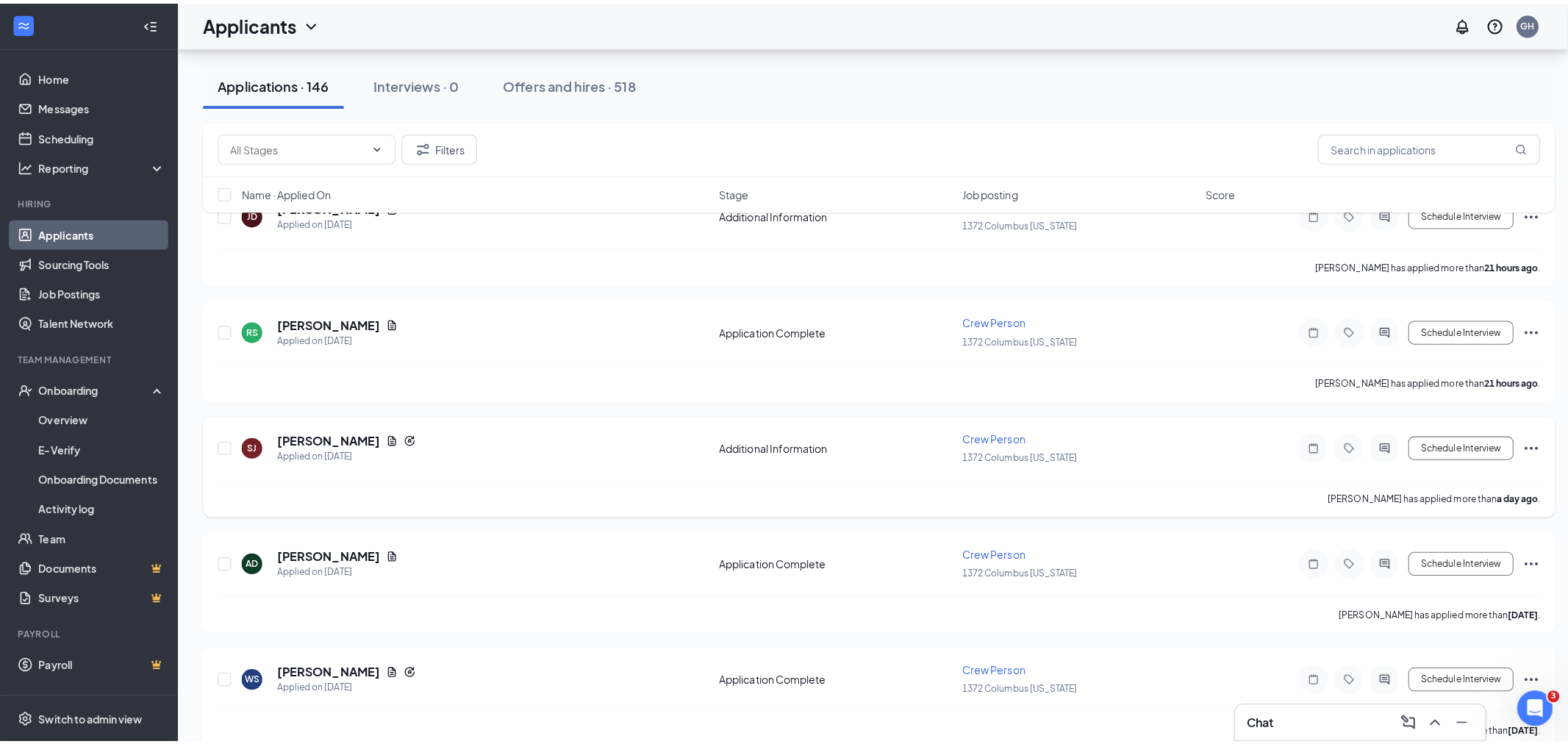
scroll to position [653, 0]
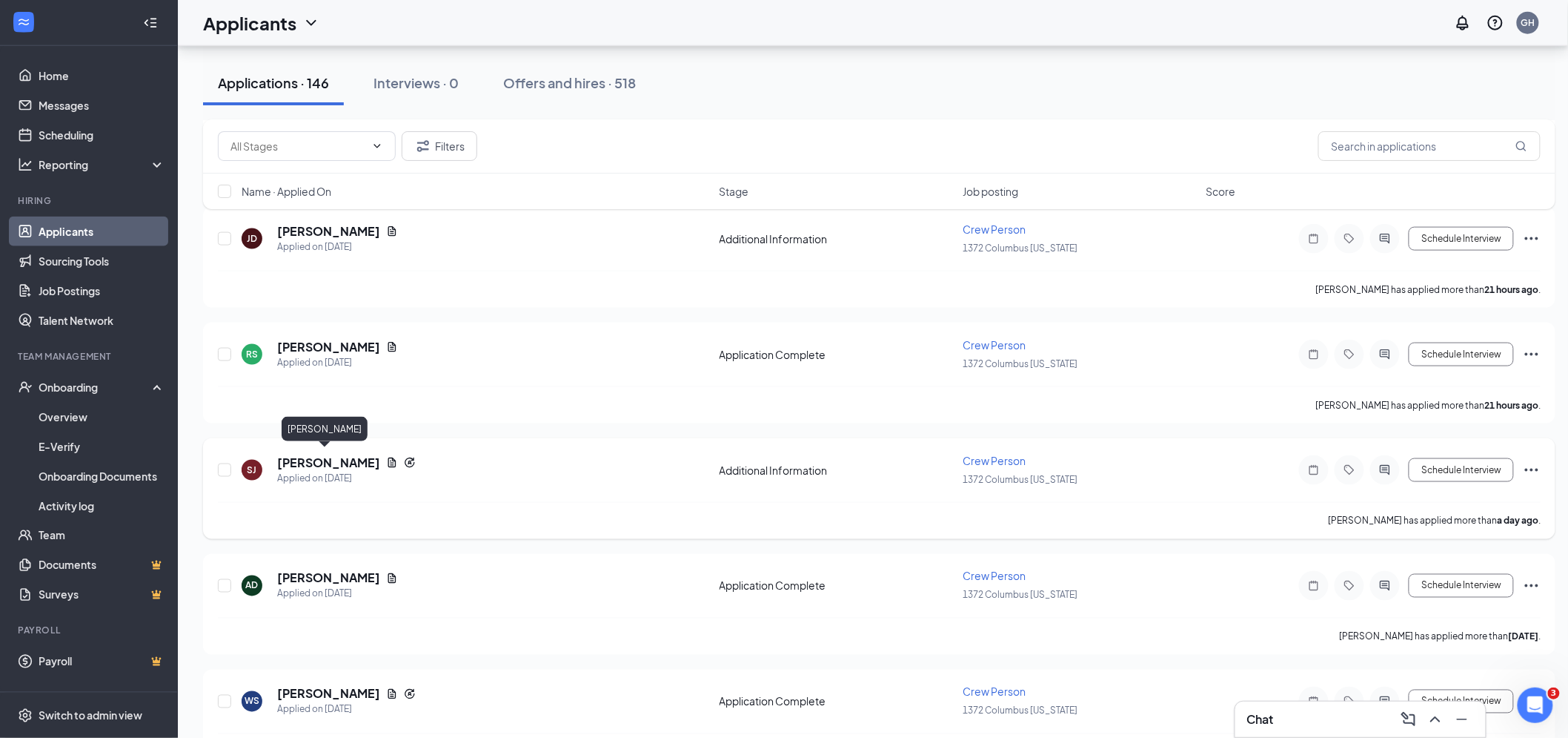
click at [328, 458] on h5 "[PERSON_NAME]" at bounding box center [328, 462] width 103 height 16
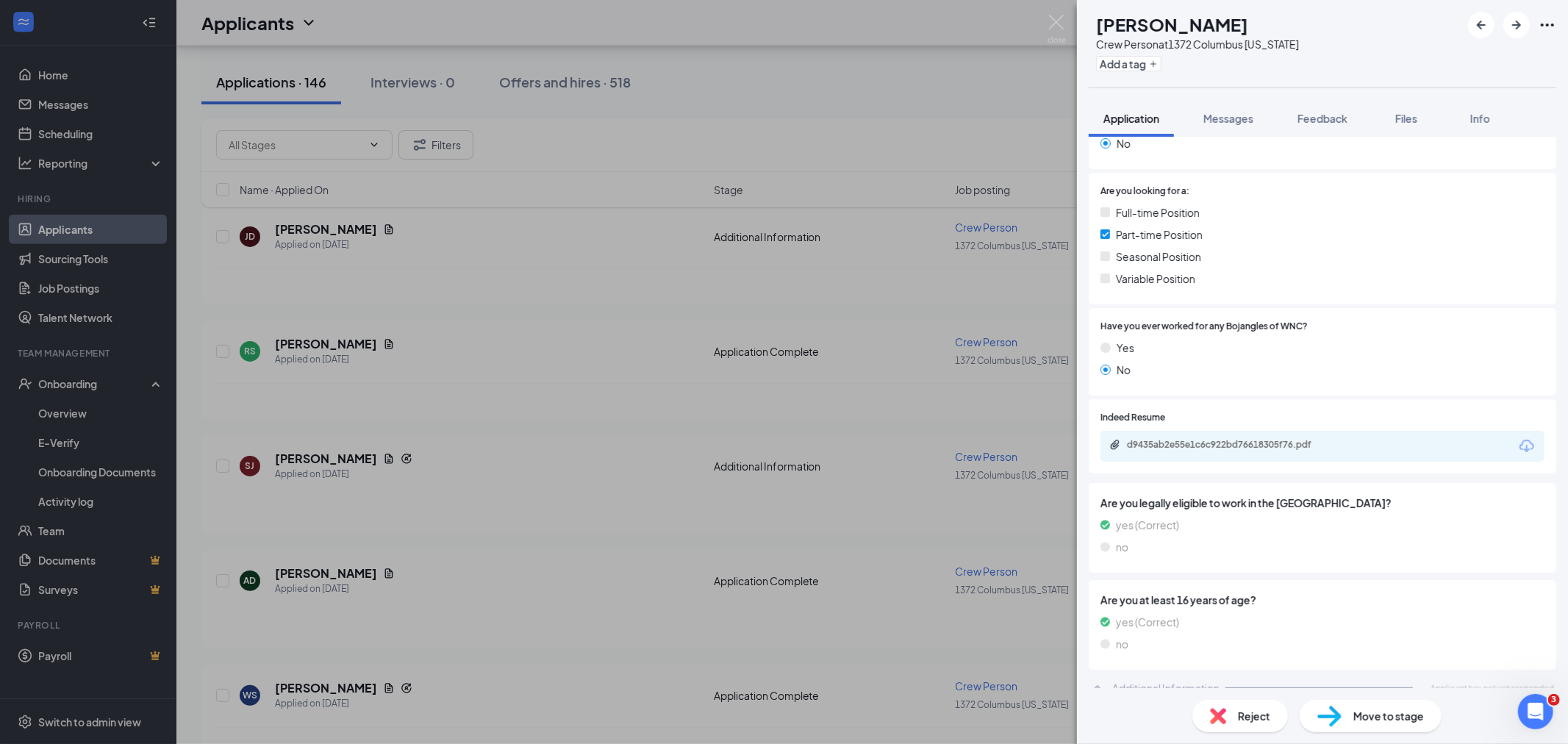
scroll to position [325, 0]
click at [1239, 438] on div "d9435ab2e55e1c6c922bd76618305f76.pdf" at bounding box center [1230, 444] width 206 height 12
click at [1230, 116] on span "Messages" at bounding box center [1228, 118] width 50 height 14
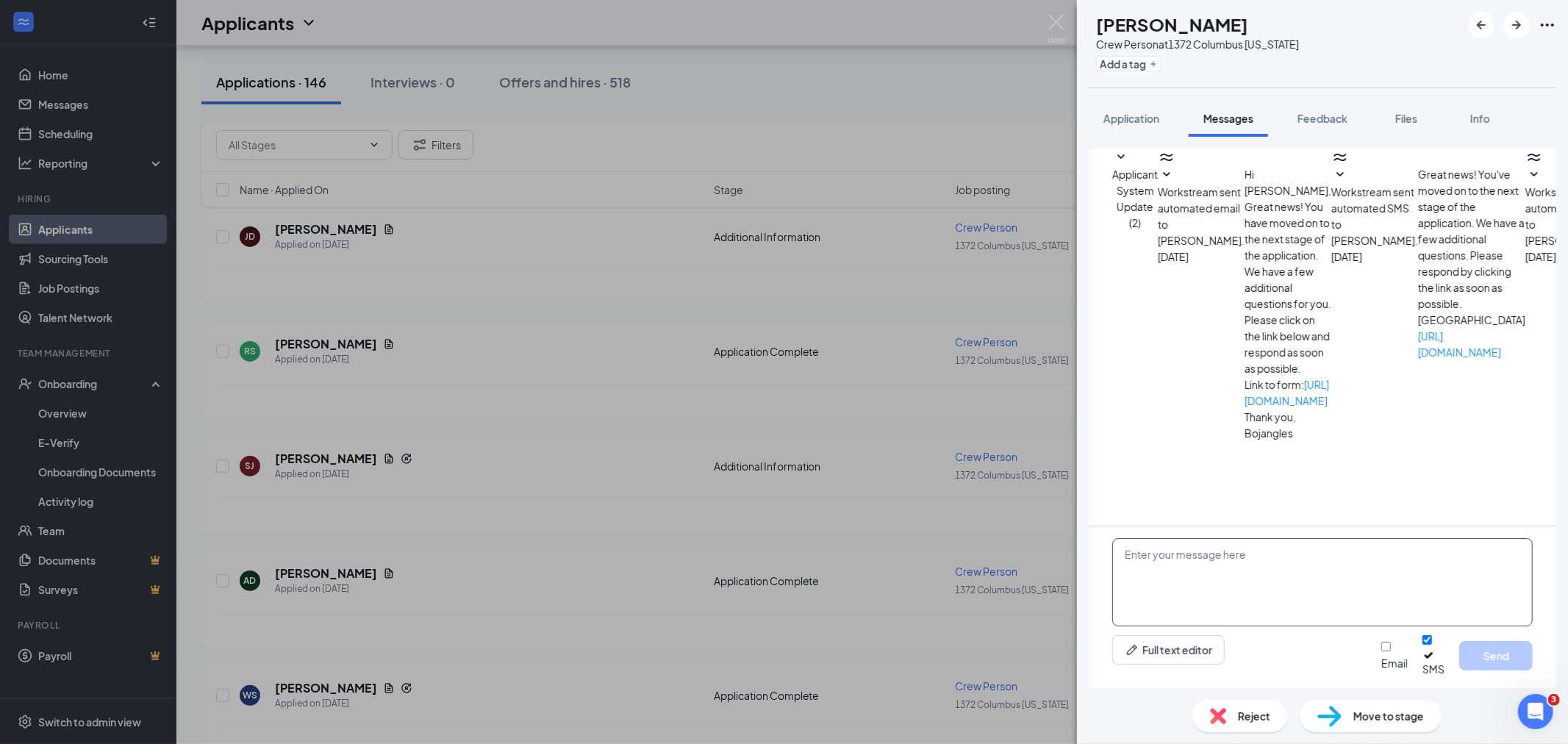
paste textarea "Hello! We have received your application for crew member at [GEOGRAPHIC_DATA], …"
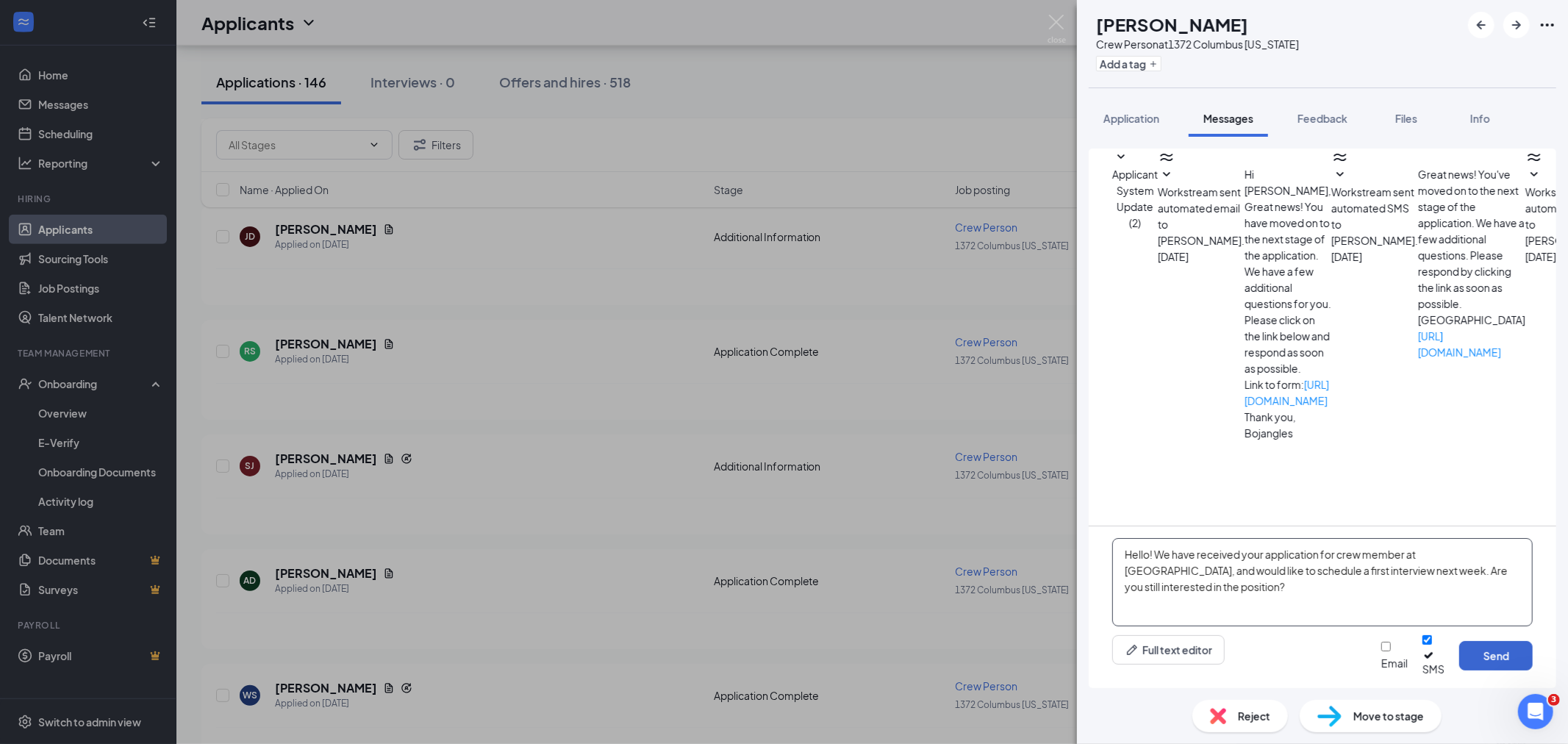
type textarea "Hello! We have received your application for crew member at [GEOGRAPHIC_DATA], …"
click at [1493, 657] on button "Send" at bounding box center [1495, 655] width 74 height 30
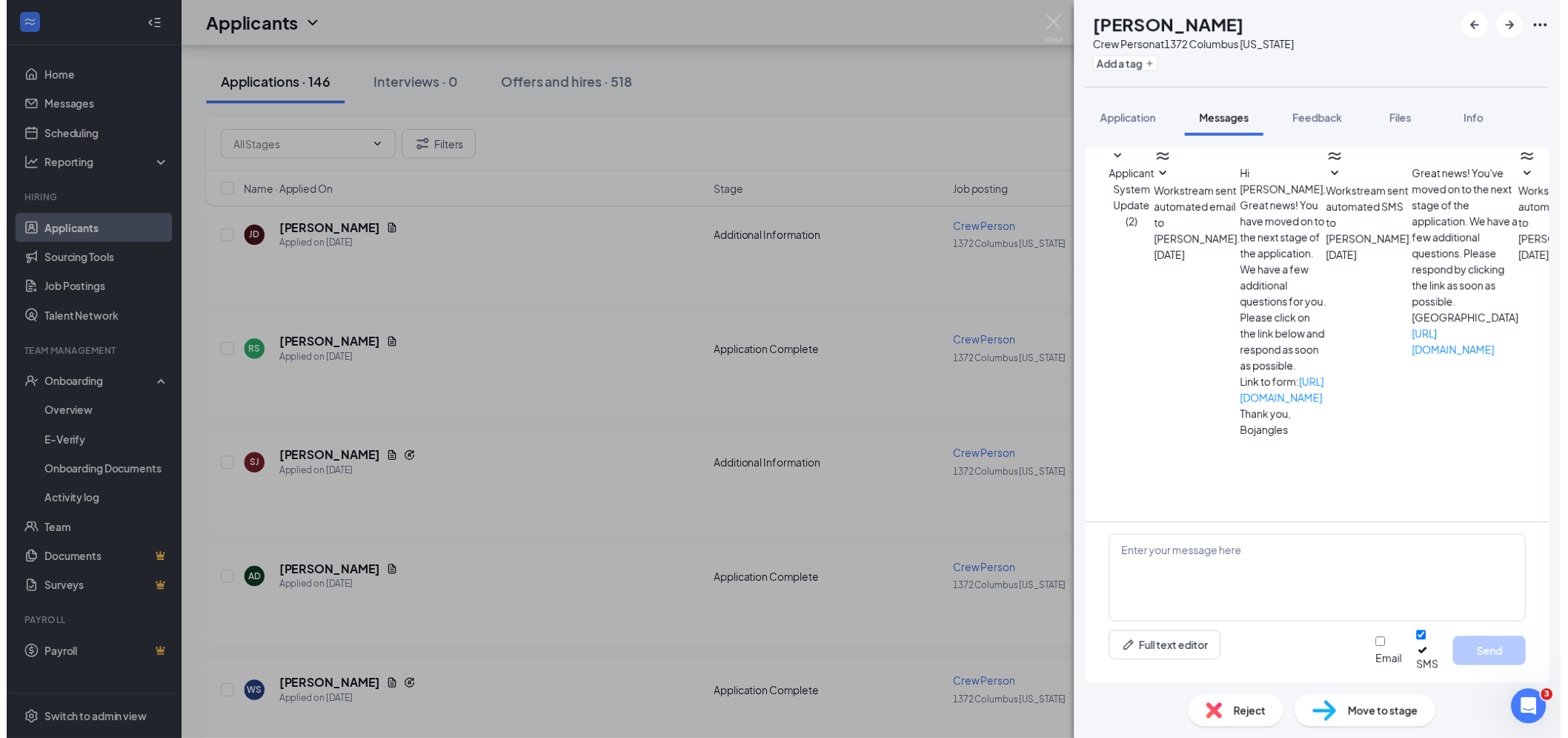
scroll to position [72, 0]
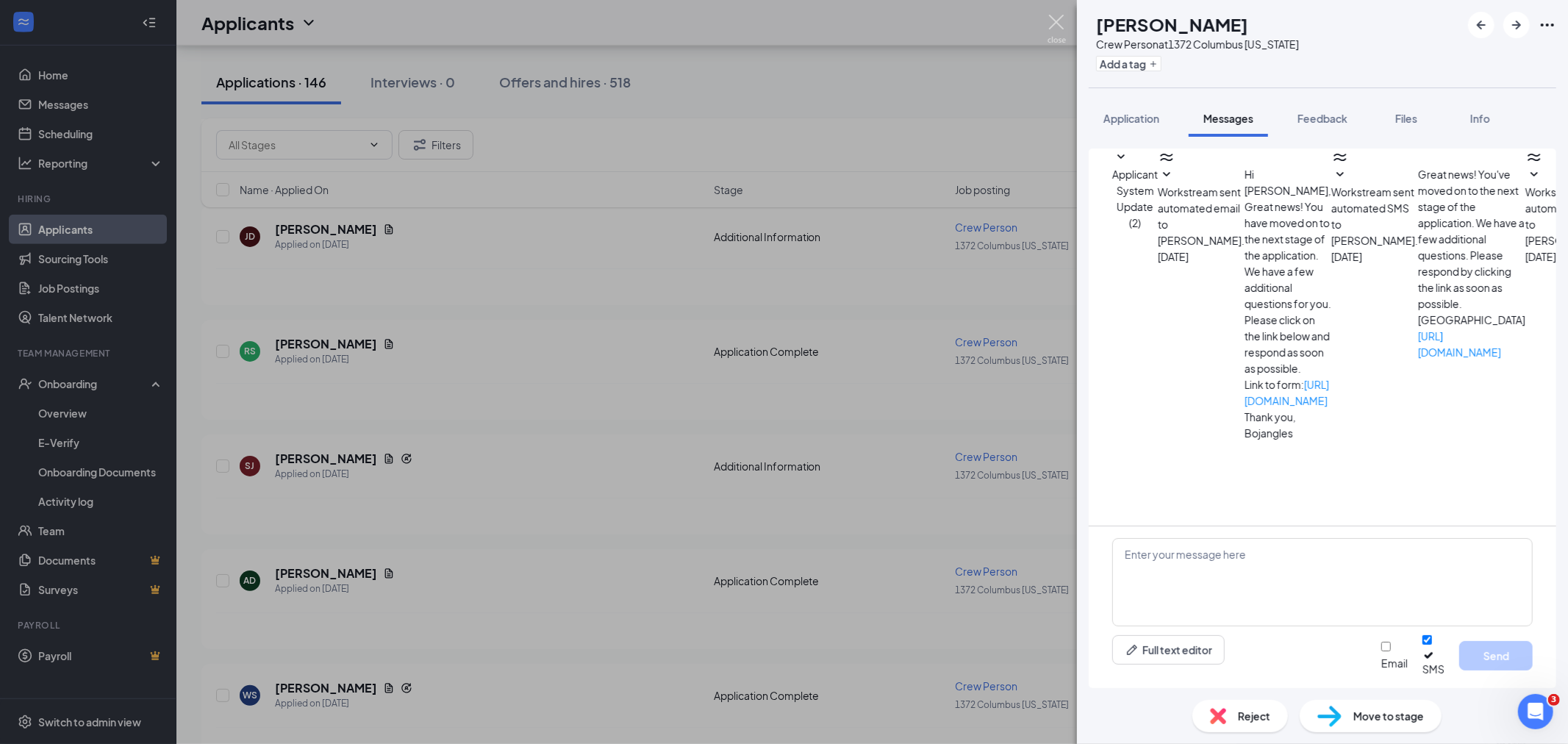
click at [1061, 22] on img at bounding box center [1057, 29] width 19 height 29
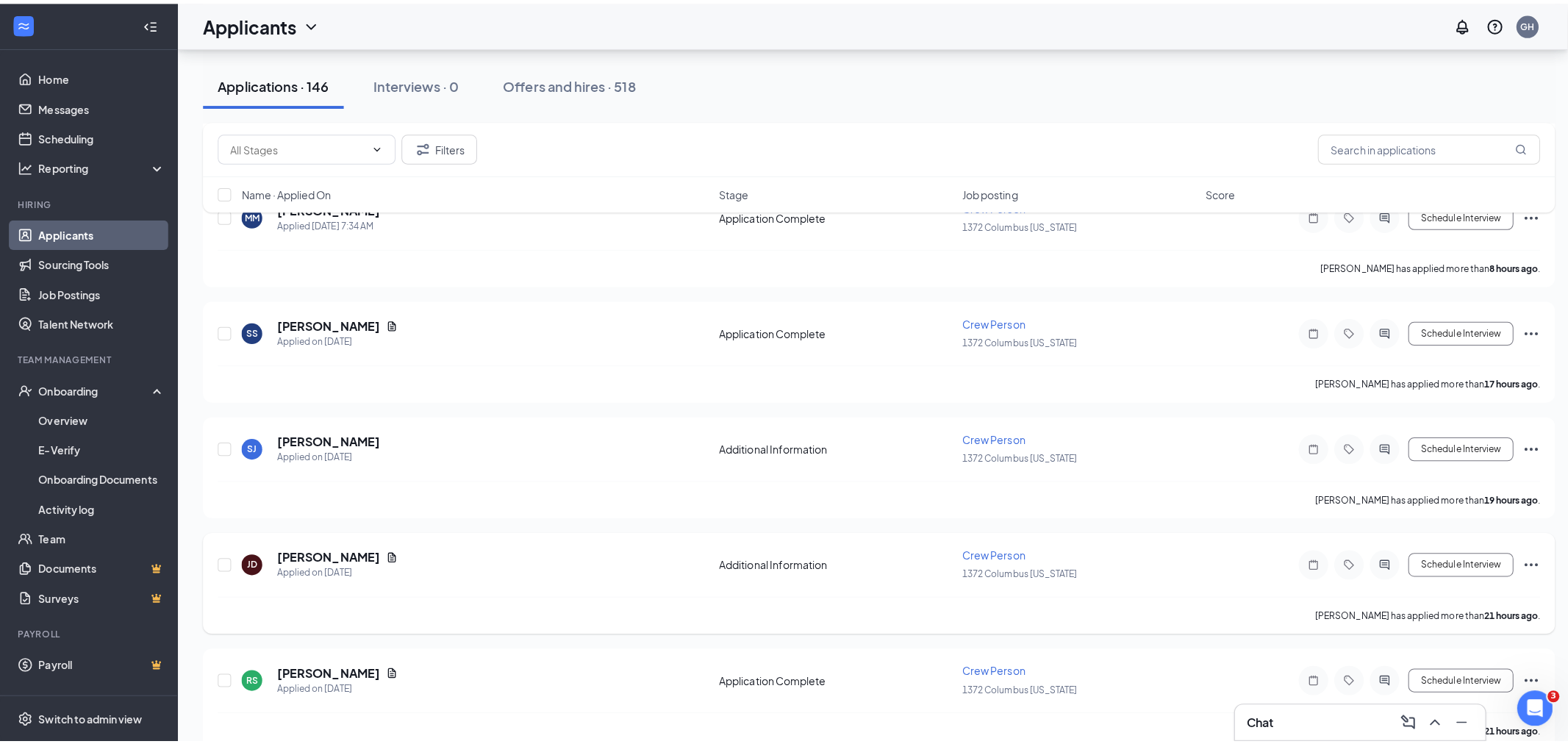
scroll to position [326, 0]
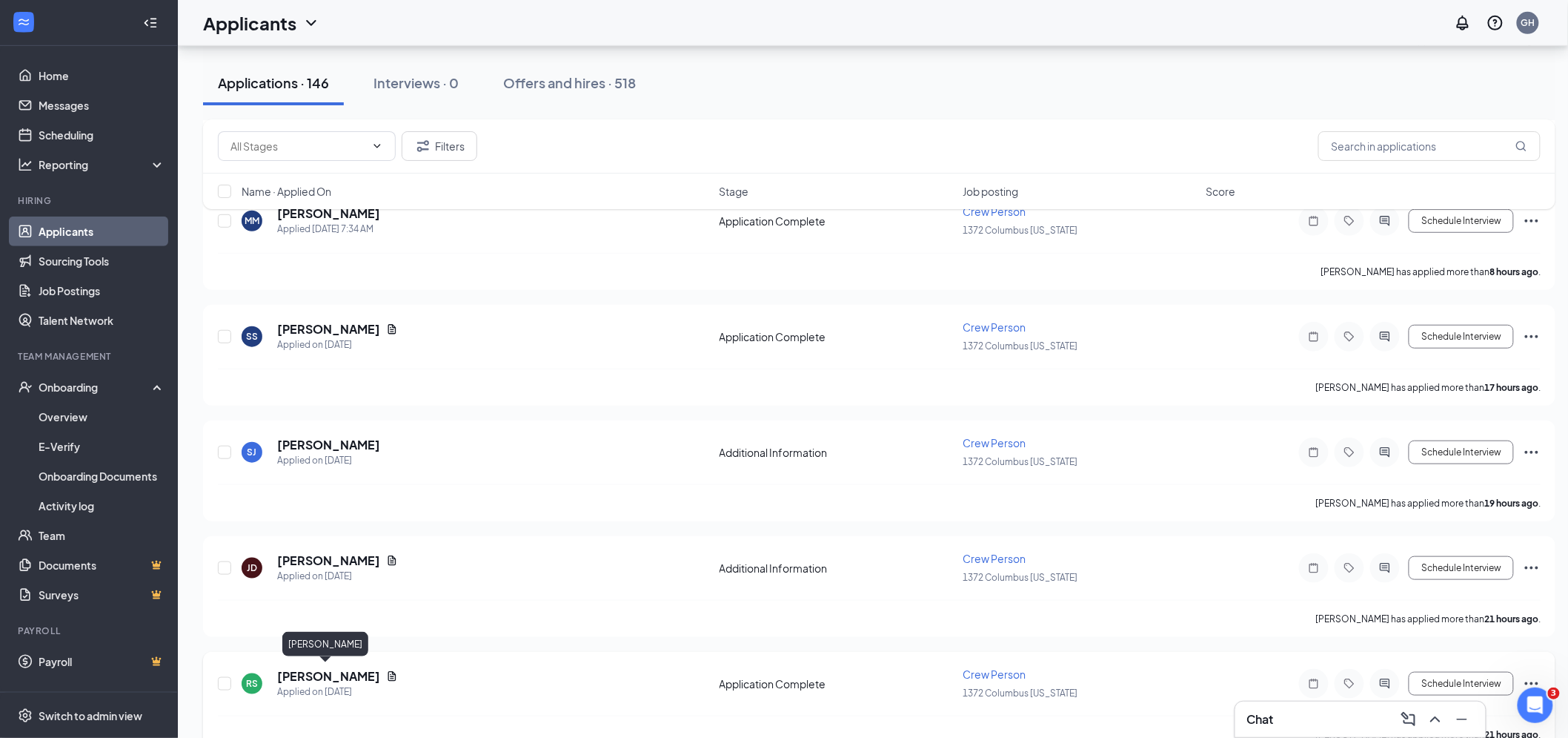
click at [313, 675] on h5 "[PERSON_NAME]" at bounding box center [328, 676] width 103 height 16
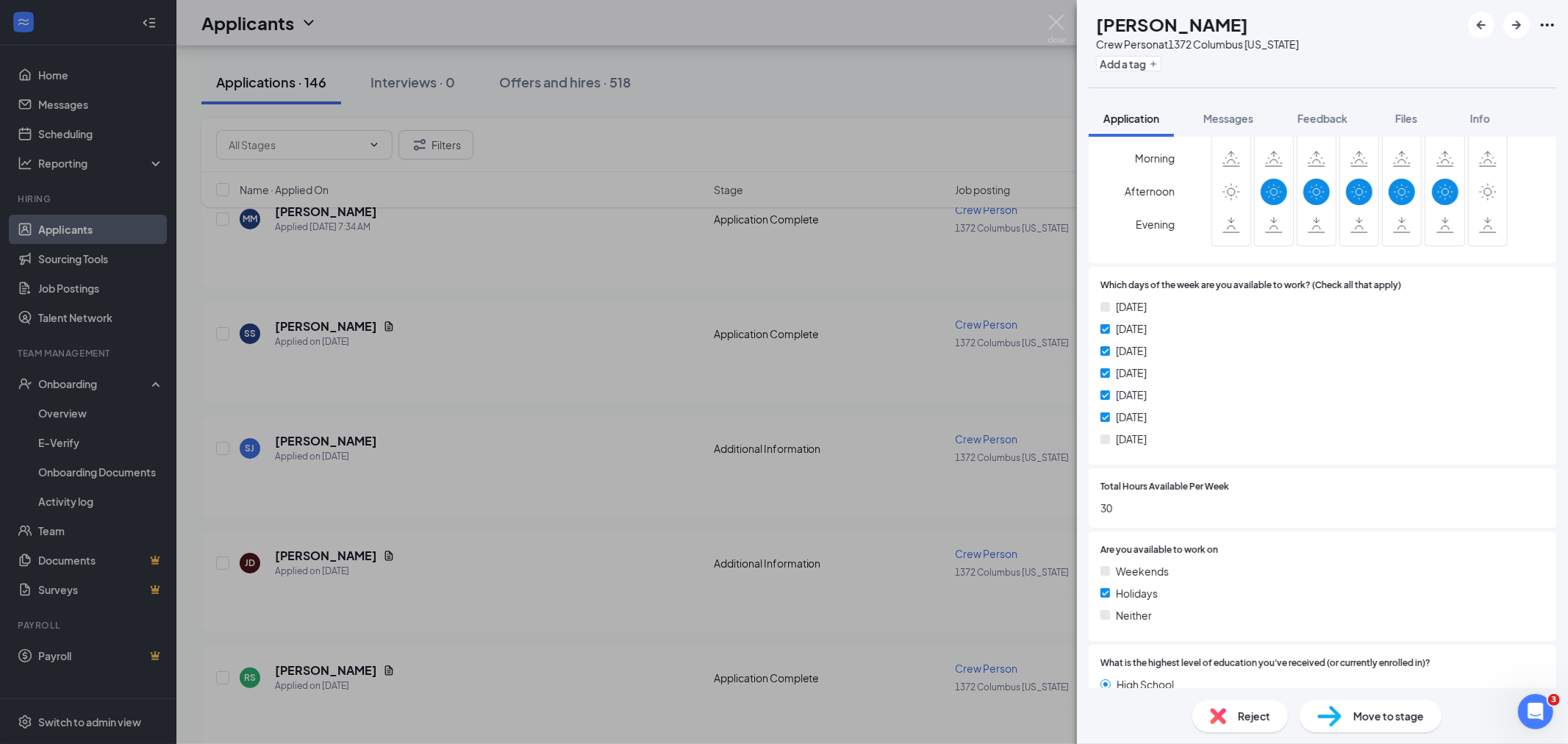
scroll to position [1143, 0]
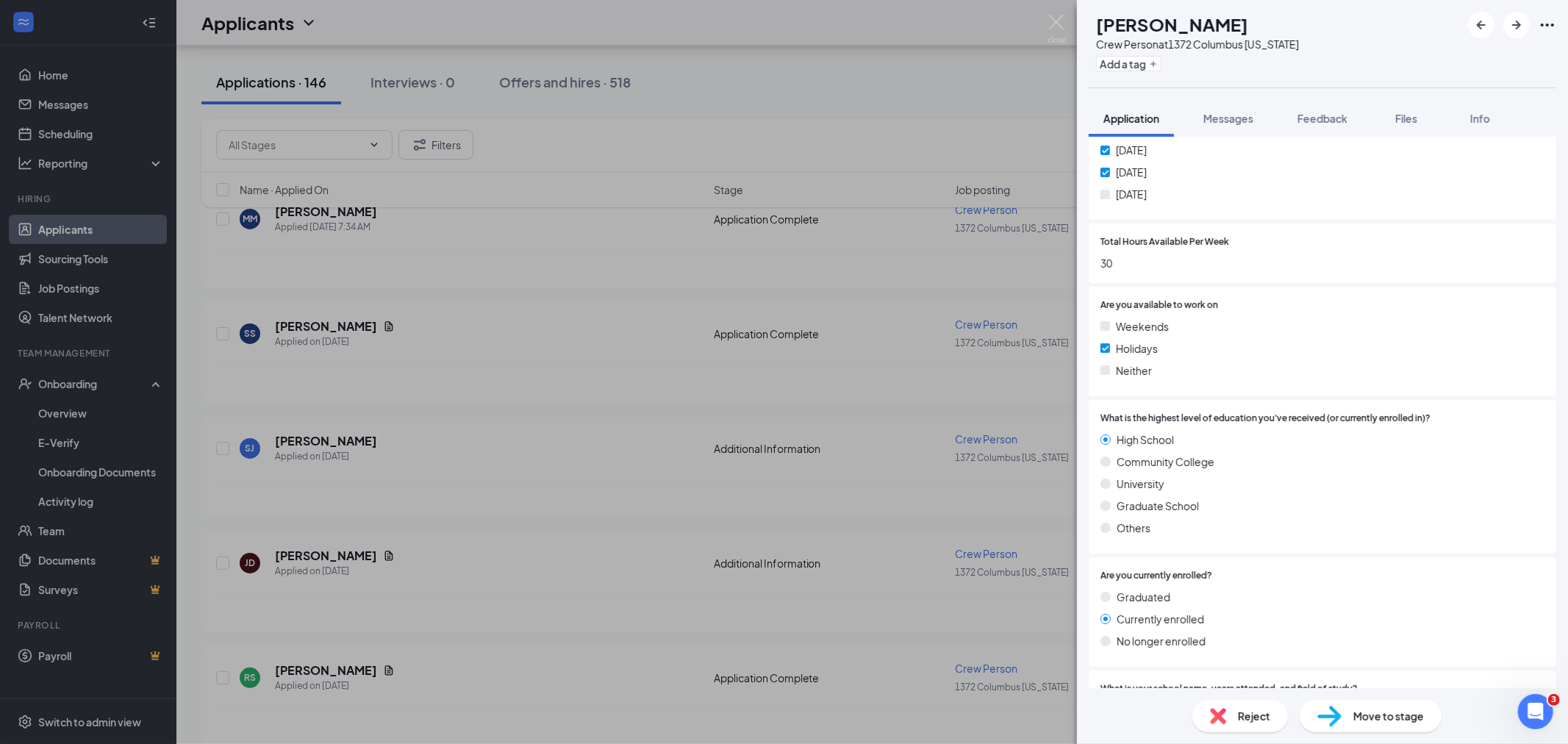
drag, startPoint x: 1226, startPoint y: 120, endPoint x: 1184, endPoint y: 492, distance: 374.4
click at [1226, 120] on span "Messages" at bounding box center [1228, 118] width 50 height 14
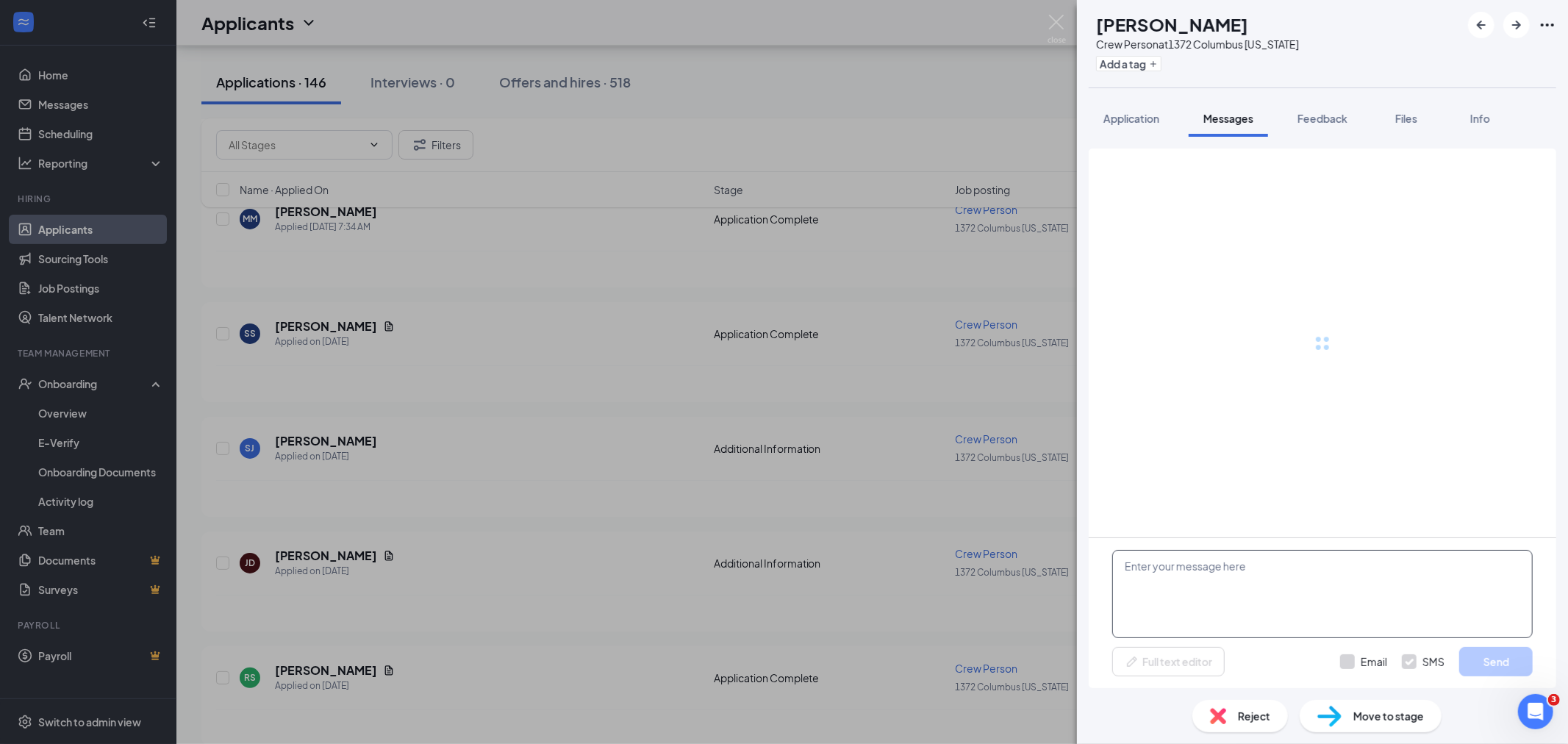
drag, startPoint x: 1184, startPoint y: 492, endPoint x: 1173, endPoint y: 599, distance: 107.6
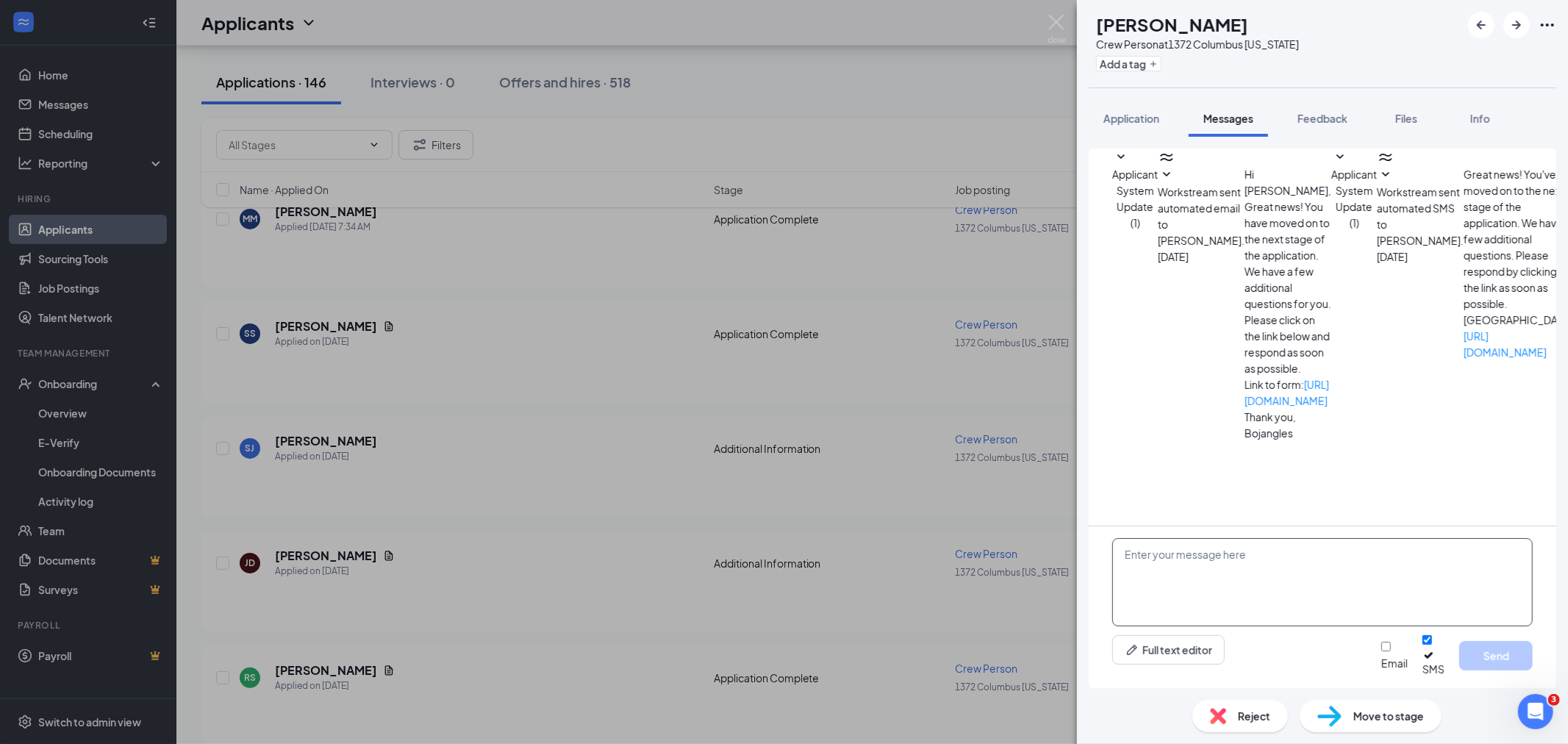
scroll to position [14, 0]
paste textarea "Hello! We have received your application for crew member at [GEOGRAPHIC_DATA], …"
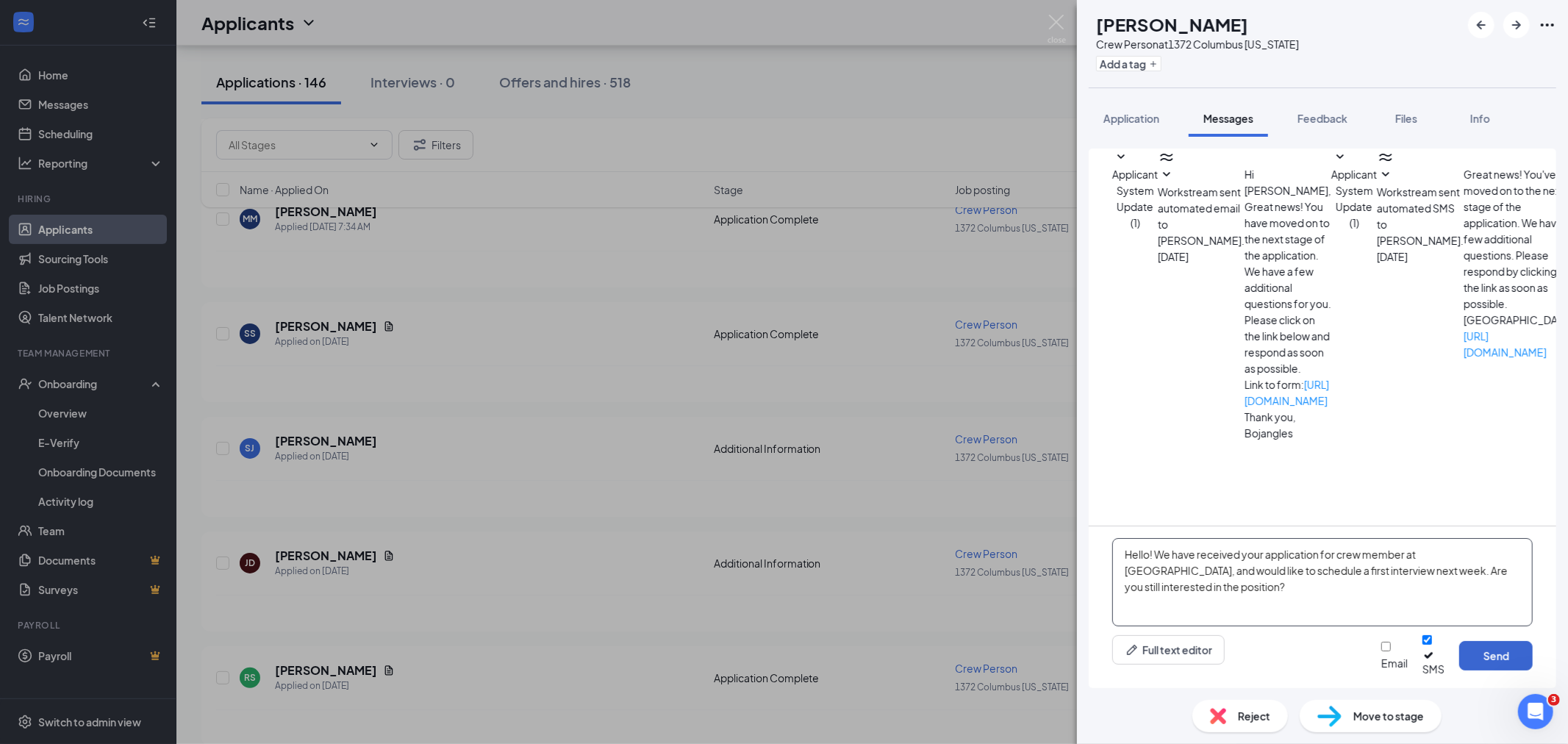
type textarea "Hello! We have received your application for crew member at [GEOGRAPHIC_DATA], …"
click at [1486, 649] on button "Send" at bounding box center [1495, 655] width 74 height 30
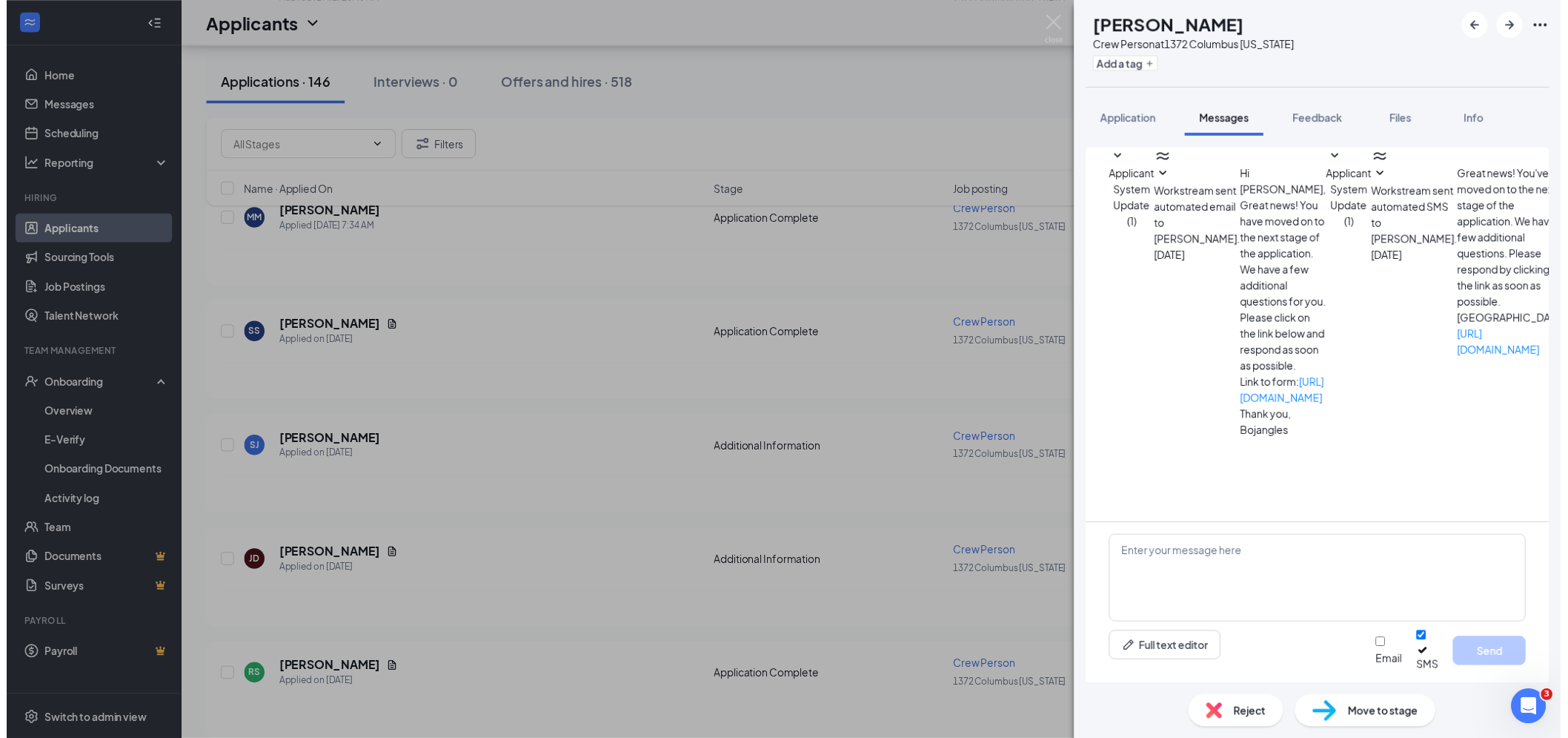
scroll to position [158, 0]
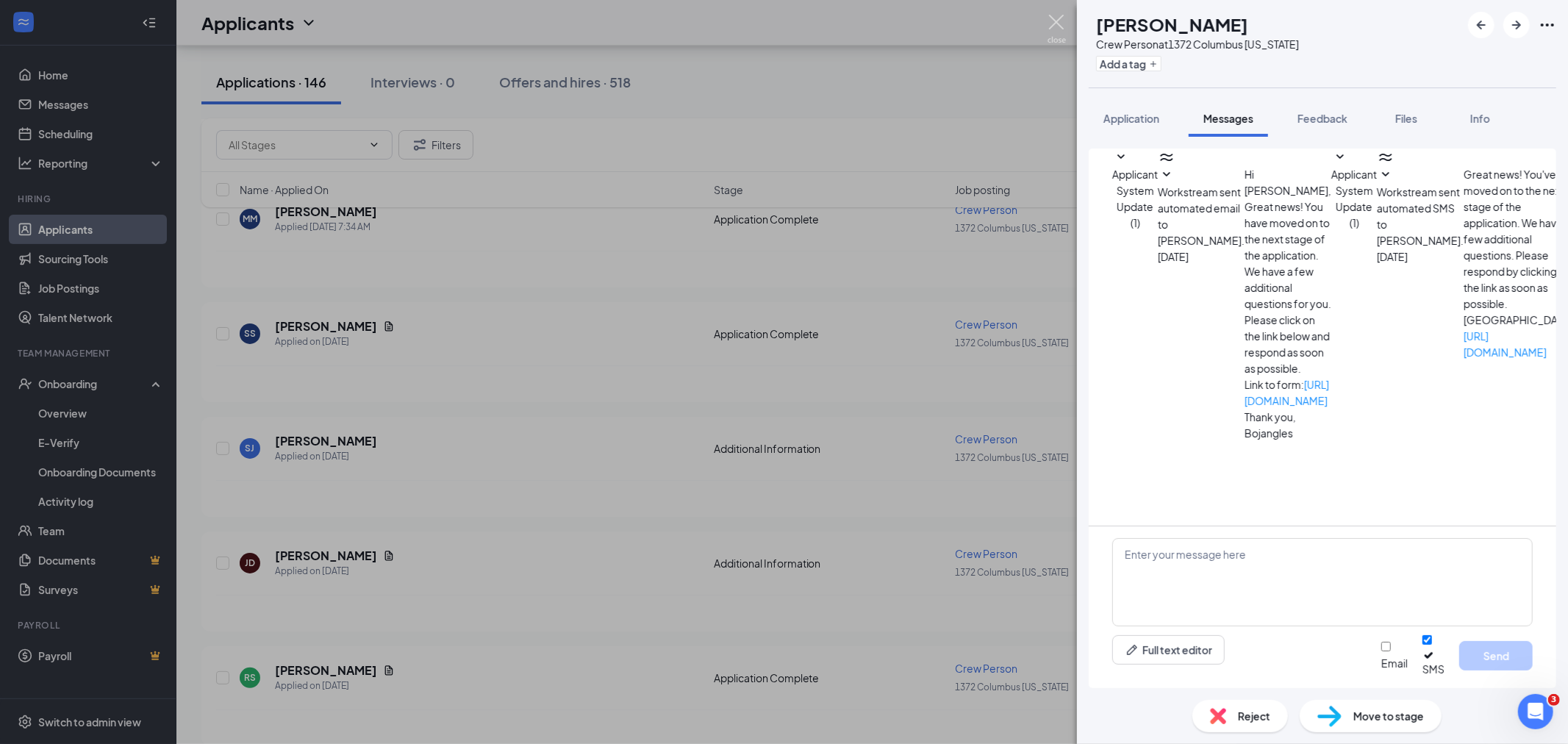
click at [1066, 27] on img at bounding box center [1057, 29] width 19 height 29
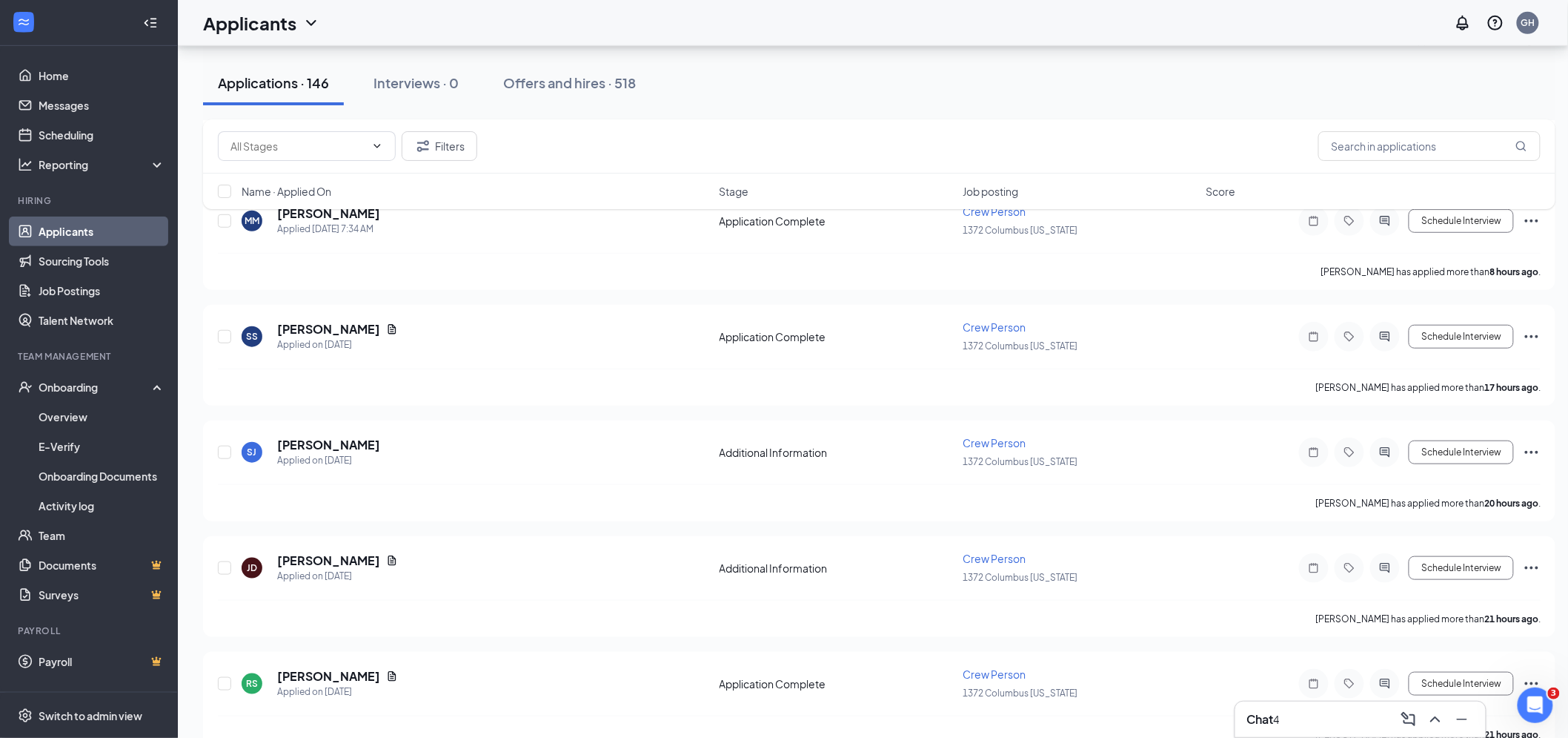
click at [1263, 717] on h3 "Chat" at bounding box center [1260, 718] width 26 height 16
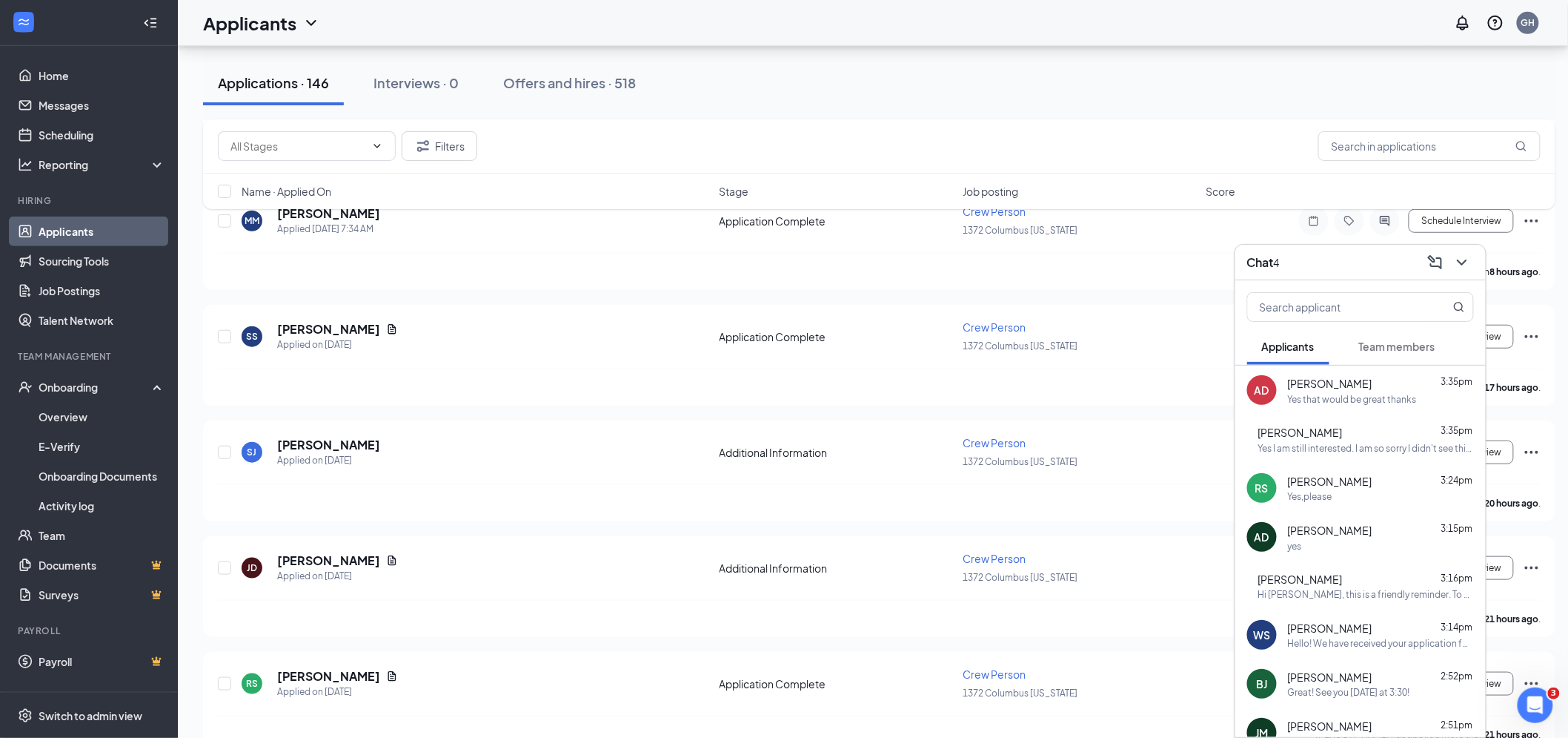
click at [1394, 393] on div "Yes that would be great thanks" at bounding box center [1352, 399] width 129 height 13
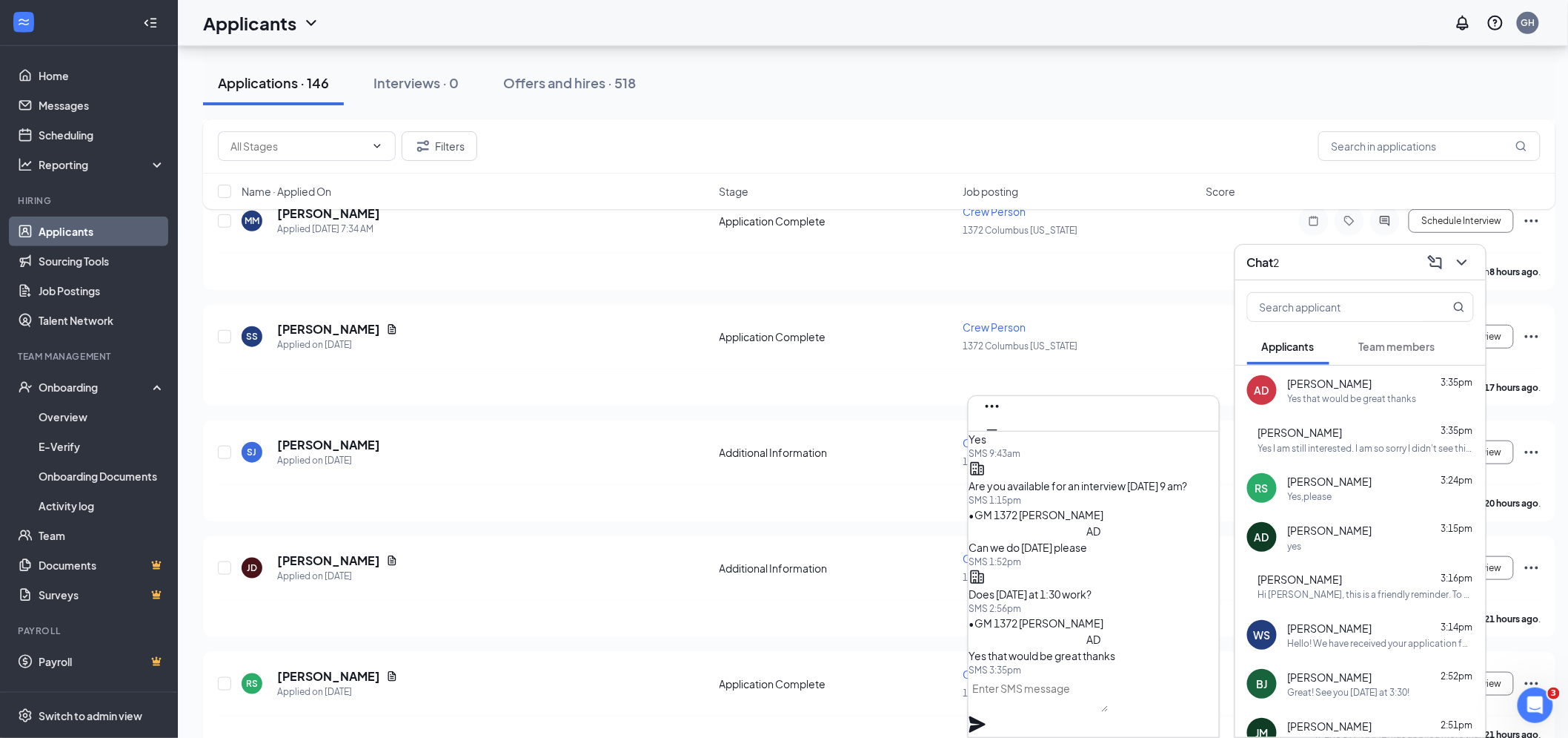
click at [1109, 712] on textarea at bounding box center [1038, 695] width 140 height 36
type textarea "Awesome see you then!"
click at [986, 716] on icon "Plane" at bounding box center [977, 724] width 18 height 18
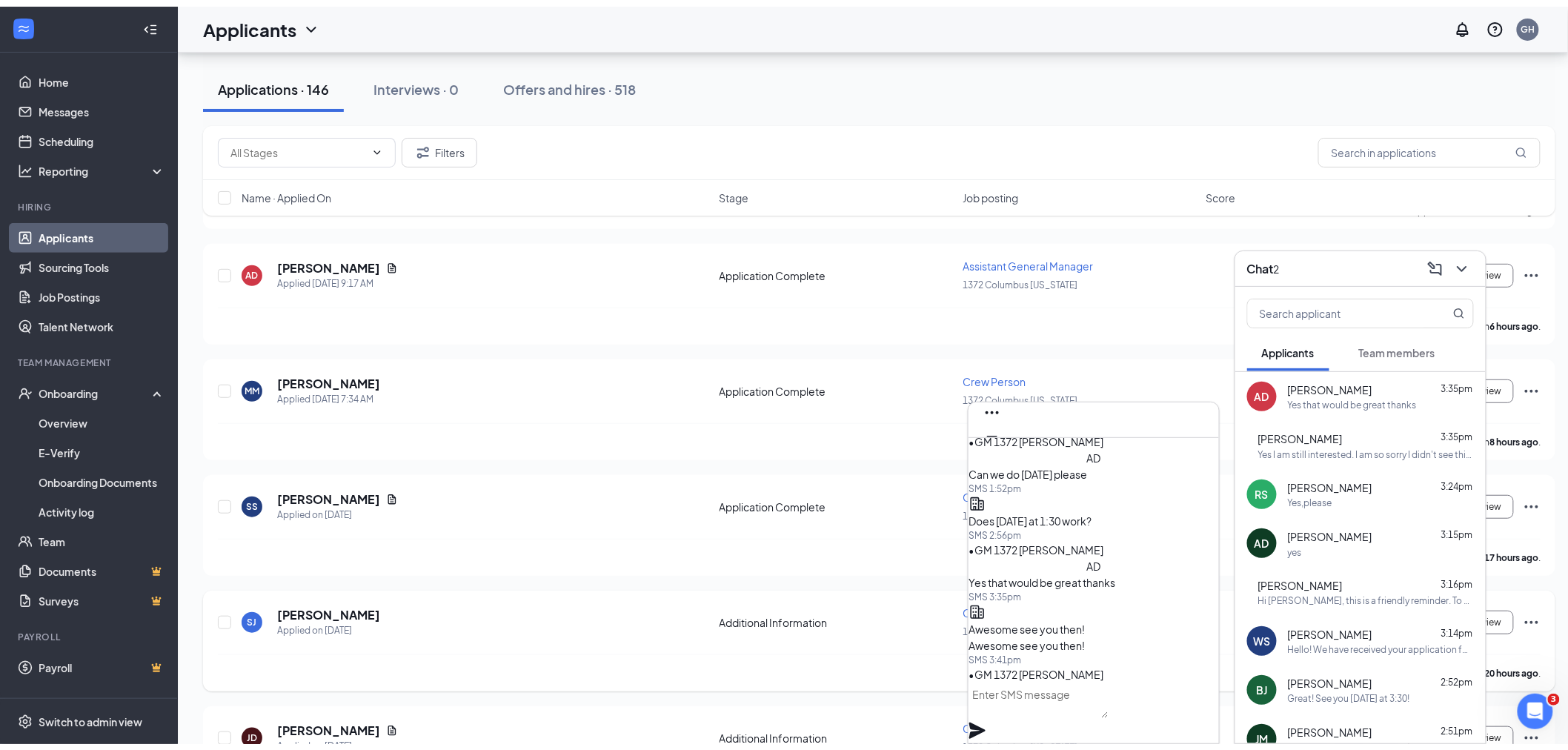
scroll to position [0, 0]
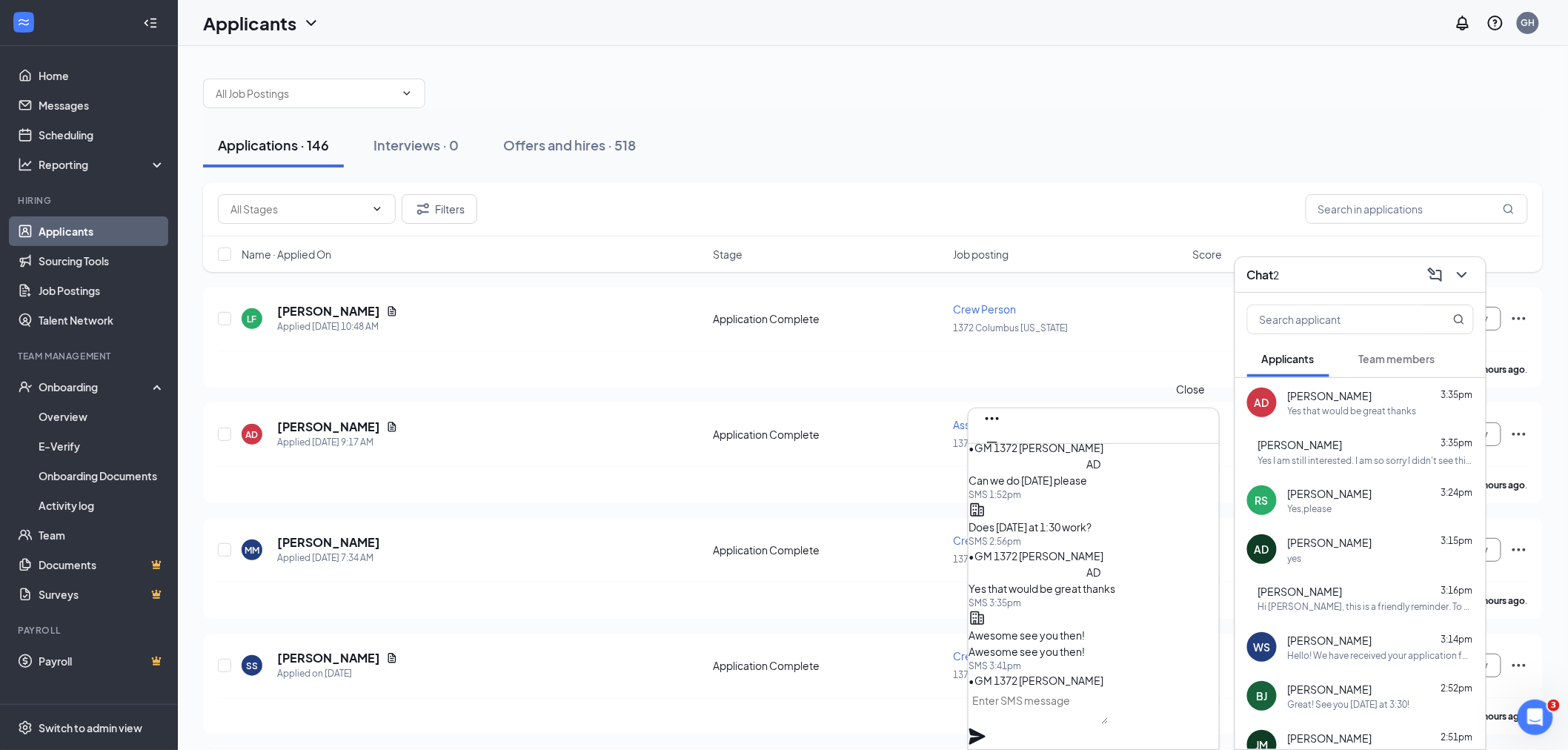
click at [1001, 457] on icon "Cross" at bounding box center [992, 466] width 18 height 18
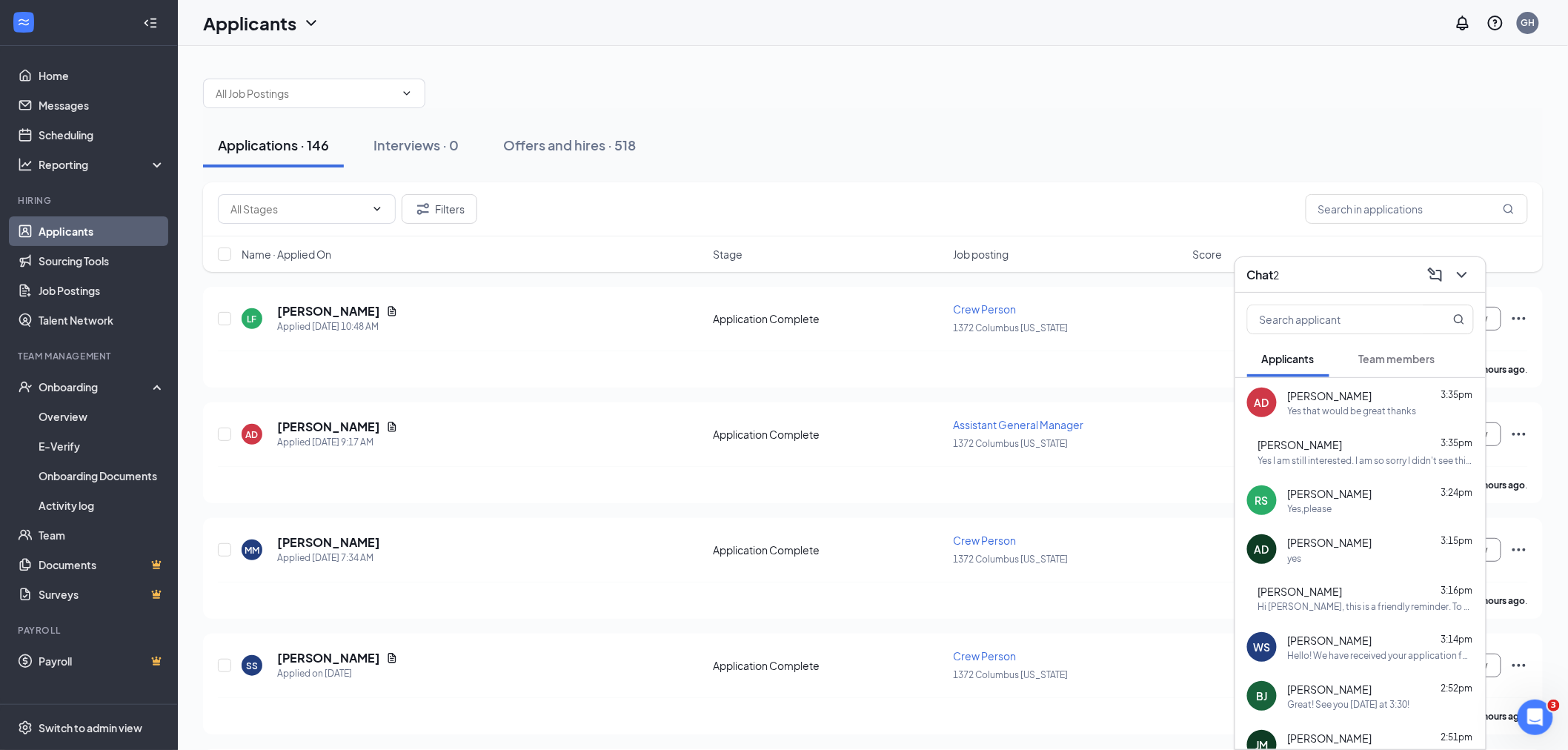
click at [1360, 613] on div "[PERSON_NAME] 3:16pm Hi [PERSON_NAME], this is a friendly reminder. To move for…" at bounding box center [1360, 597] width 250 height 49
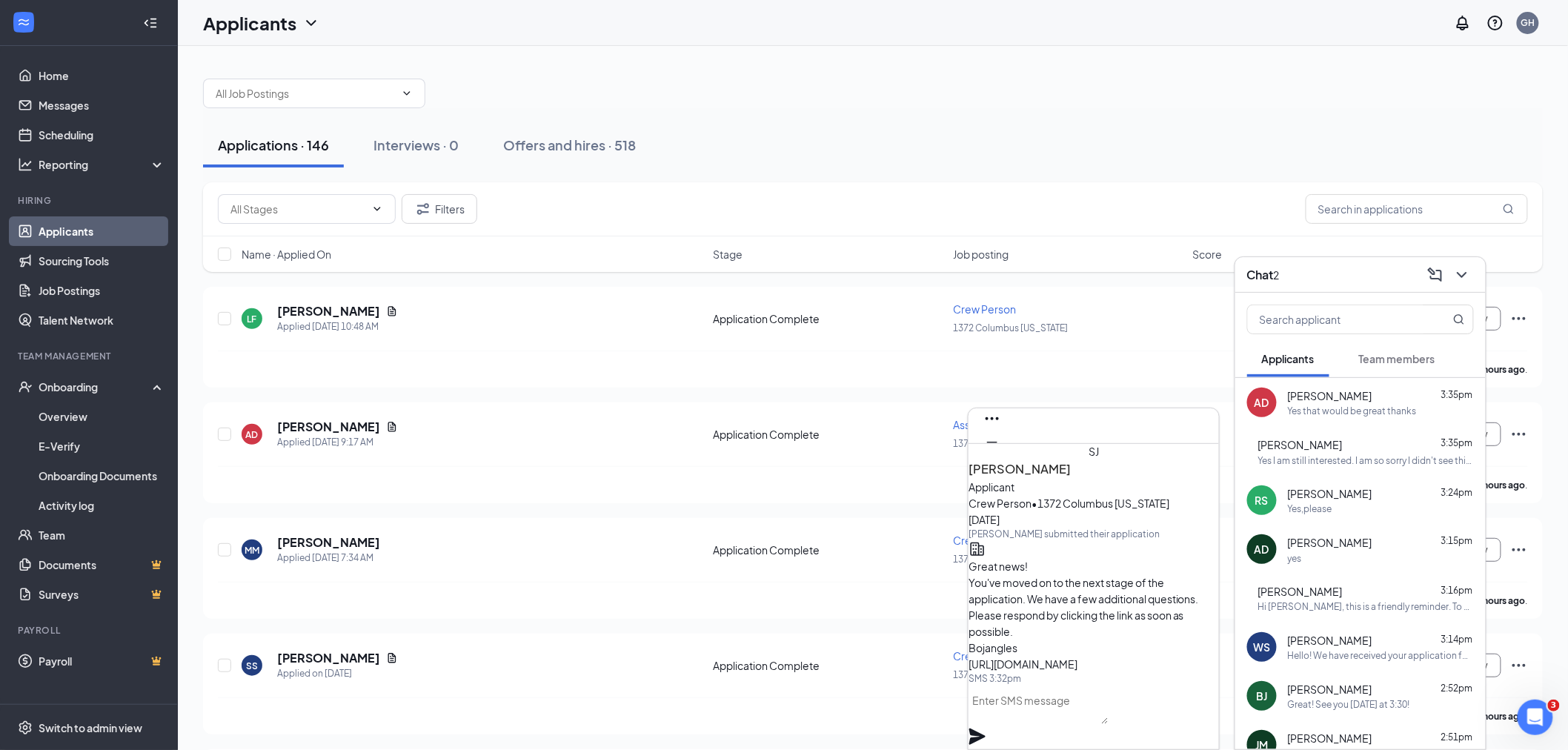
scroll to position [-575, 0]
click at [1001, 457] on icon "Cross" at bounding box center [992, 466] width 18 height 18
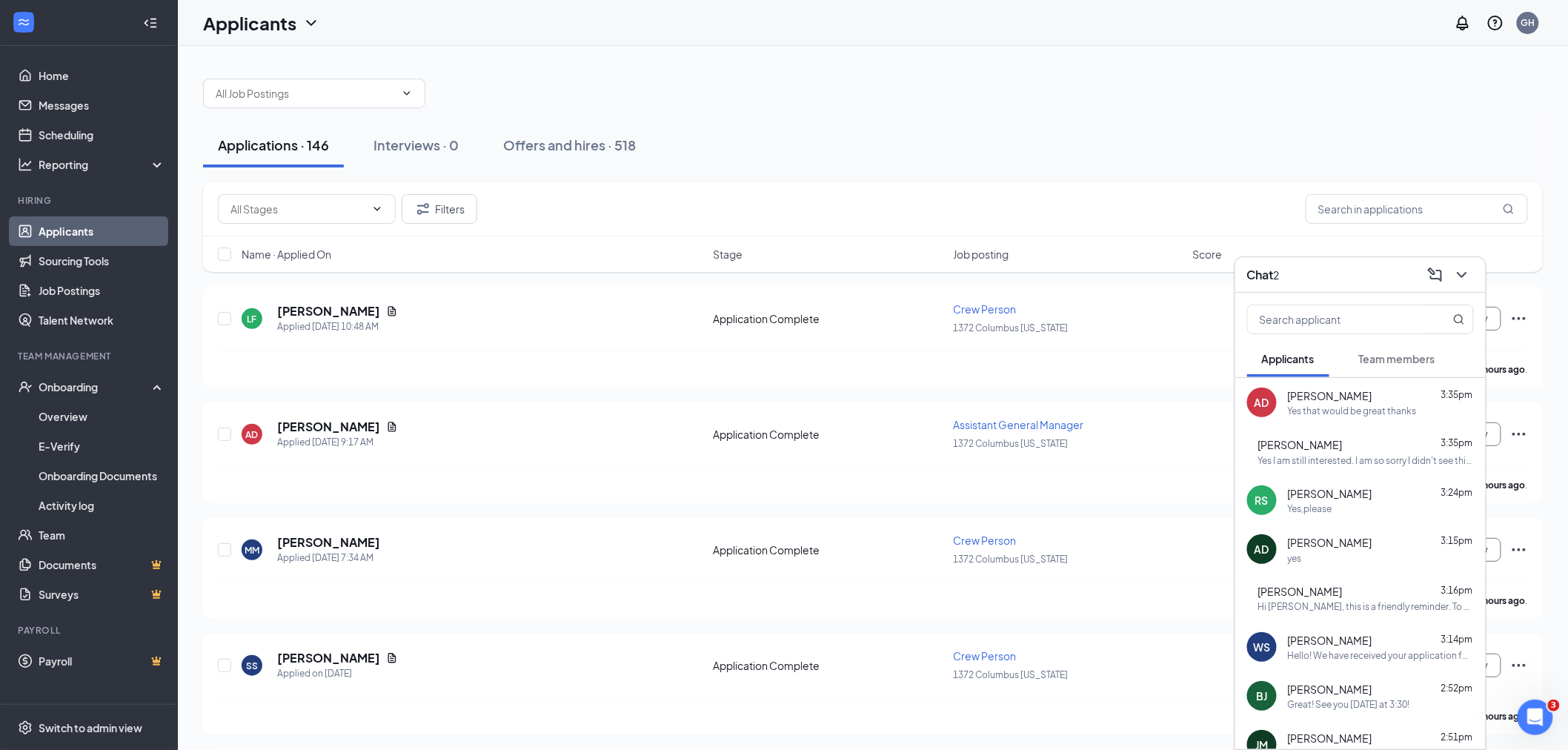
click at [1347, 642] on span "[PERSON_NAME]" at bounding box center [1330, 639] width 84 height 14
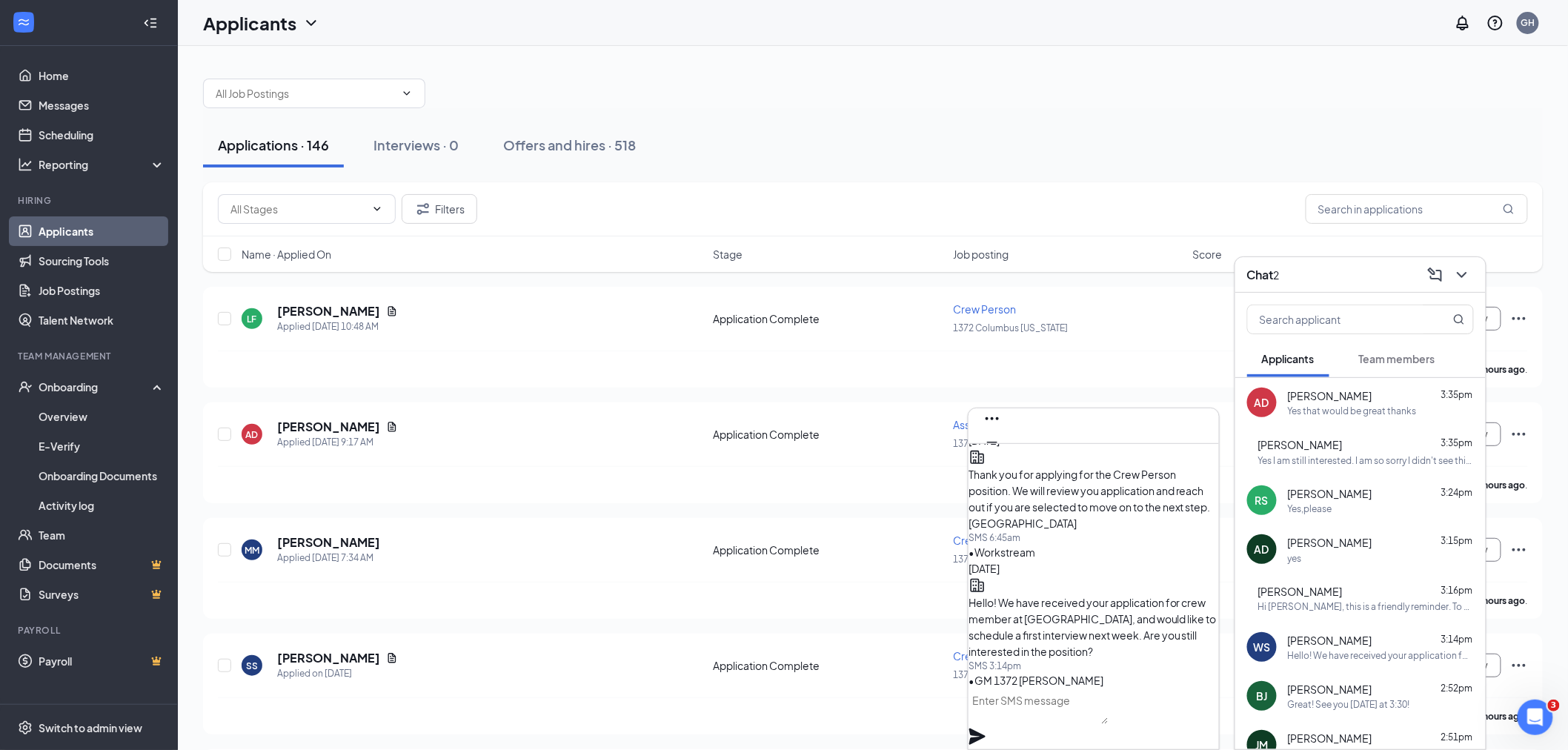
click at [1330, 684] on div "[PERSON_NAME] 2:52pm" at bounding box center [1381, 688] width 186 height 14
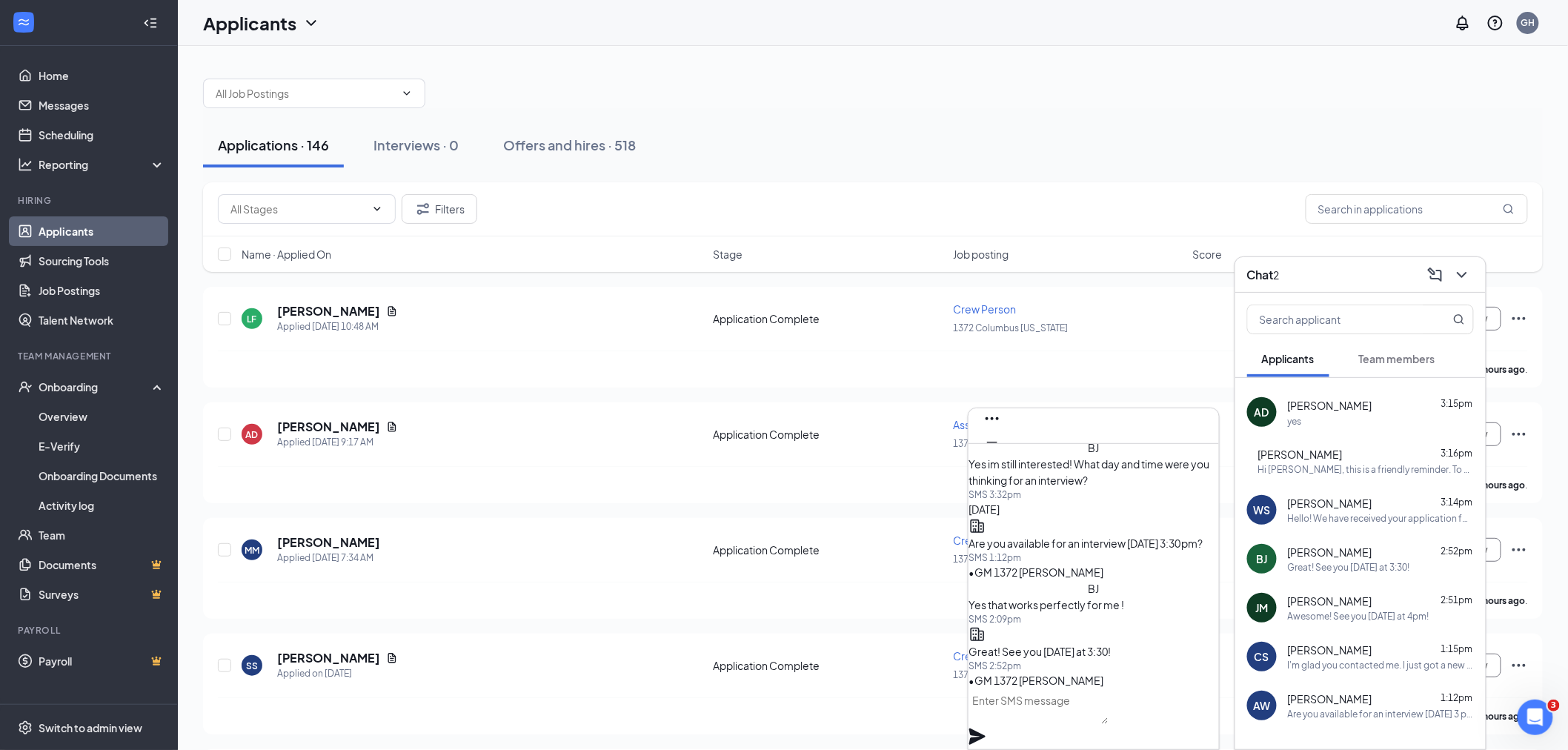
scroll to position [164, 0]
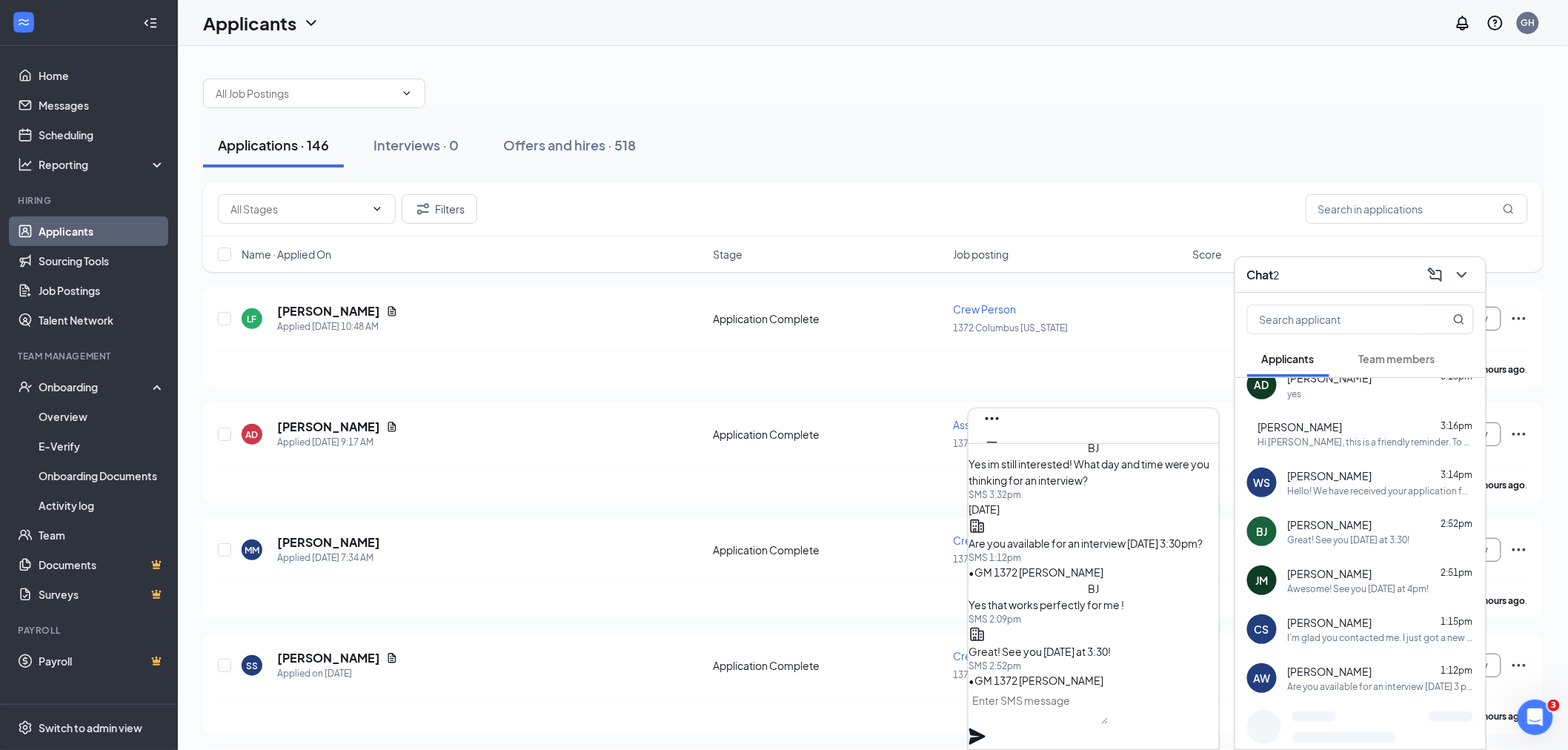
click at [1324, 578] on span "[PERSON_NAME]" at bounding box center [1330, 573] width 84 height 14
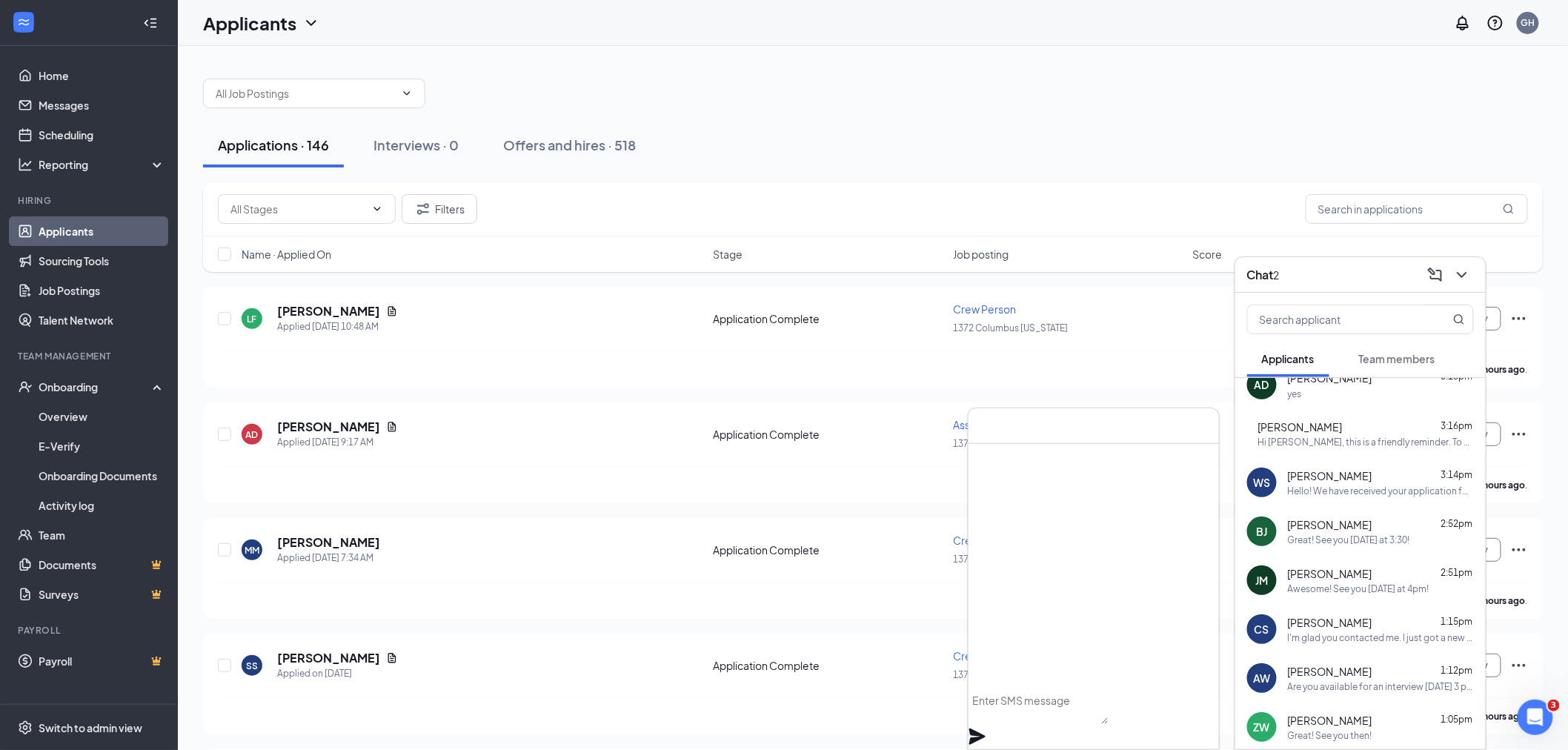
click at [1344, 615] on span "[PERSON_NAME]" at bounding box center [1330, 621] width 84 height 14
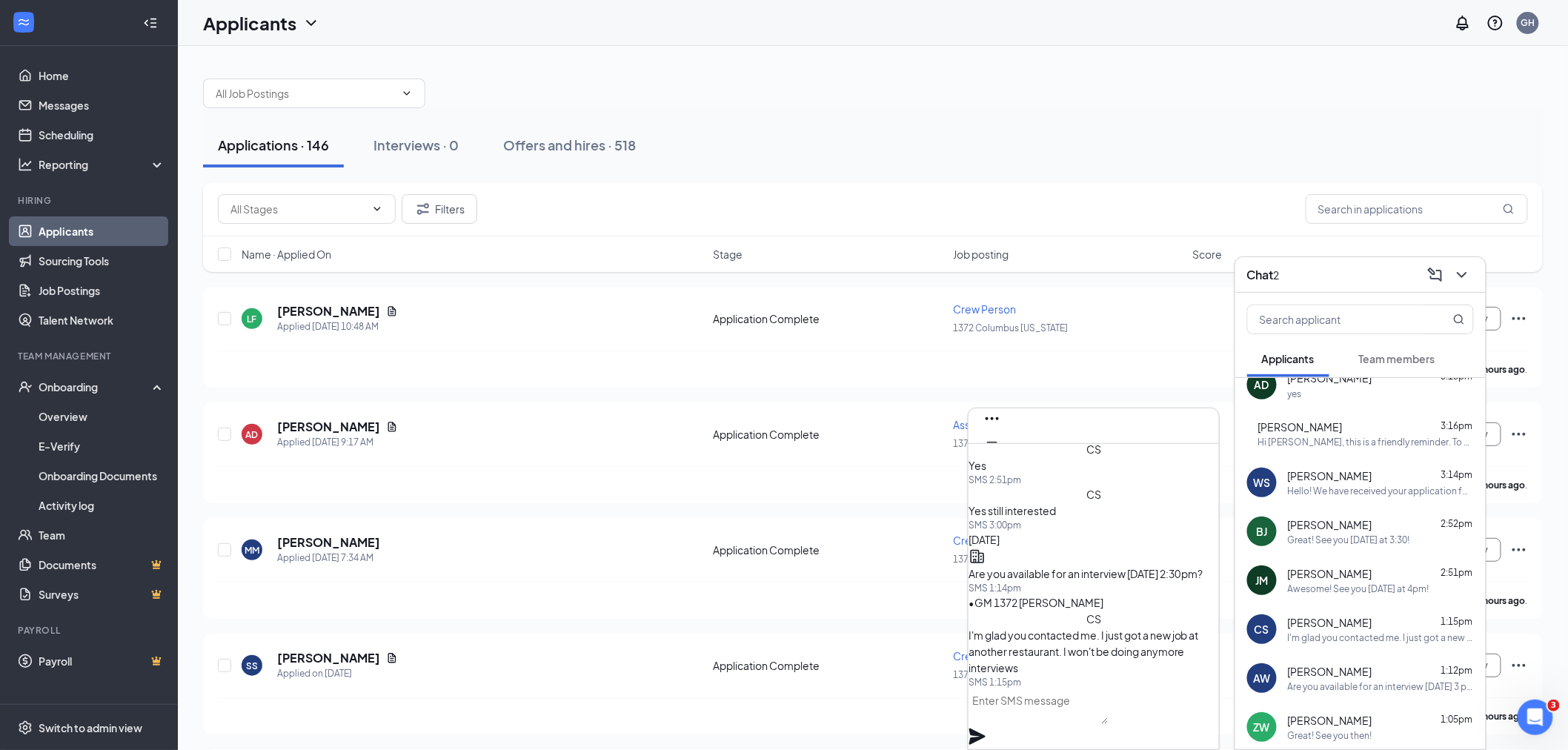
click at [1366, 675] on div "[PERSON_NAME] 1:12pm" at bounding box center [1381, 671] width 186 height 14
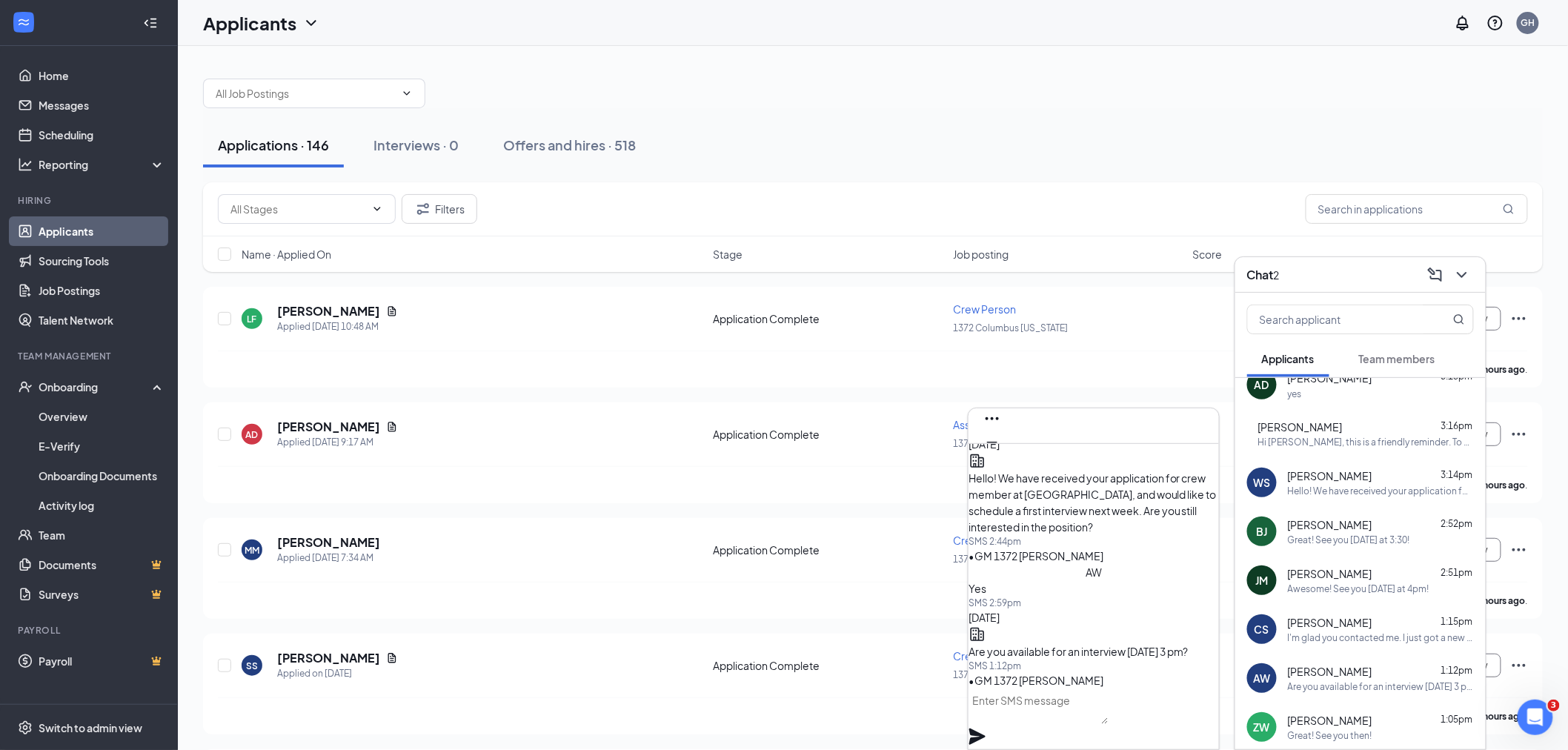
scroll to position [0, 0]
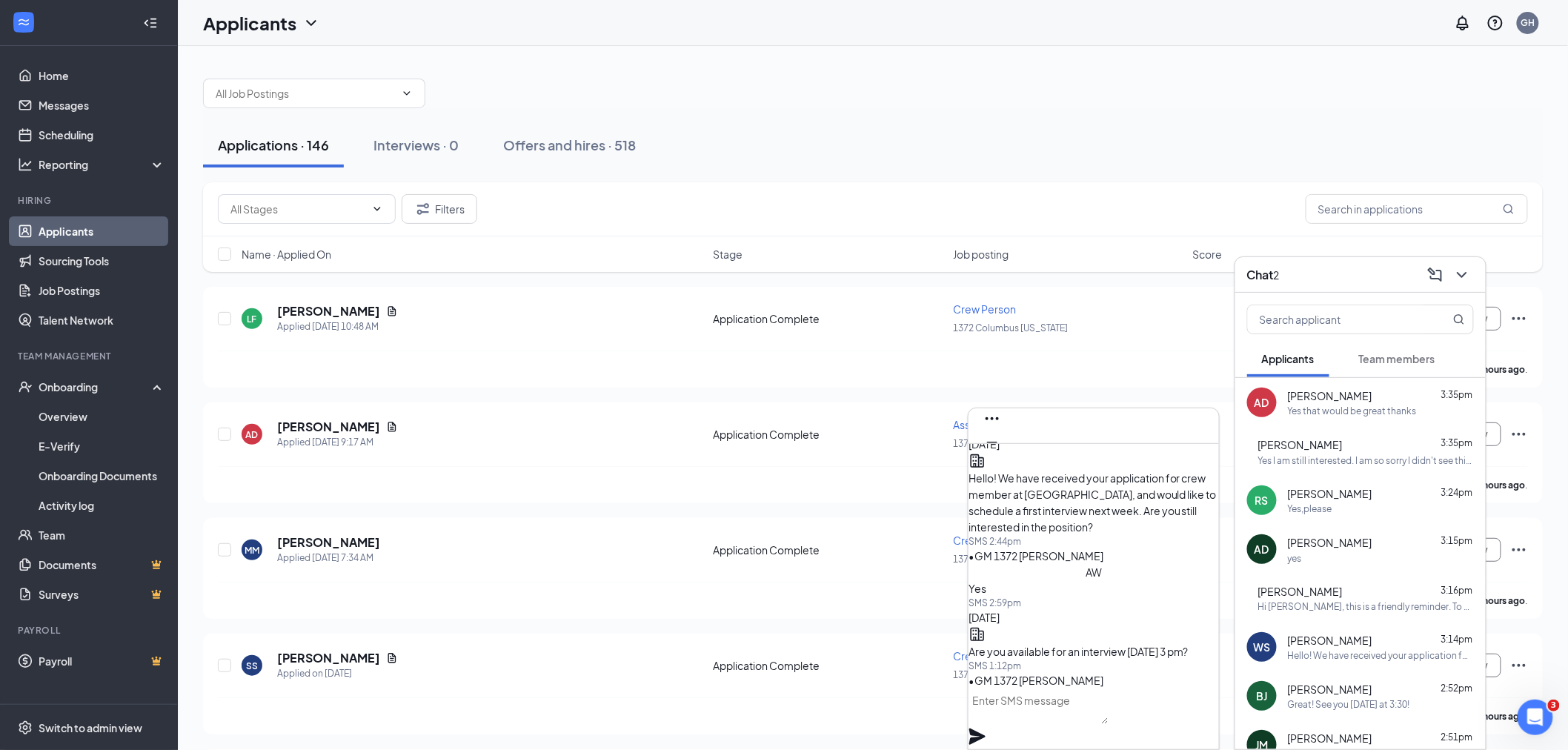
click at [1349, 641] on span "[PERSON_NAME]" at bounding box center [1330, 639] width 84 height 14
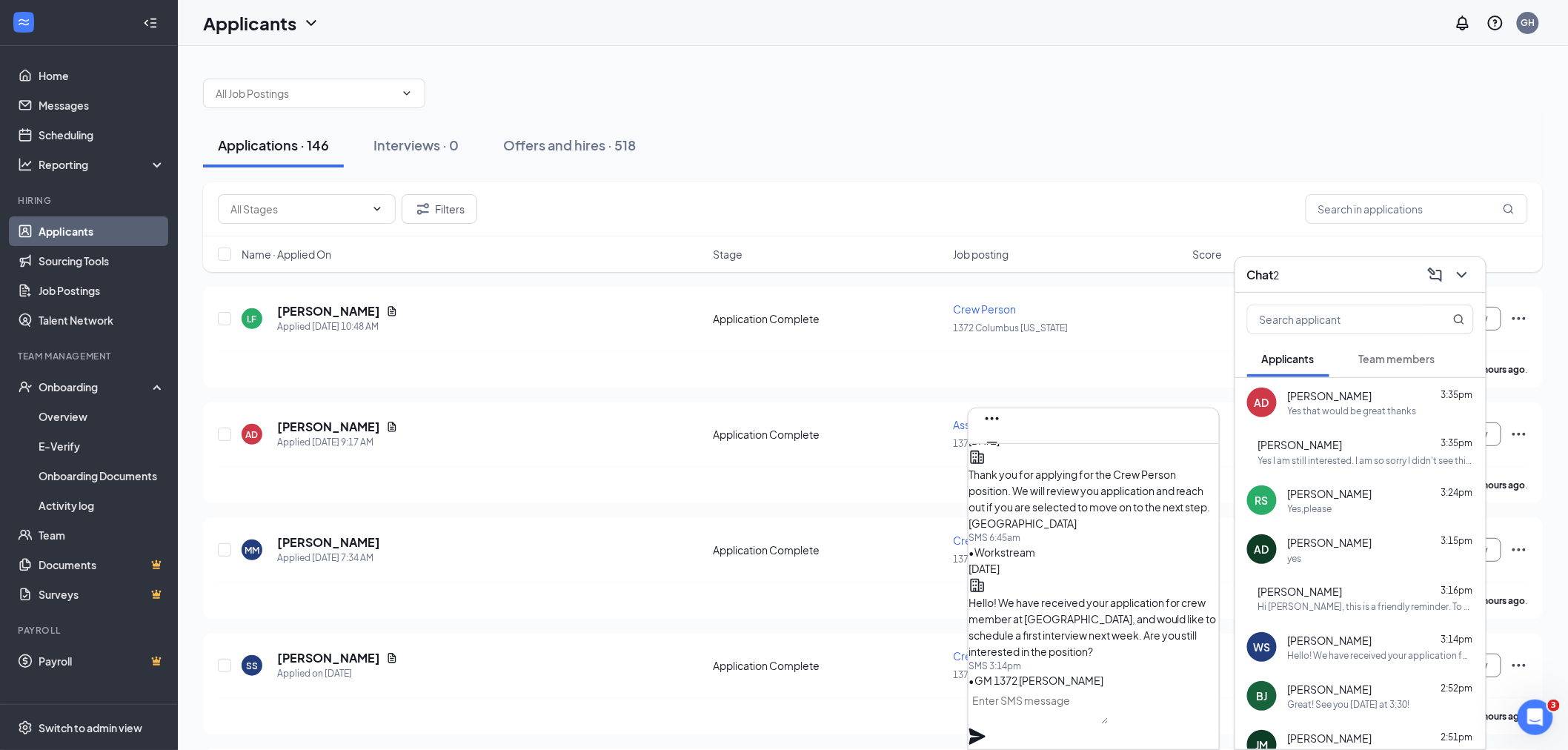
click at [1350, 664] on div "WS [PERSON_NAME] 3:14pm Hello! We have received your application for crew membe…" at bounding box center [1360, 646] width 250 height 49
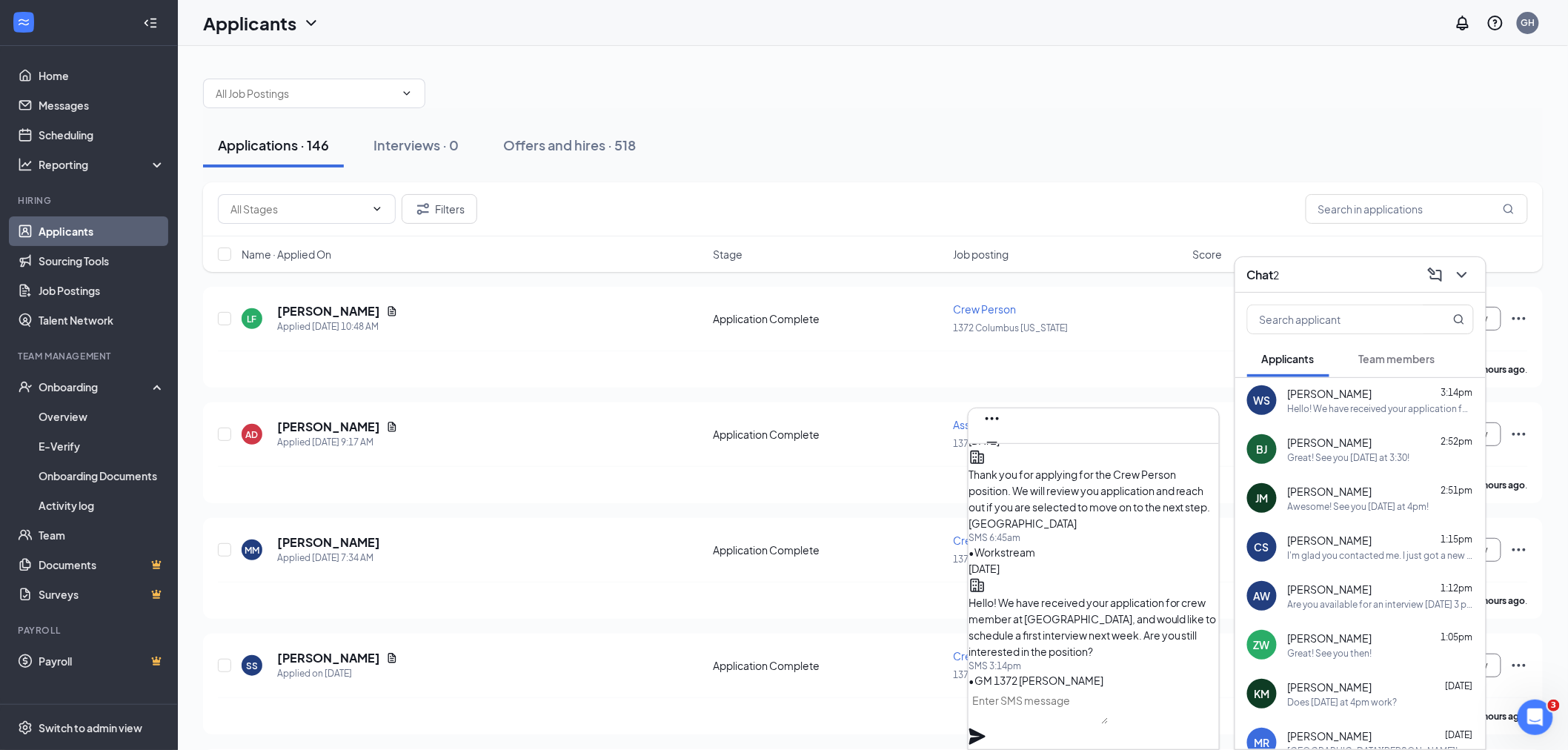
click at [1342, 604] on div "Are you available for an interview [DATE] 3 pm?" at bounding box center [1381, 604] width 186 height 13
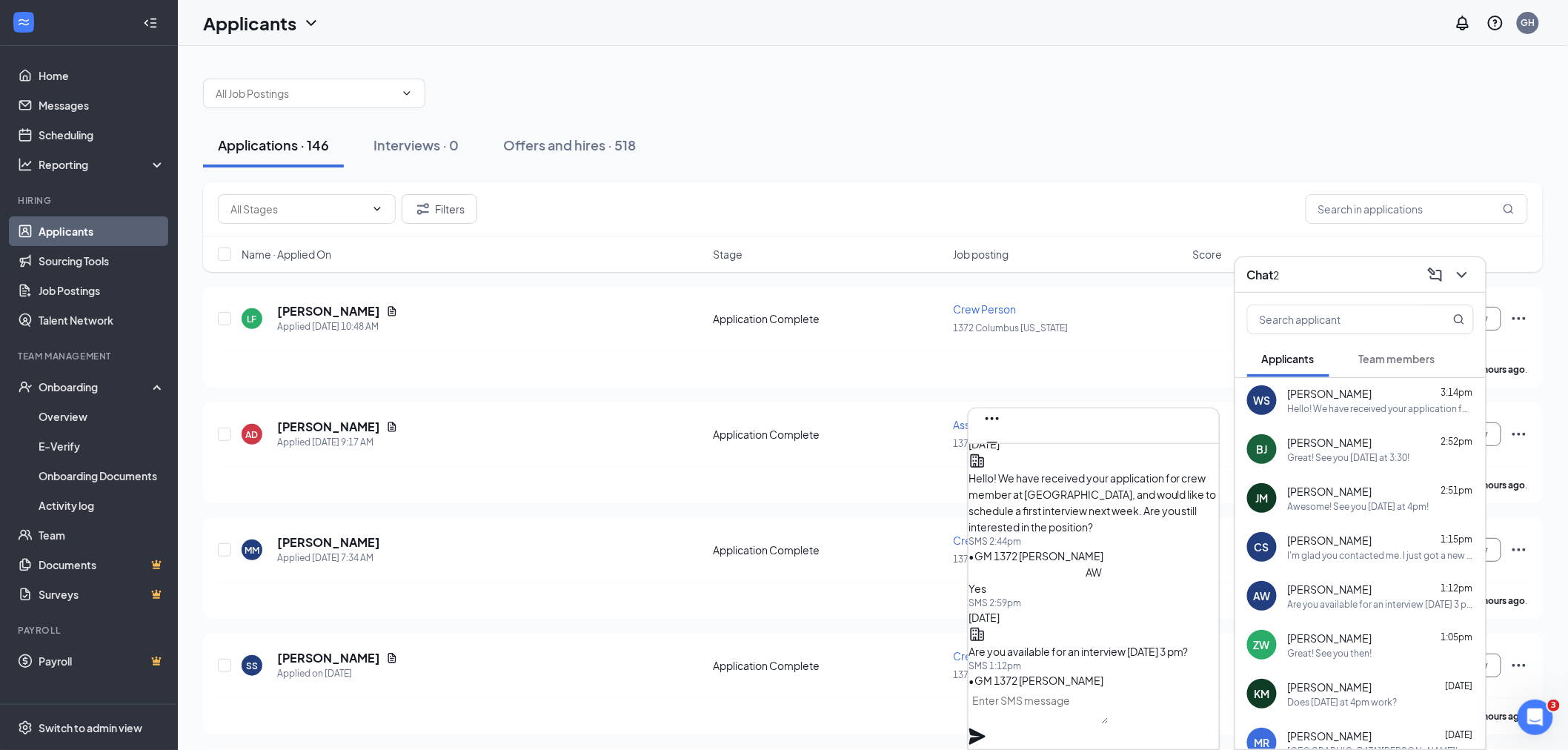
click at [1358, 649] on div "Great! See you then!" at bounding box center [1330, 653] width 84 height 13
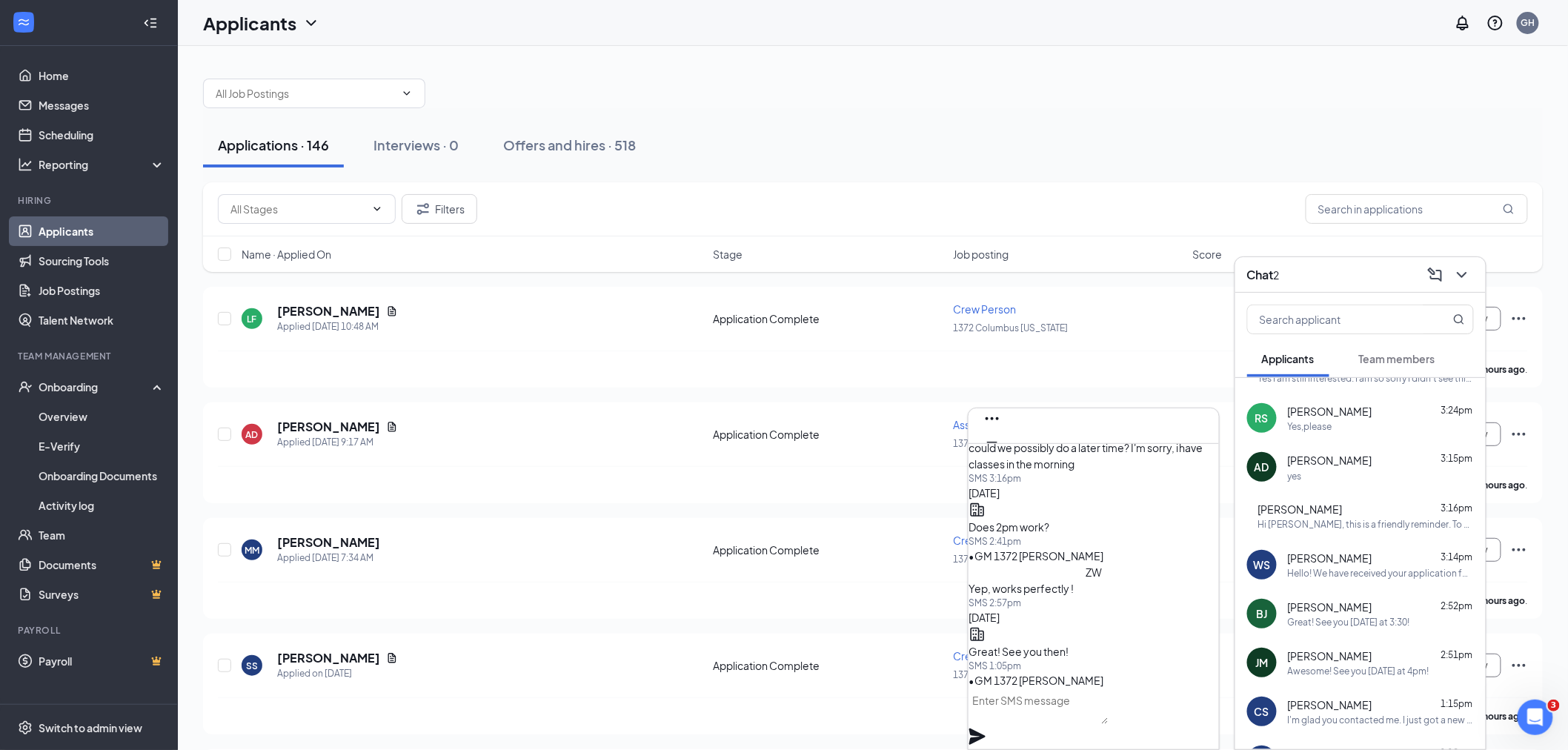
scroll to position [0, 0]
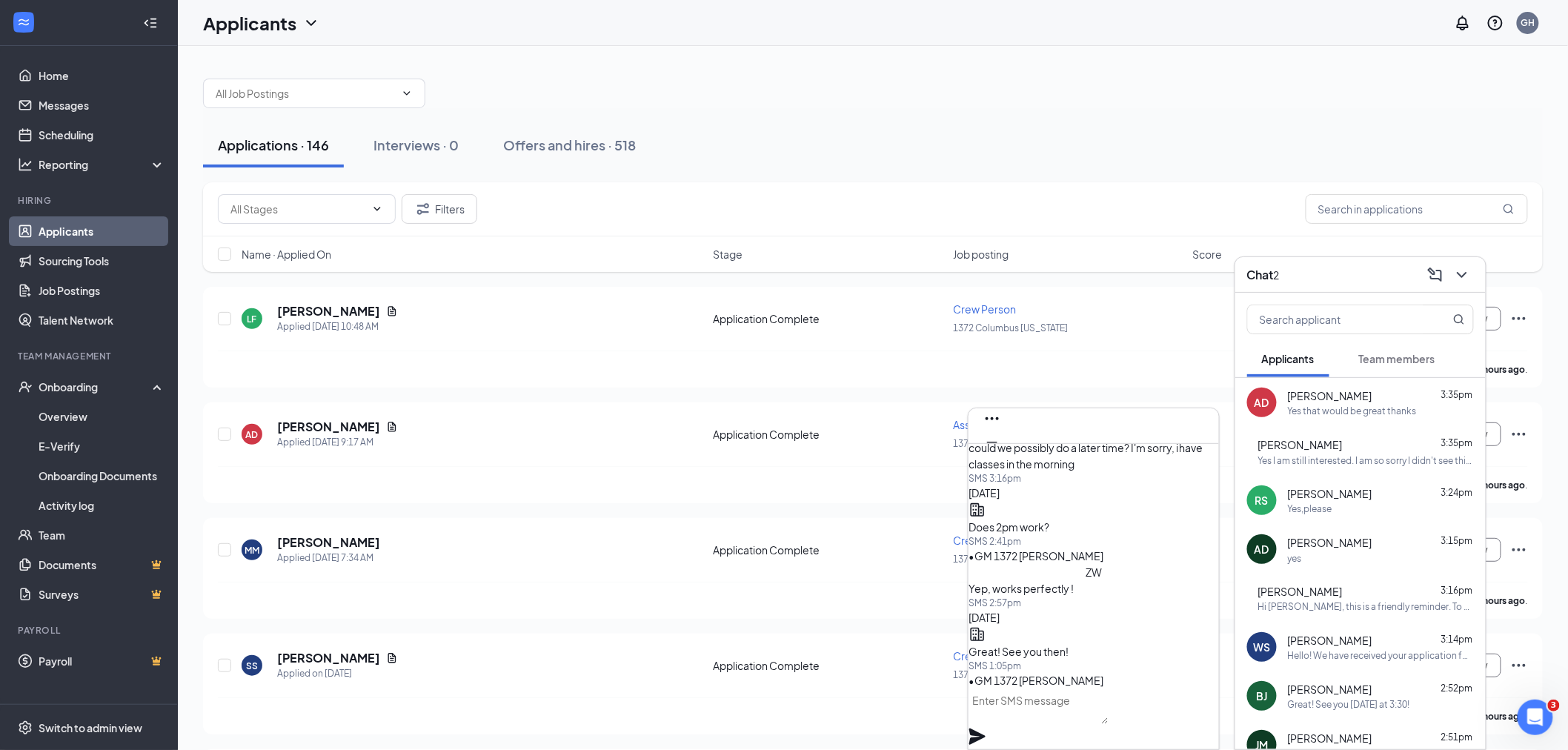
click at [1367, 513] on div "Yes,please" at bounding box center [1381, 508] width 186 height 13
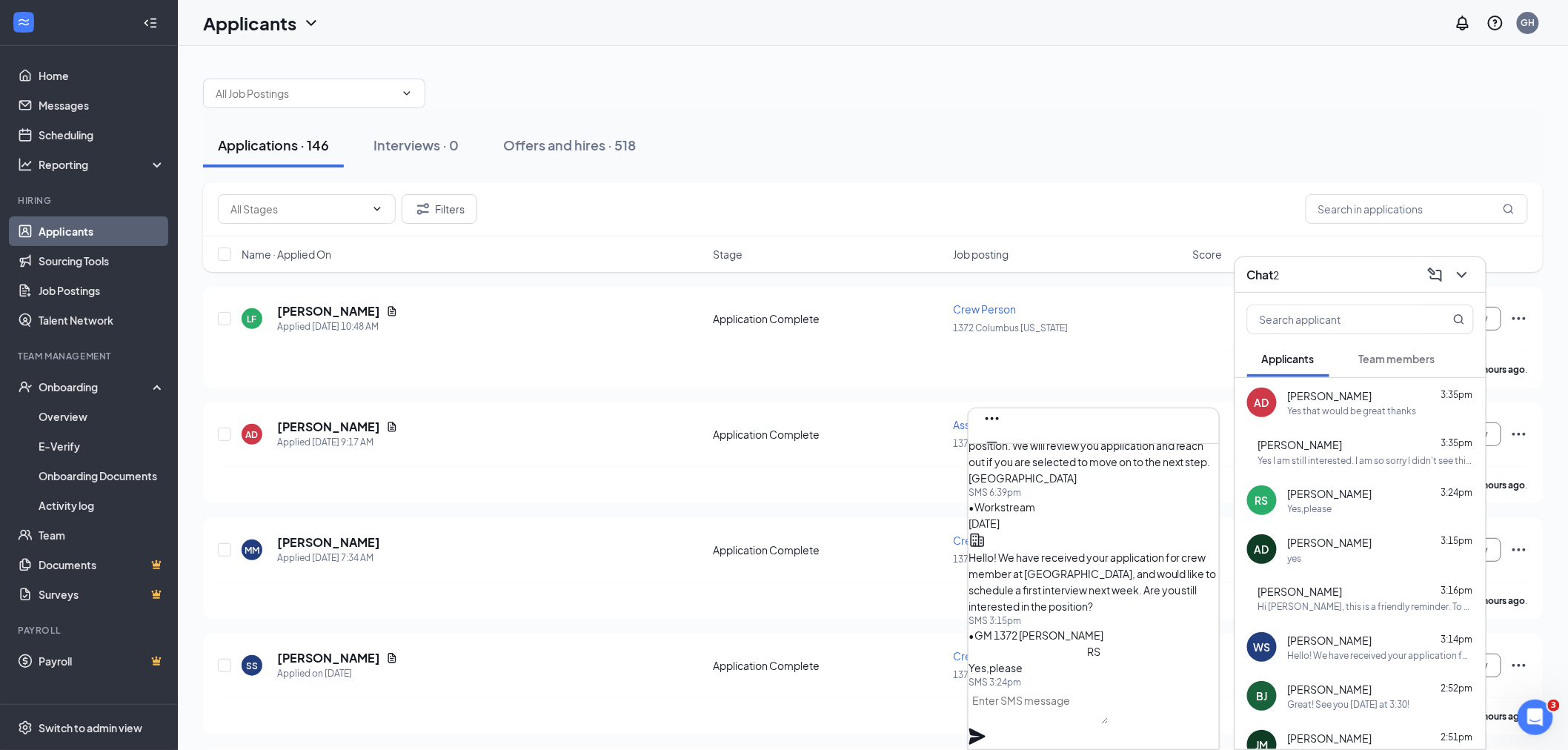
click at [1365, 558] on div "yes" at bounding box center [1381, 558] width 186 height 13
click at [1107, 716] on textarea at bounding box center [1038, 706] width 140 height 36
type textarea "Y"
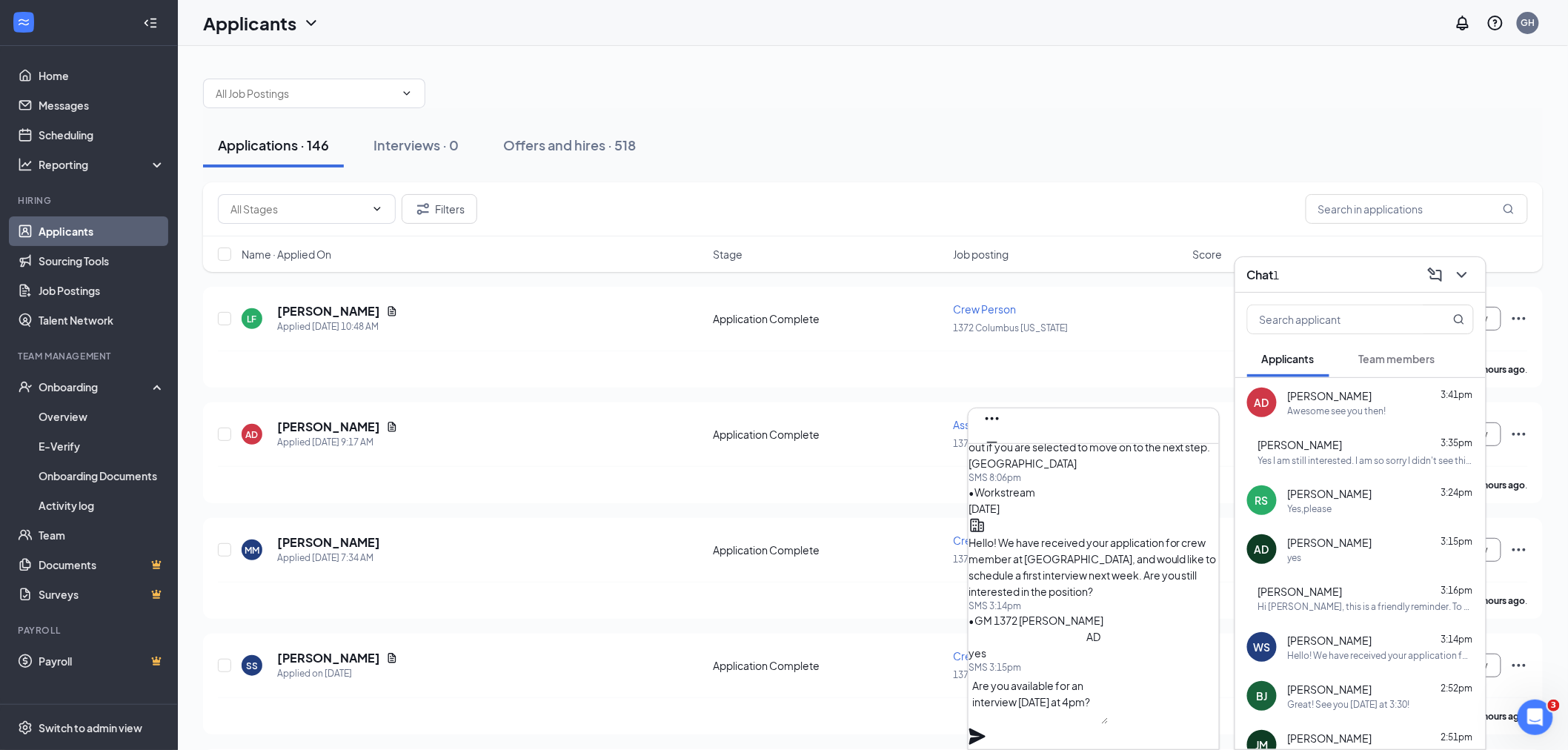
click at [993, 704] on textarea "Are you available for an interview [DATE] at 4pm?" at bounding box center [1038, 698] width 140 height 50
type textarea "Great! Are you available for an interview [DATE] at 4pm?"
click at [985, 728] on icon "Plane" at bounding box center [977, 736] width 16 height 16
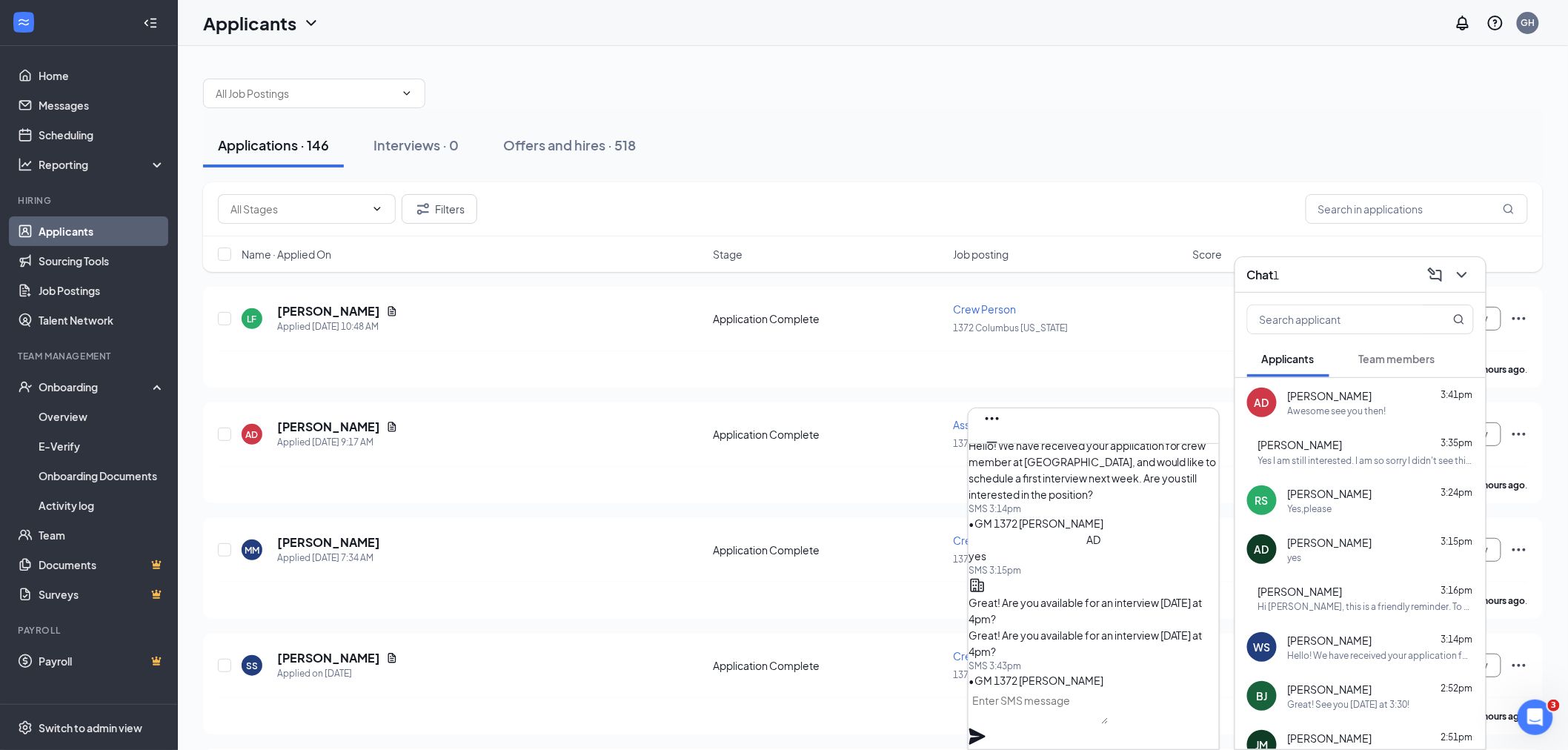
click at [1340, 459] on div "Yes I am still interested. I am so sorry I didn't see this text message about f…" at bounding box center [1365, 460] width 215 height 13
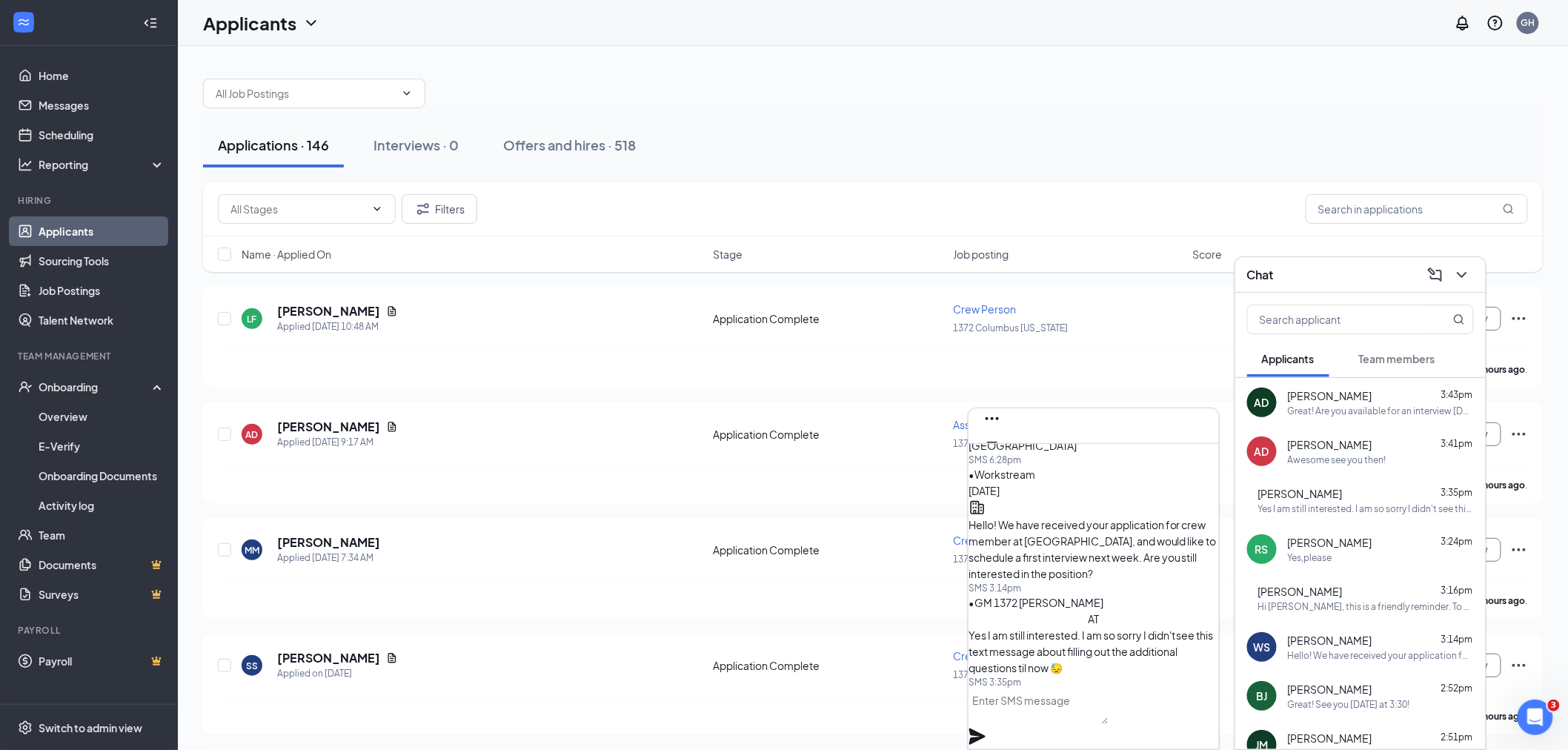
click at [1364, 539] on span "[PERSON_NAME]" at bounding box center [1330, 541] width 84 height 14
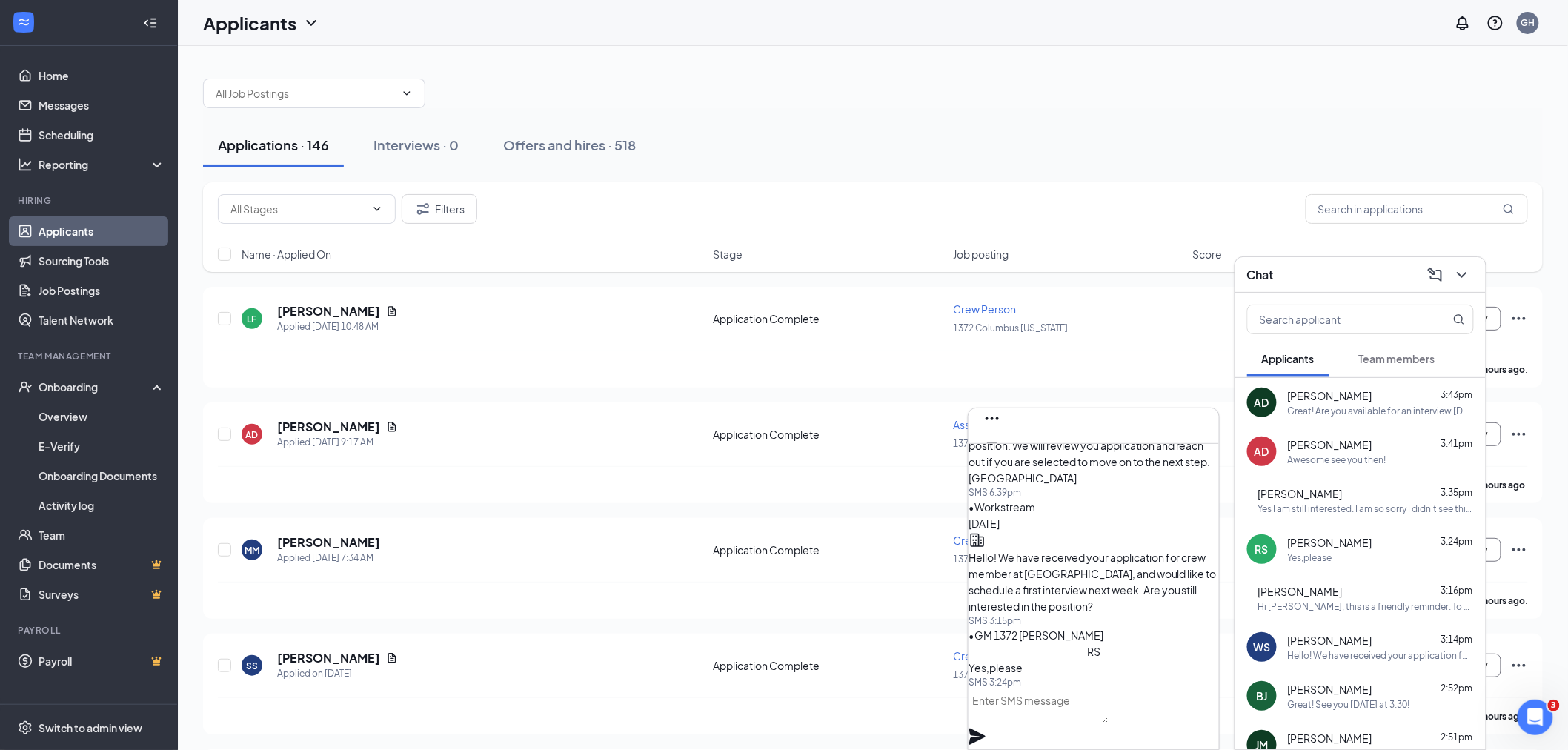
click at [1109, 724] on textarea at bounding box center [1038, 706] width 140 height 36
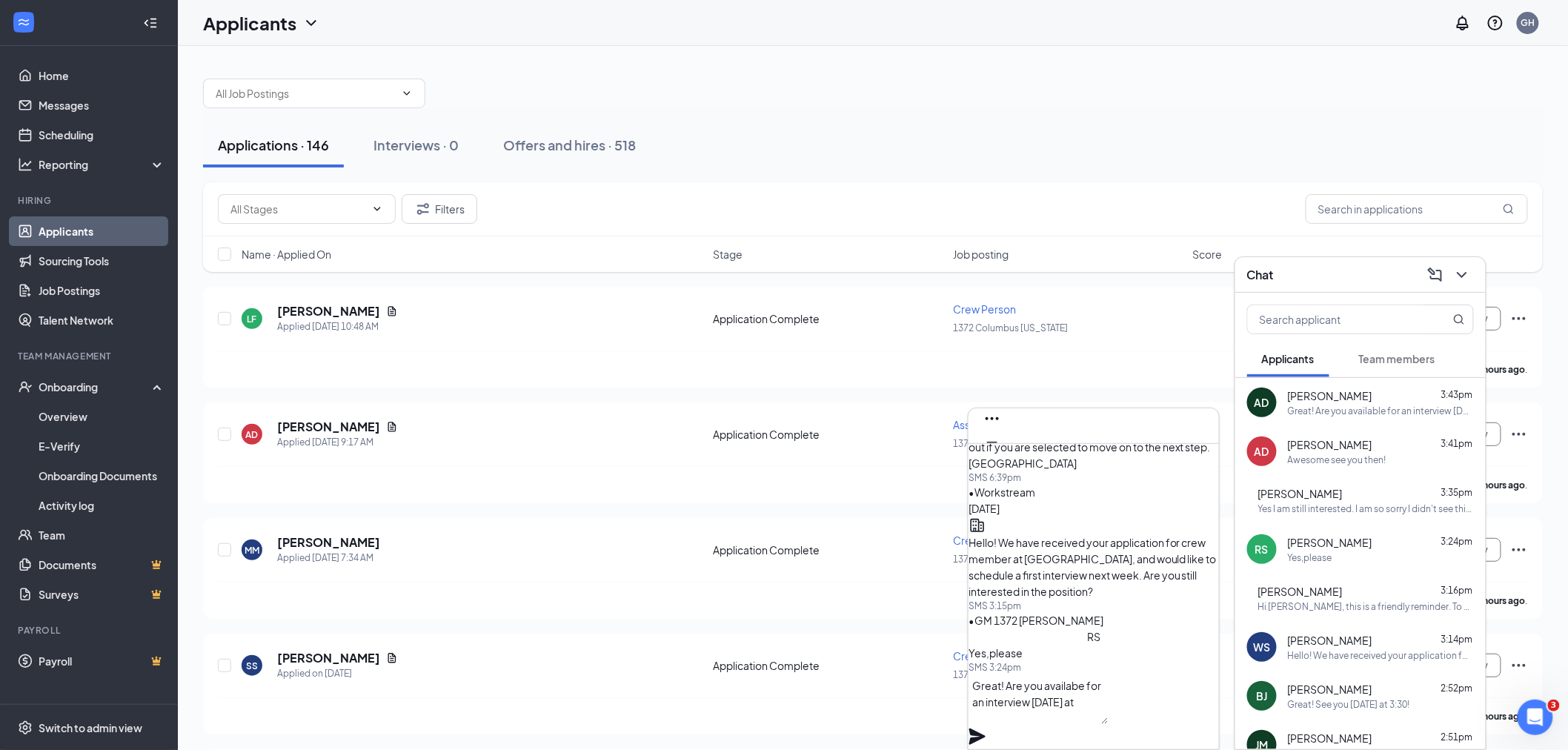
click at [1089, 698] on textarea "Great! Are you availabe for an interview [DATE] at" at bounding box center [1038, 698] width 140 height 50
click at [1109, 724] on textarea "Great! Are you available for an interview [DATE] at" at bounding box center [1038, 698] width 140 height 50
type textarea "Great! Are you available for an interview [DATE] at 2pm?"
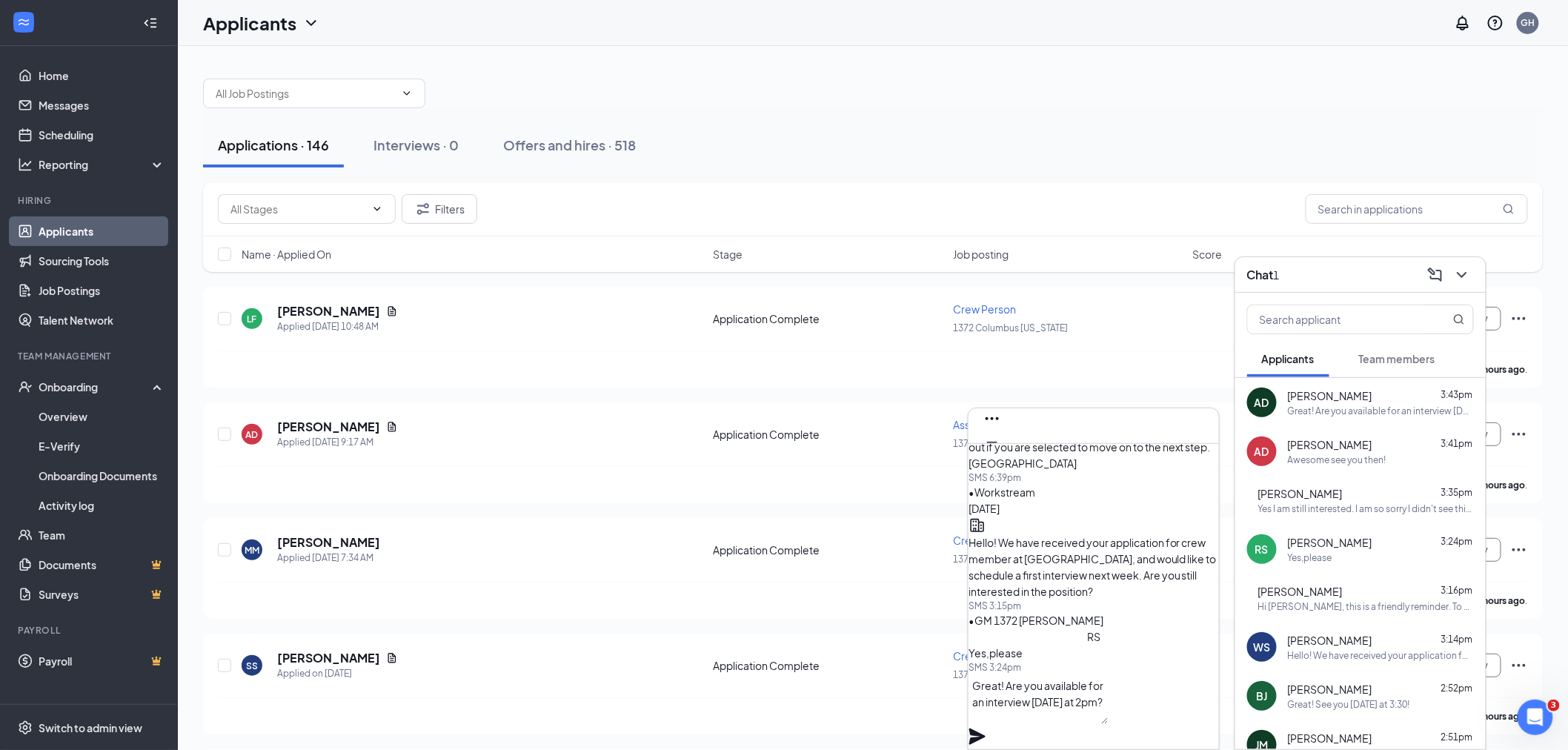
click at [985, 728] on icon "Plane" at bounding box center [977, 736] width 16 height 16
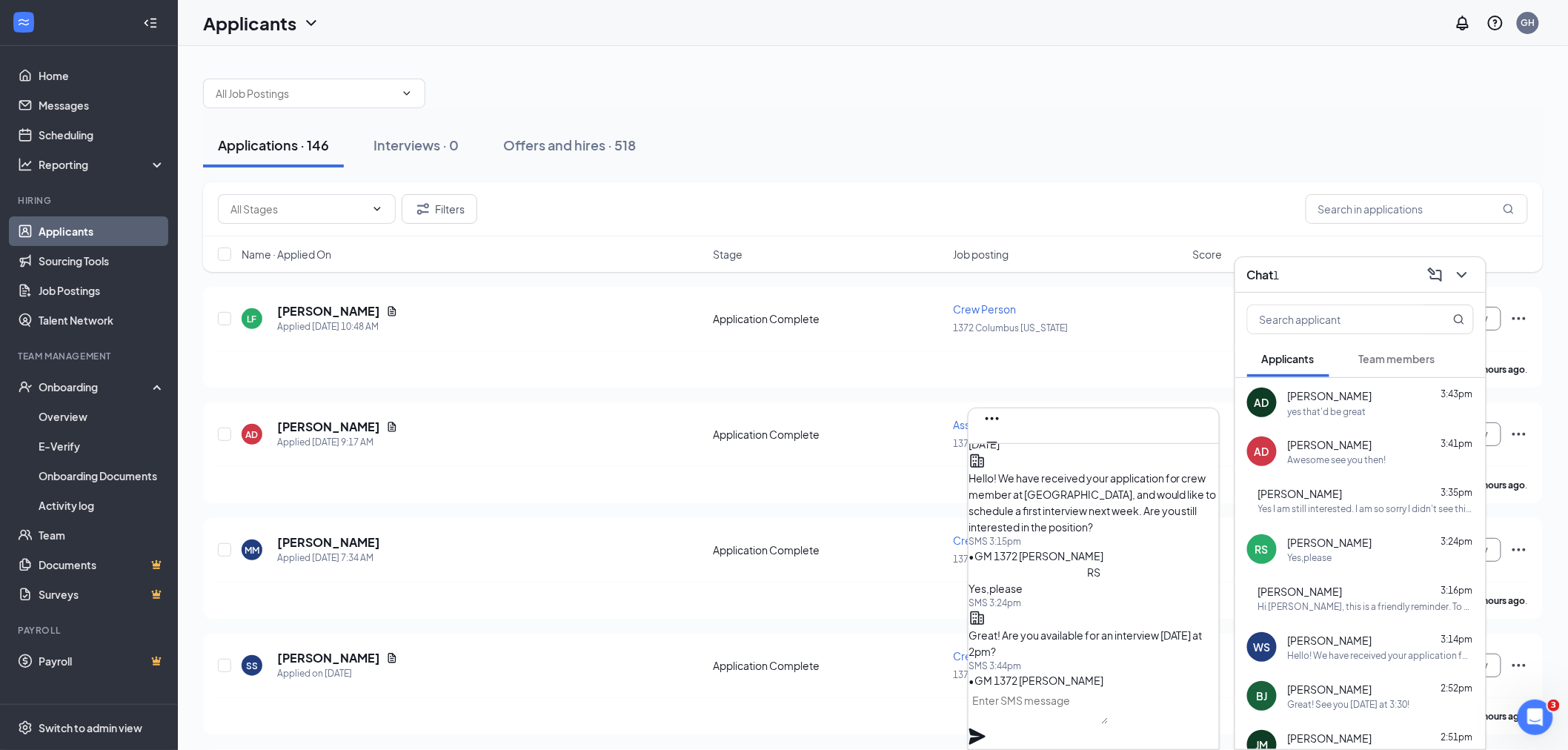
scroll to position [0, 0]
click at [1313, 398] on span "[PERSON_NAME]" at bounding box center [1330, 395] width 84 height 16
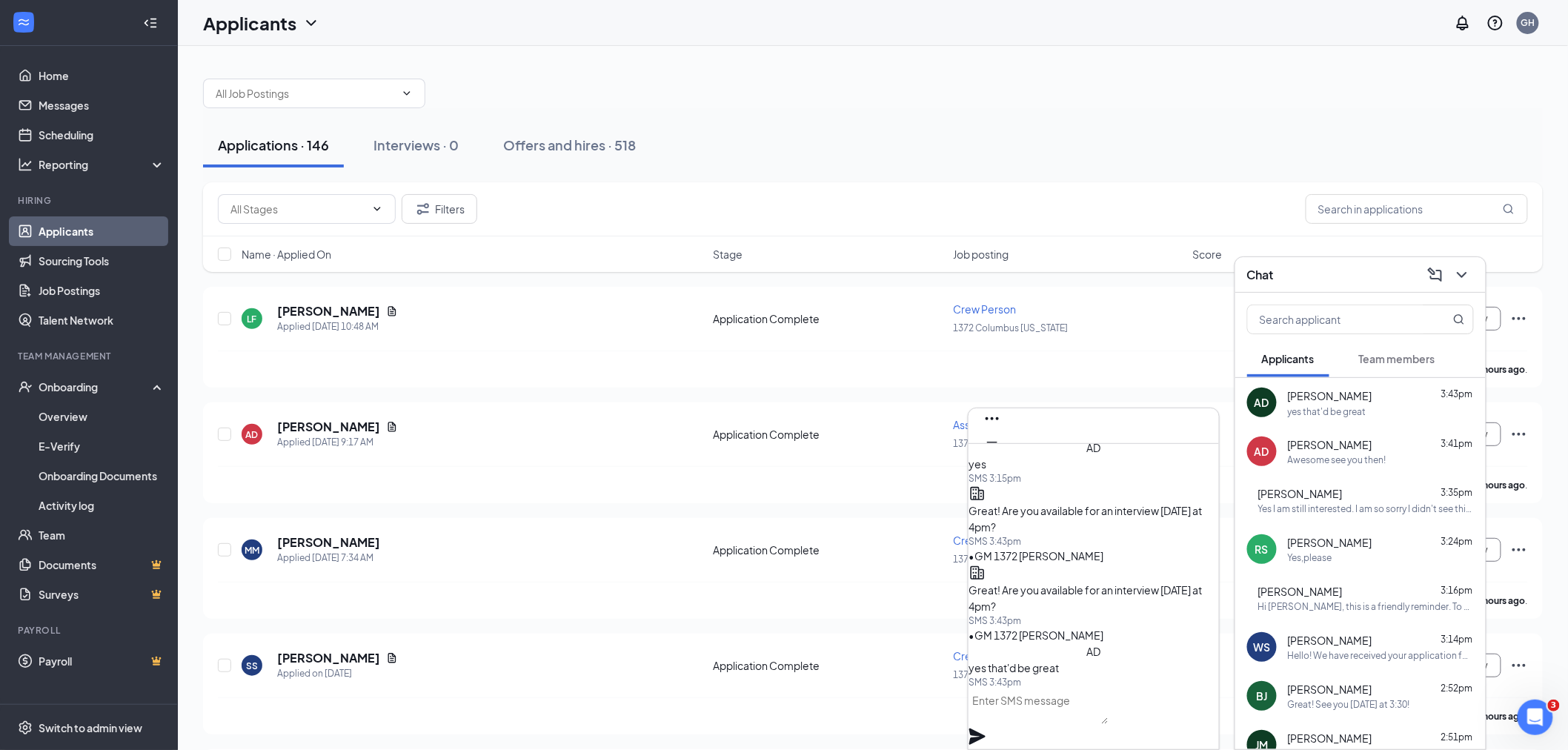
click at [1085, 716] on textarea at bounding box center [1038, 706] width 140 height 36
click at [1079, 708] on textarea at bounding box center [1038, 706] width 140 height 36
type textarea "Great! See you then!"
click at [986, 727] on icon "Plane" at bounding box center [977, 736] width 18 height 18
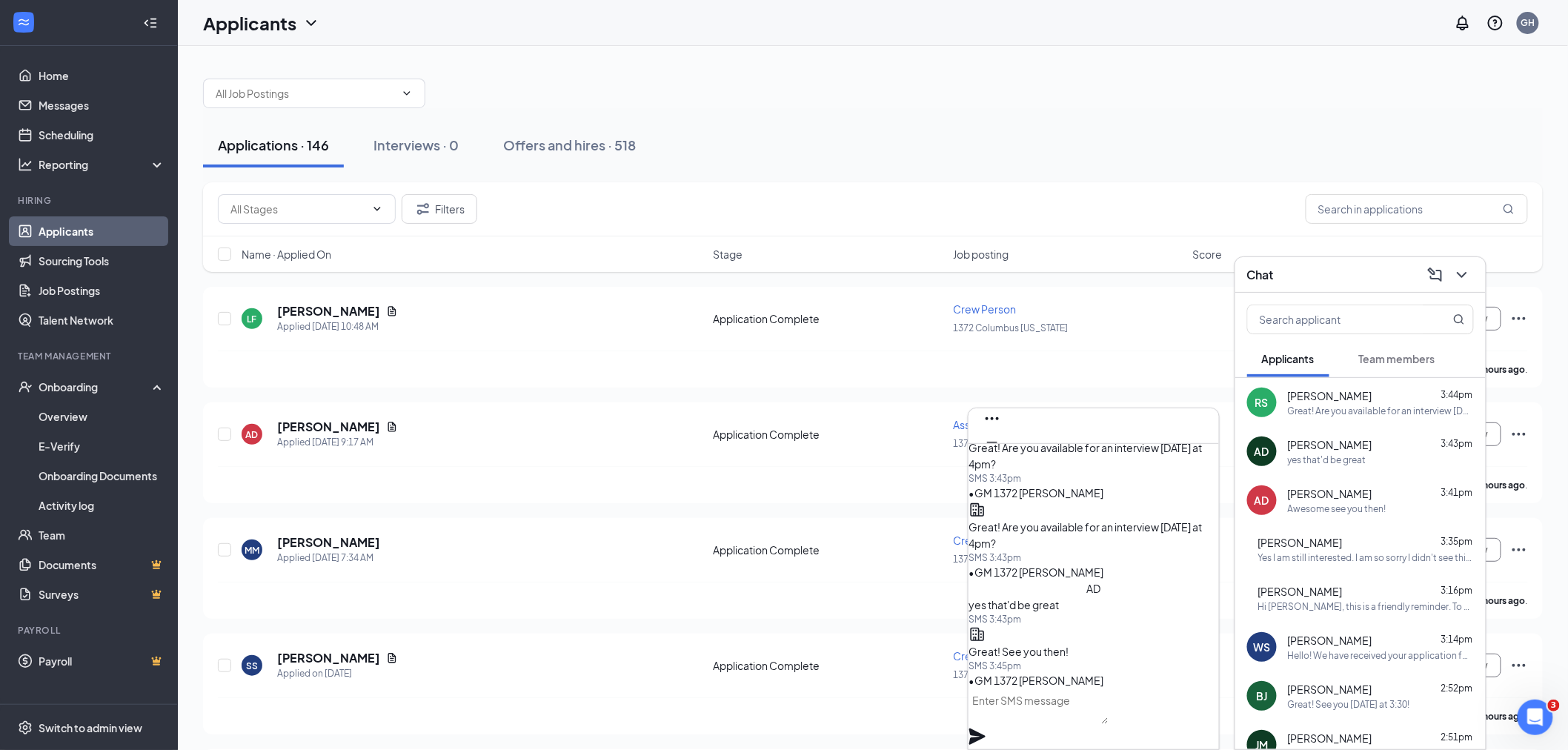
click at [1346, 536] on div "[PERSON_NAME] 3:35pm" at bounding box center [1365, 541] width 215 height 14
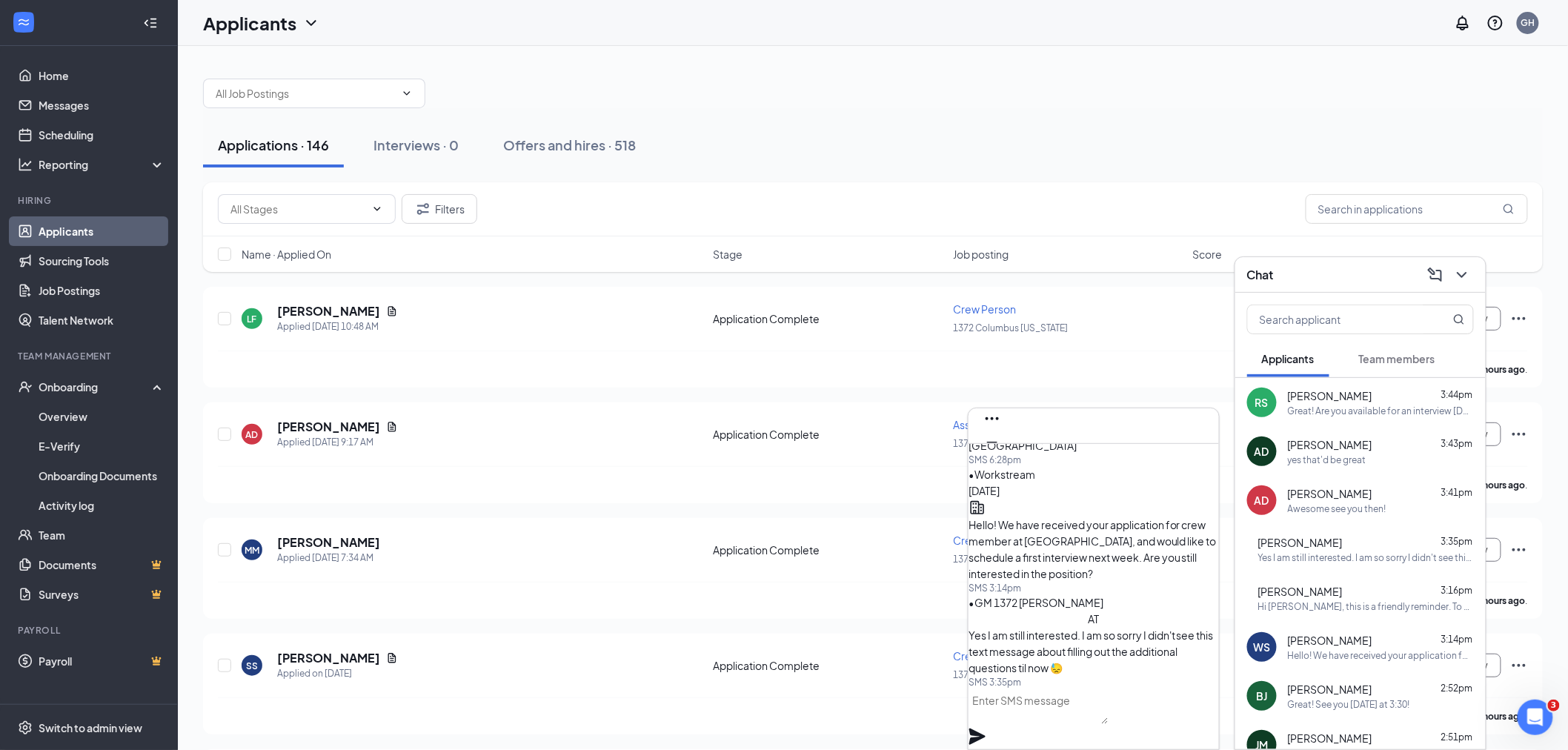
click at [1063, 704] on textarea at bounding box center [1038, 706] width 140 height 36
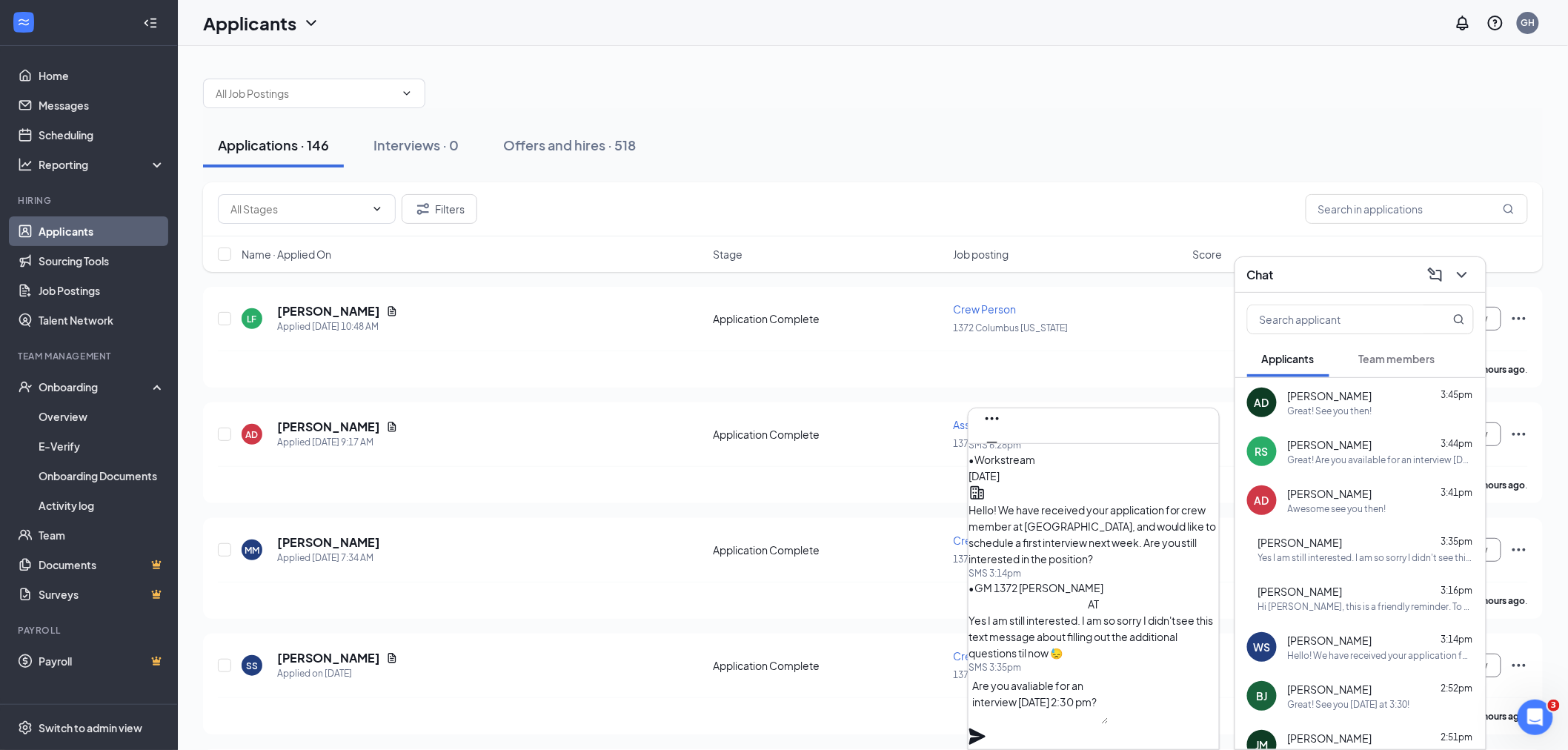
click at [1055, 701] on textarea "Are you avaliable for an interview [DATE] 2:30 pm?" at bounding box center [1038, 698] width 140 height 50
click at [991, 704] on textarea "Are you available for an interview [DATE] 2:30 pm?" at bounding box center [1038, 698] width 140 height 50
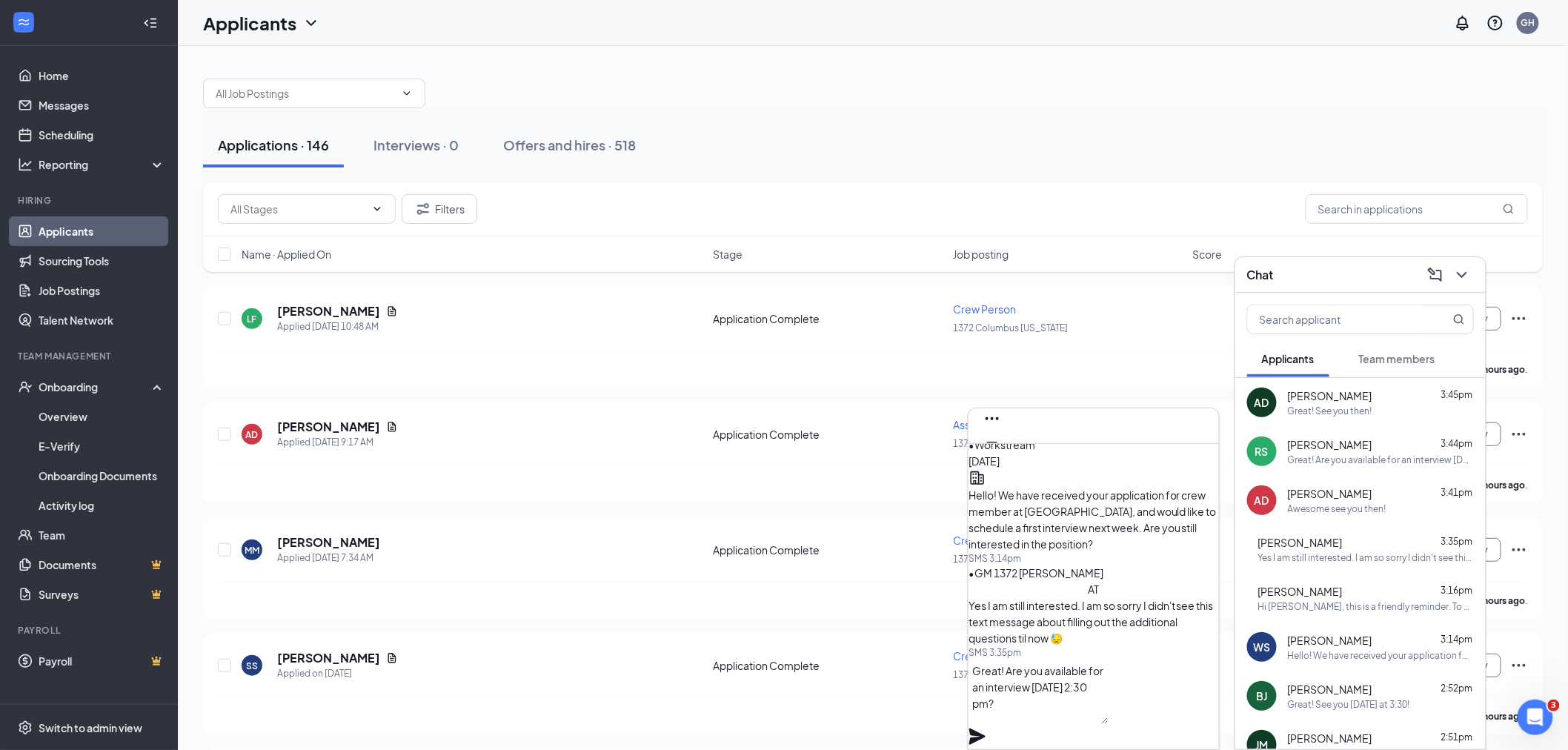
type textarea "Great! Are you available for an interview [DATE] 2:30 pm?"
click at [986, 727] on icon "Plane" at bounding box center [977, 736] width 18 height 18
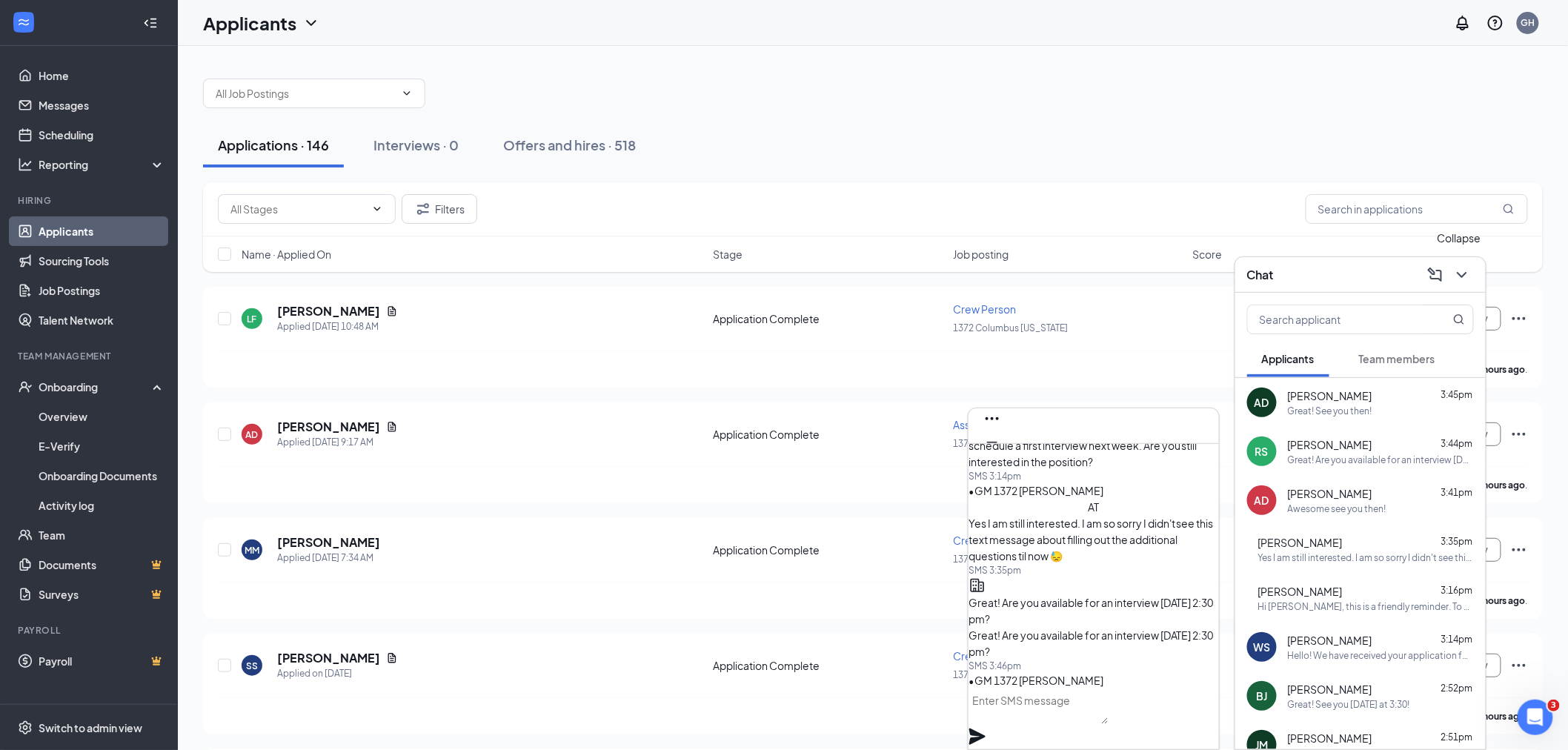
click at [1463, 280] on icon "ChevronDown" at bounding box center [1462, 274] width 18 height 18
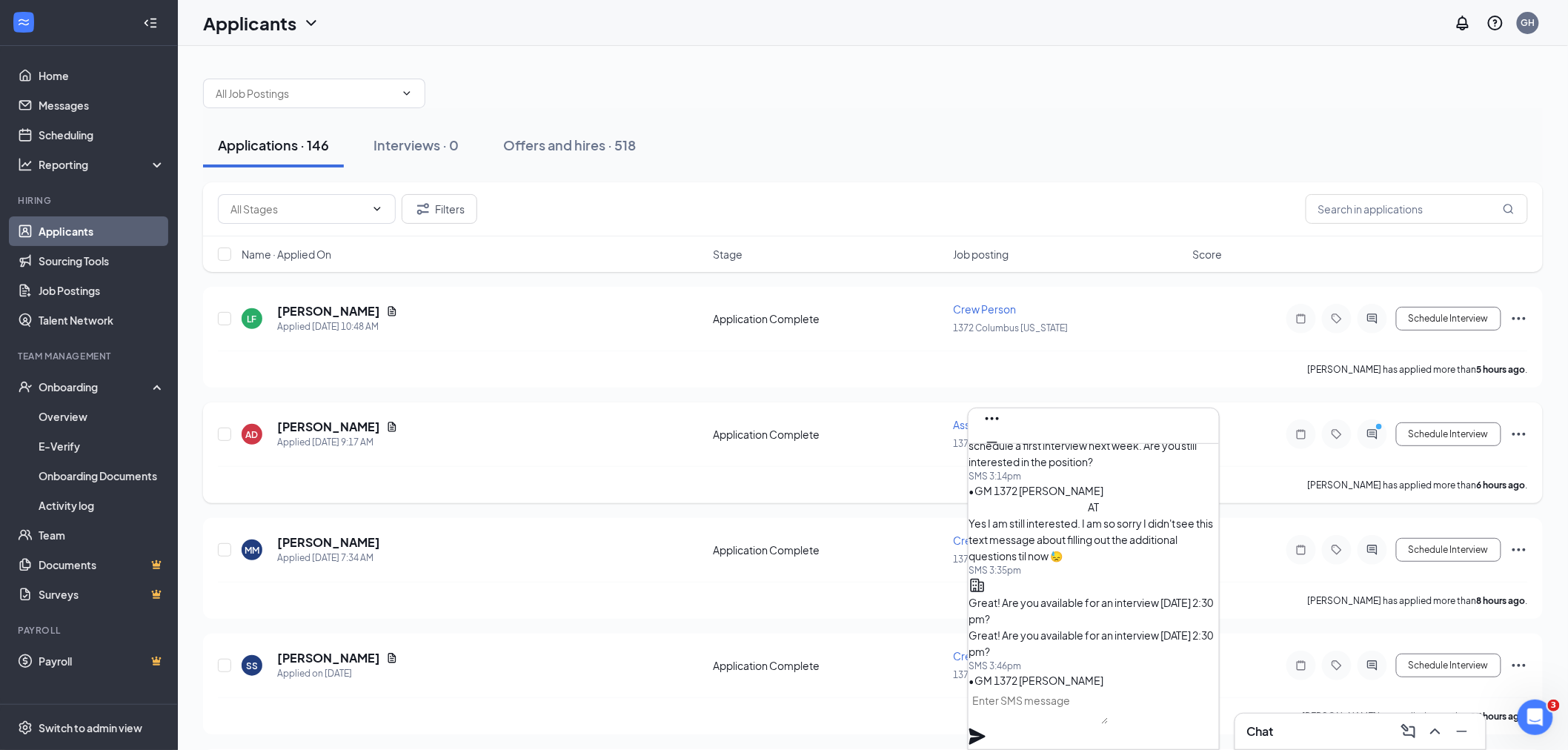
click at [1360, 427] on div at bounding box center [1372, 433] width 30 height 30
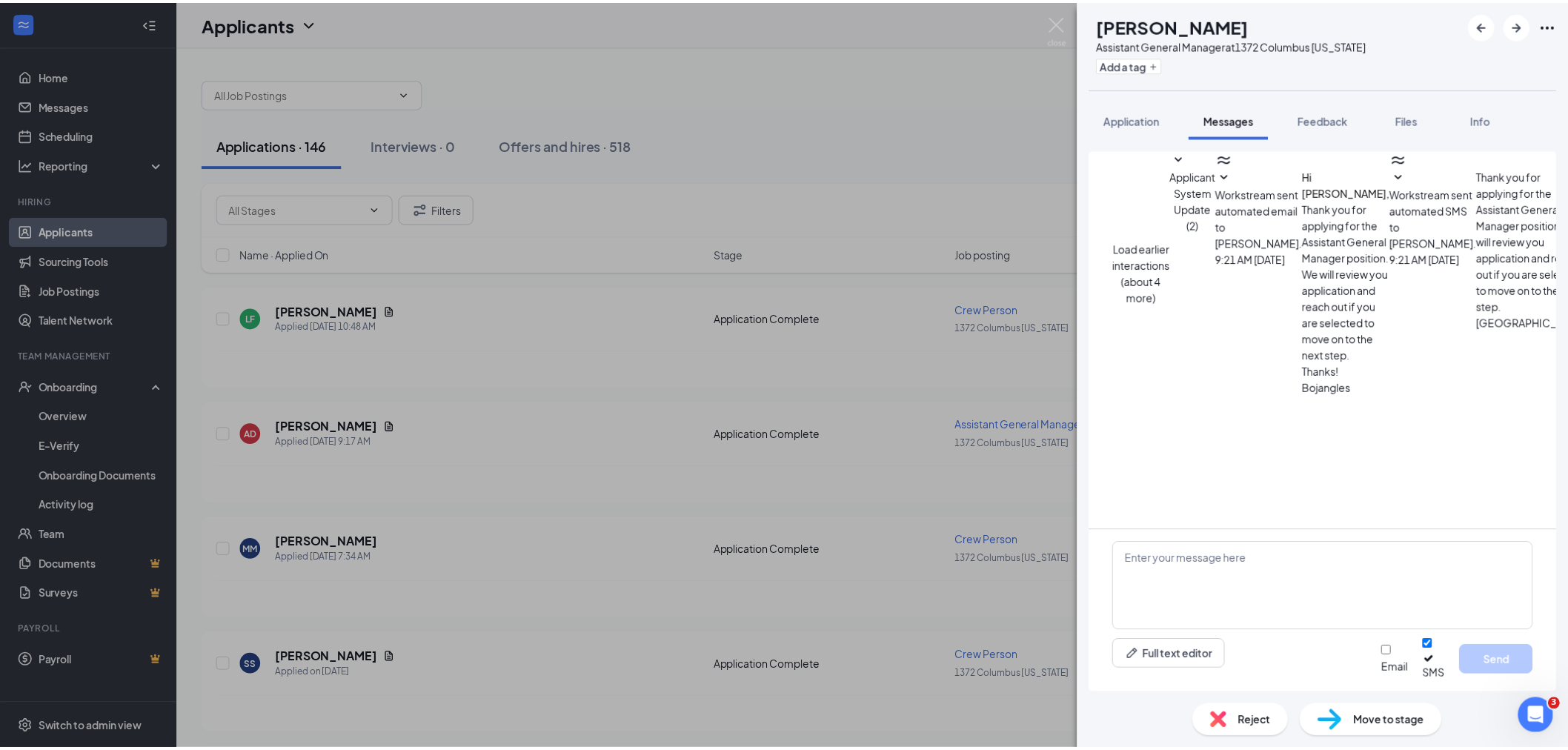
scroll to position [378, 0]
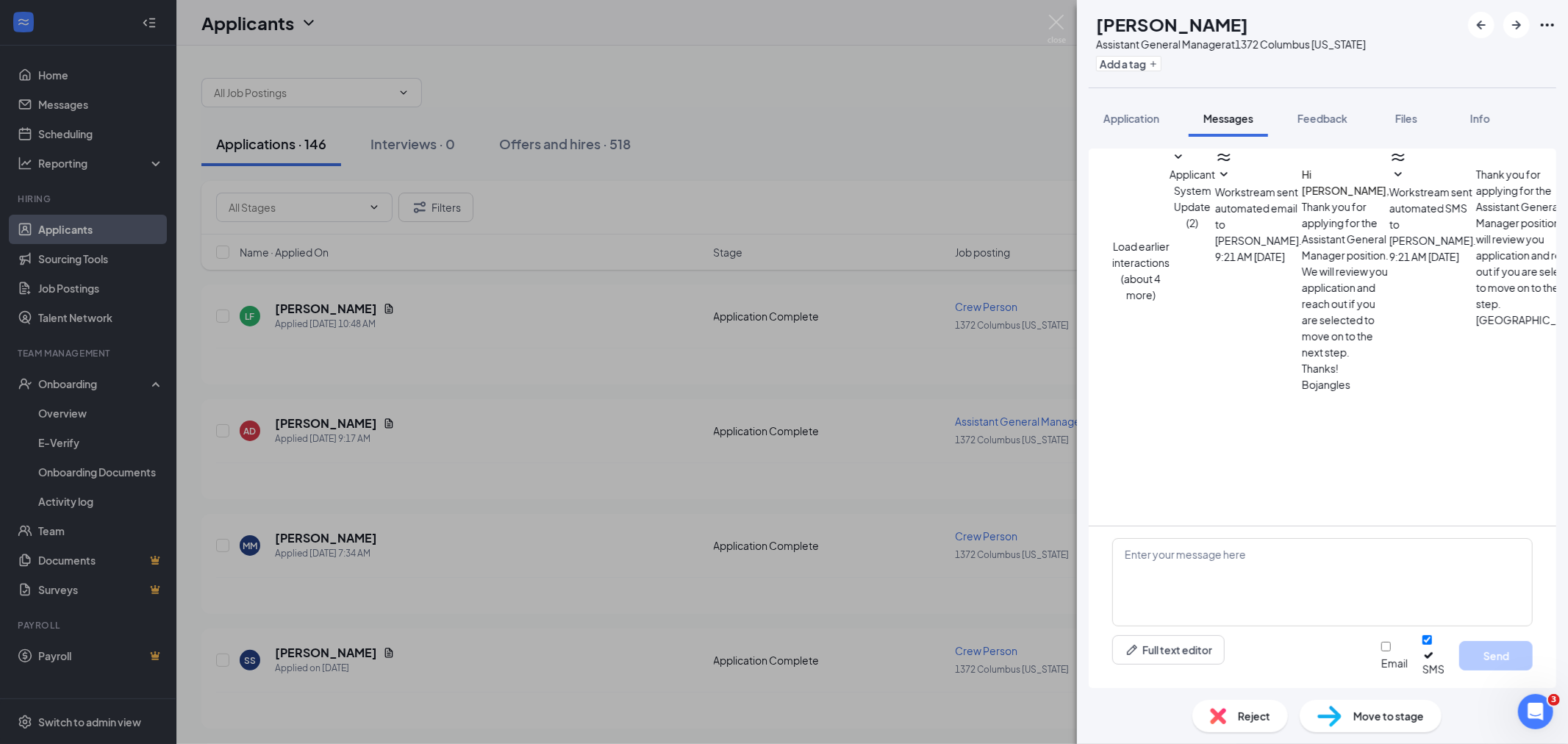
click at [1057, 11] on div "AD [PERSON_NAME] Assistant General Manager at 1372 [GEOGRAPHIC_DATA] [US_STATE]…" at bounding box center [784, 372] width 1568 height 744
